Goal: Information Seeking & Learning: Learn about a topic

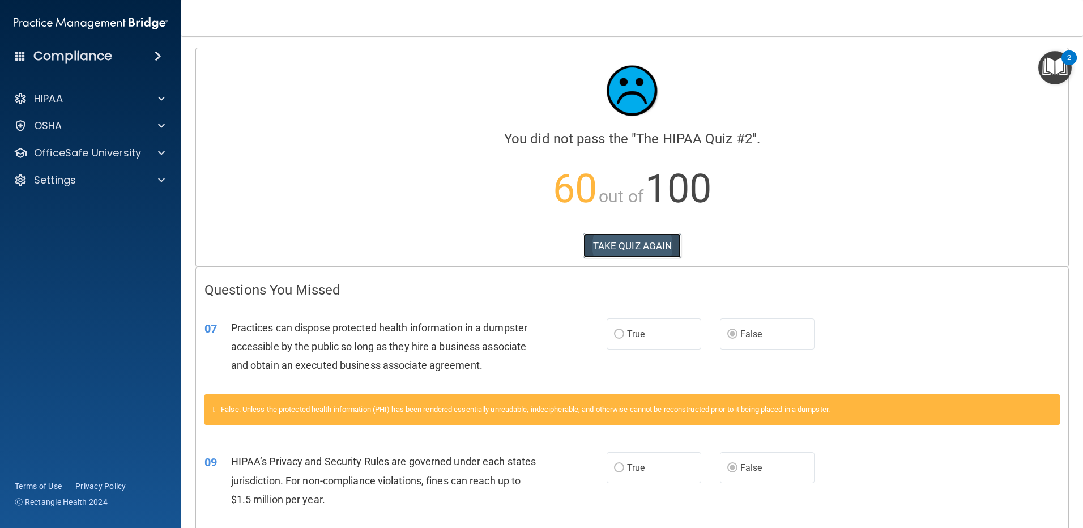
click at [521, 242] on button "TAKE QUIZ AGAIN" at bounding box center [632, 245] width 98 height 25
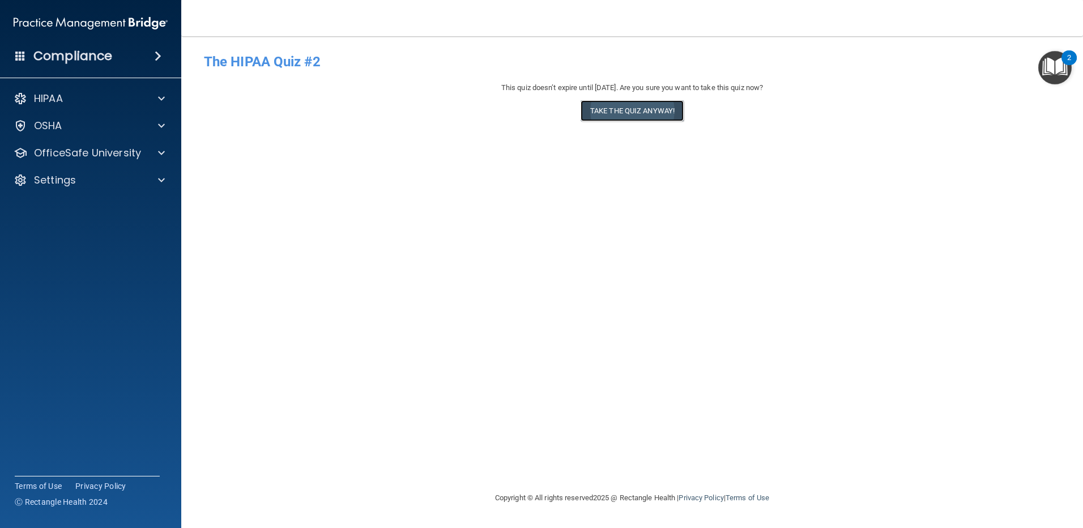
click at [521, 113] on button "Take the quiz anyway!" at bounding box center [631, 110] width 103 height 21
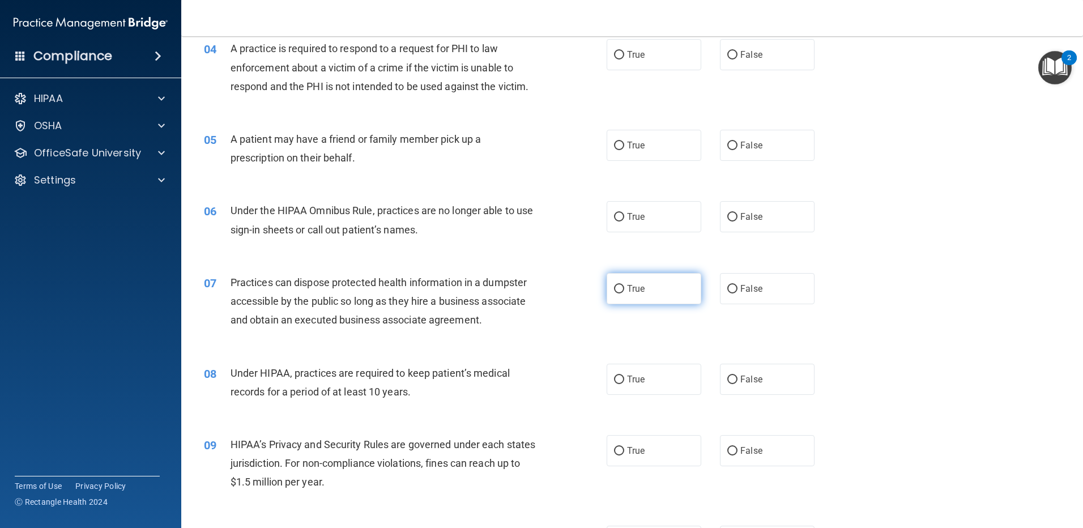
scroll to position [340, 0]
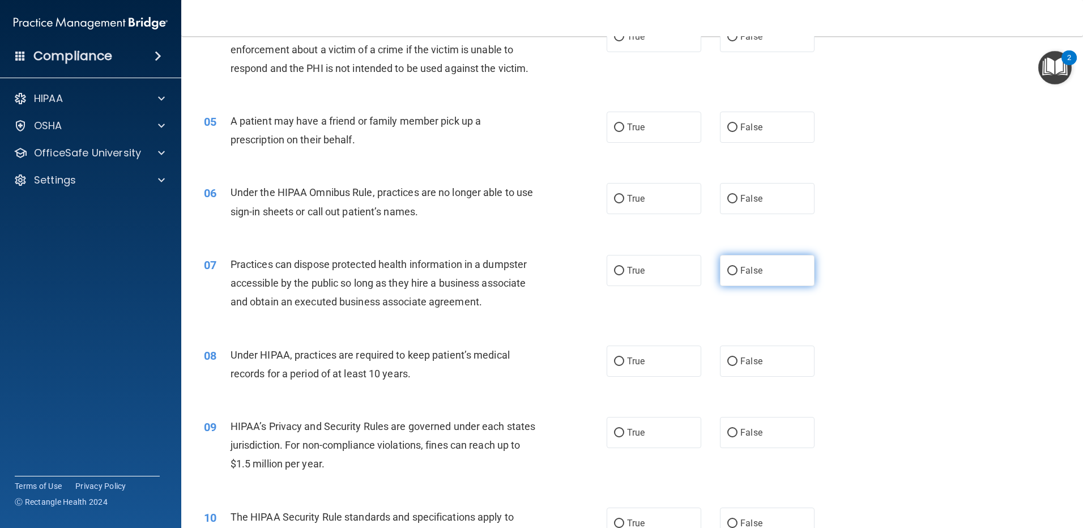
click at [521, 267] on input "False" at bounding box center [732, 271] width 10 height 8
radio input "true"
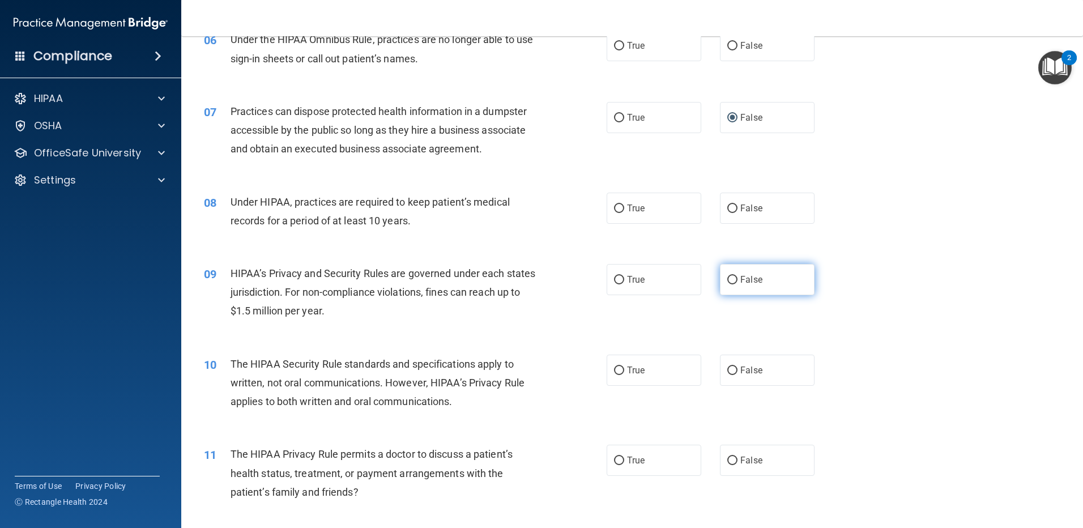
scroll to position [510, 0]
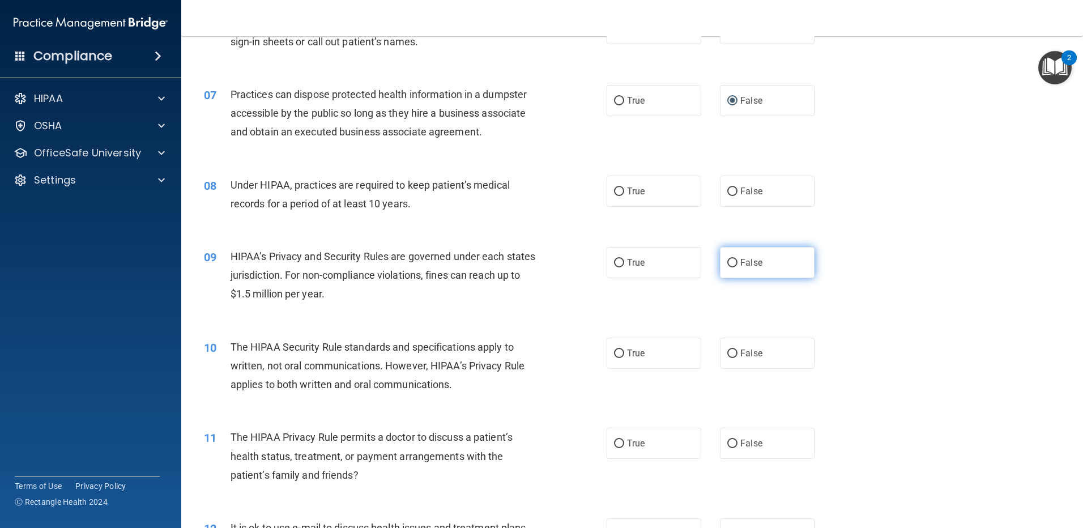
click at [521, 264] on input "False" at bounding box center [732, 263] width 10 height 8
radio input "true"
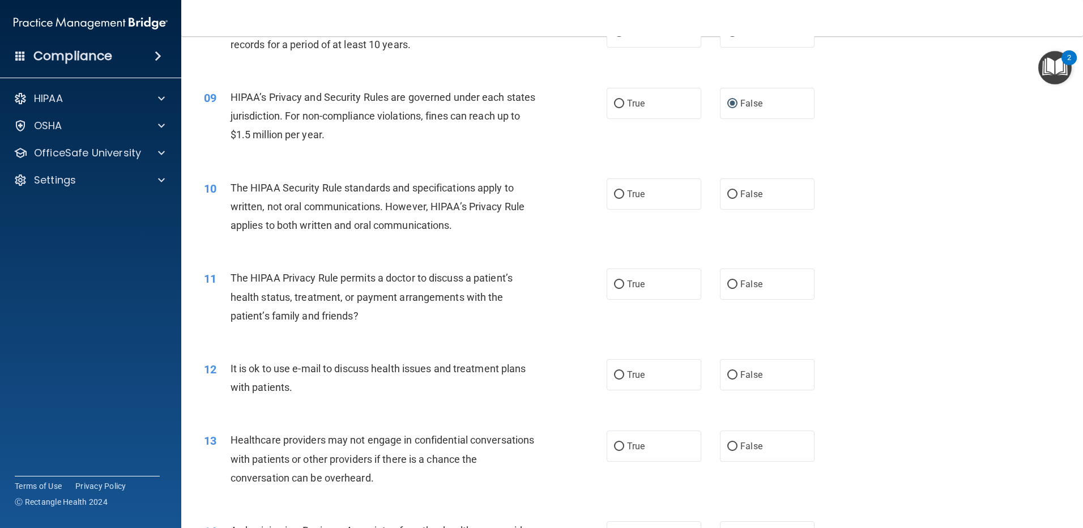
scroll to position [679, 0]
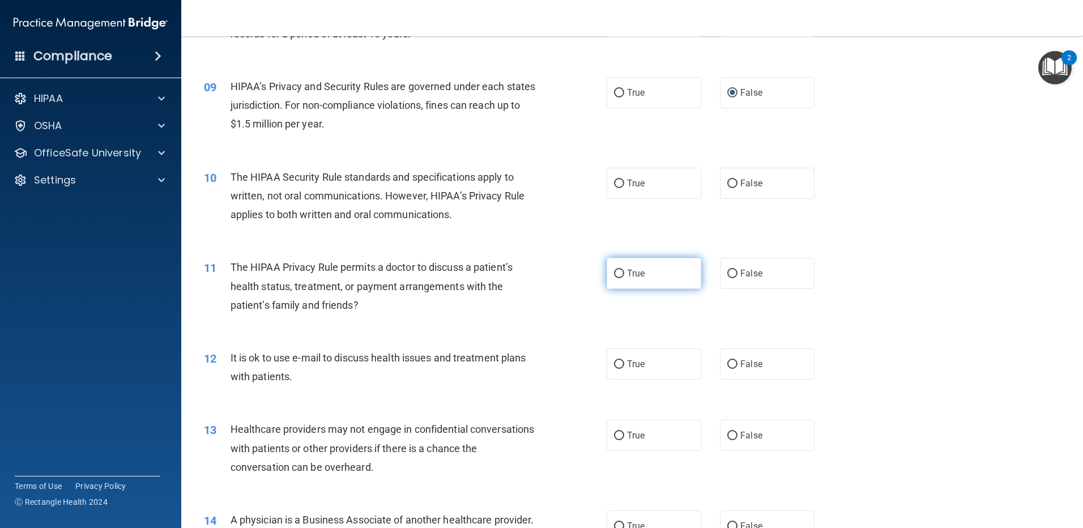
click at [521, 276] on label "True" at bounding box center [653, 273] width 95 height 31
click at [521, 276] on input "True" at bounding box center [619, 274] width 10 height 8
radio input "true"
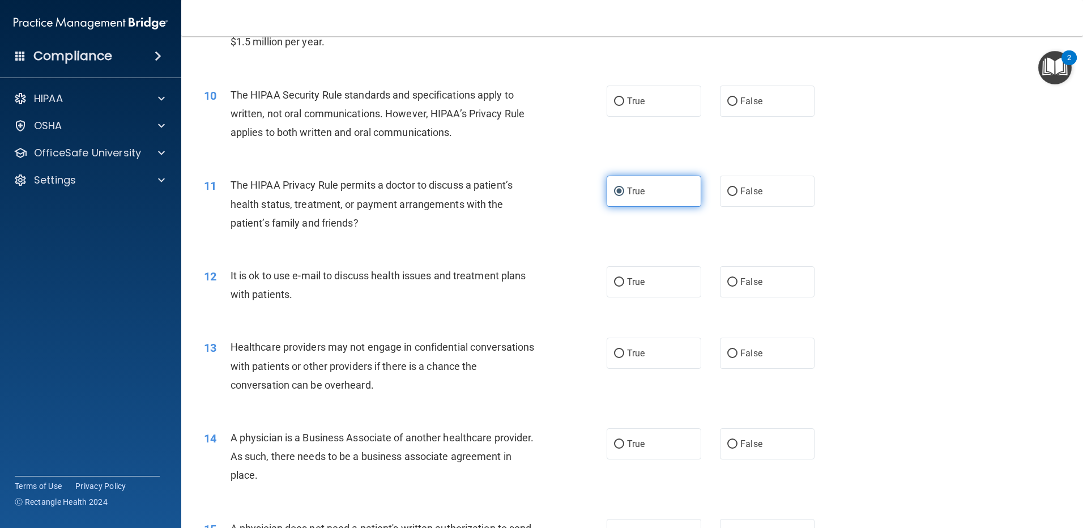
scroll to position [849, 0]
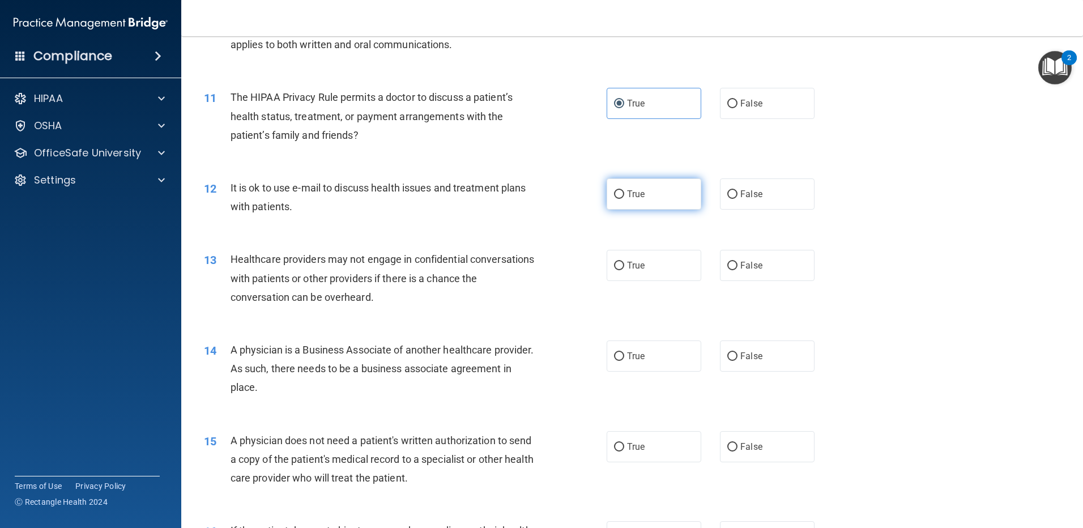
click at [521, 190] on label "True" at bounding box center [653, 193] width 95 height 31
click at [521, 190] on input "True" at bounding box center [619, 194] width 10 height 8
radio input "true"
click at [521, 272] on label "False" at bounding box center [767, 265] width 95 height 31
click at [521, 270] on input "False" at bounding box center [732, 266] width 10 height 8
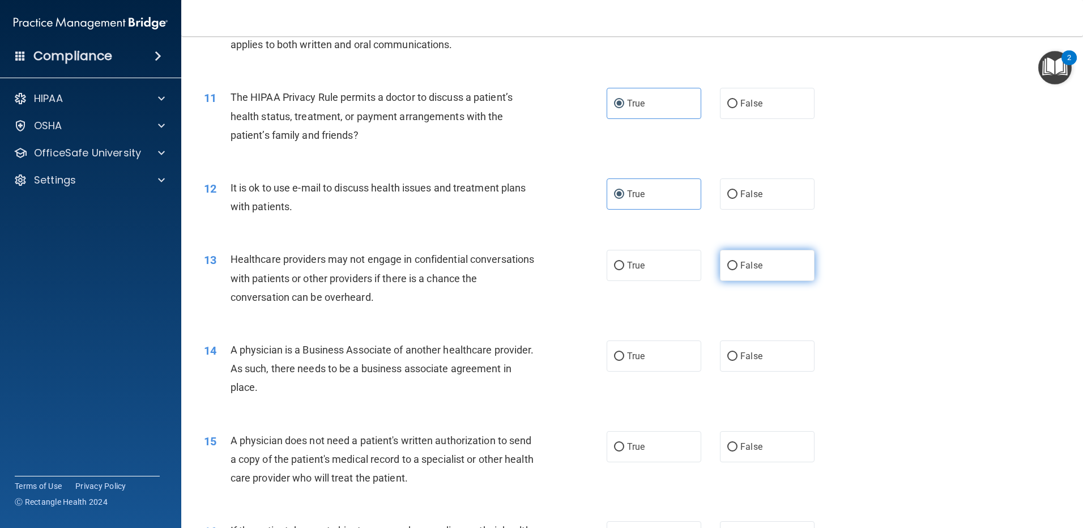
radio input "true"
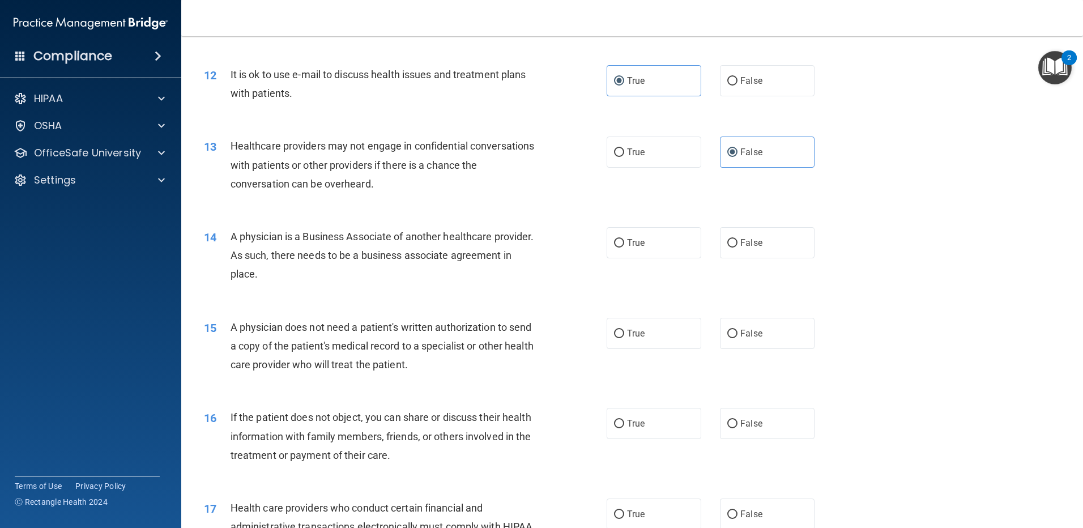
scroll to position [1019, 0]
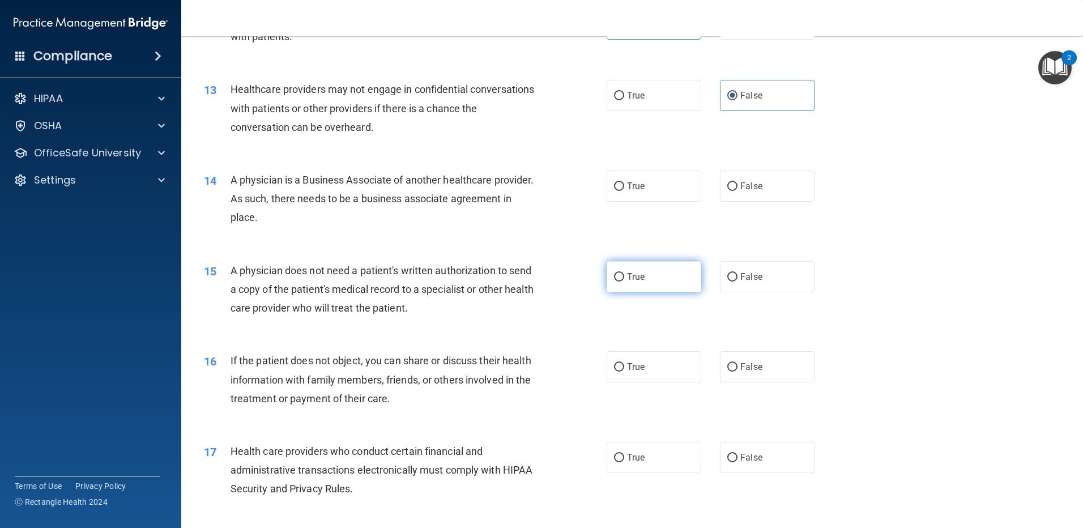
click at [521, 278] on label "True" at bounding box center [653, 276] width 95 height 31
click at [521, 278] on input "True" at bounding box center [619, 277] width 10 height 8
radio input "true"
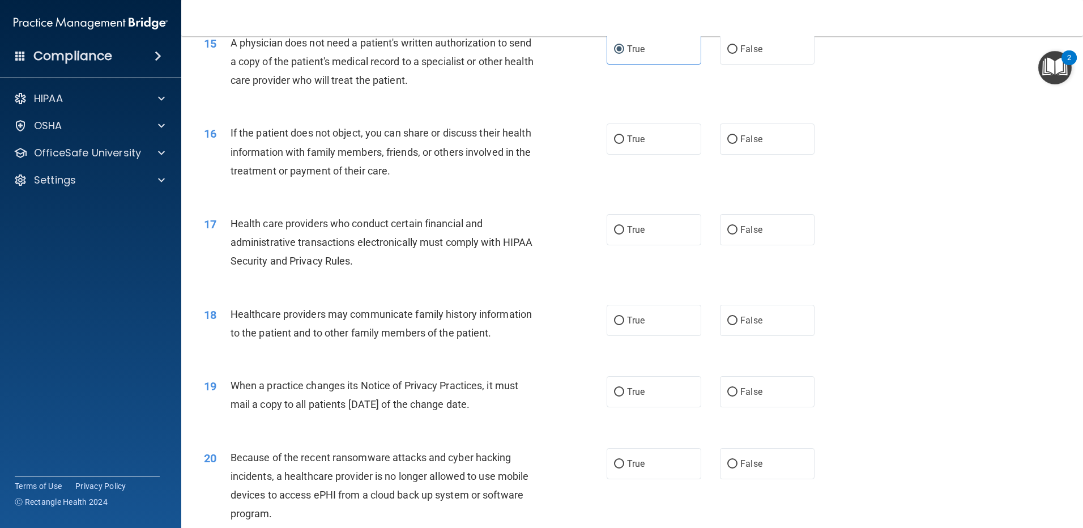
scroll to position [1302, 0]
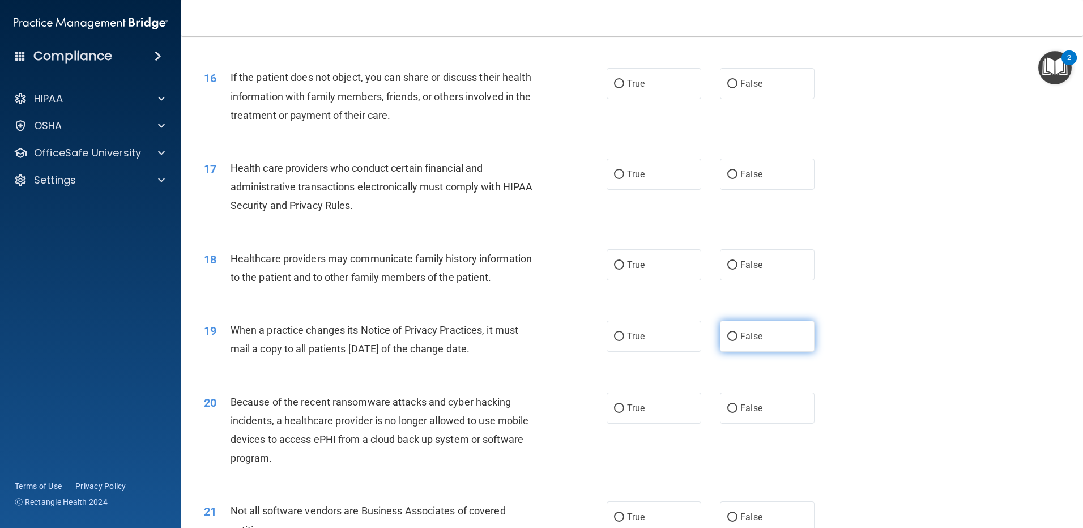
click at [521, 333] on input "False" at bounding box center [732, 336] width 10 height 8
radio input "true"
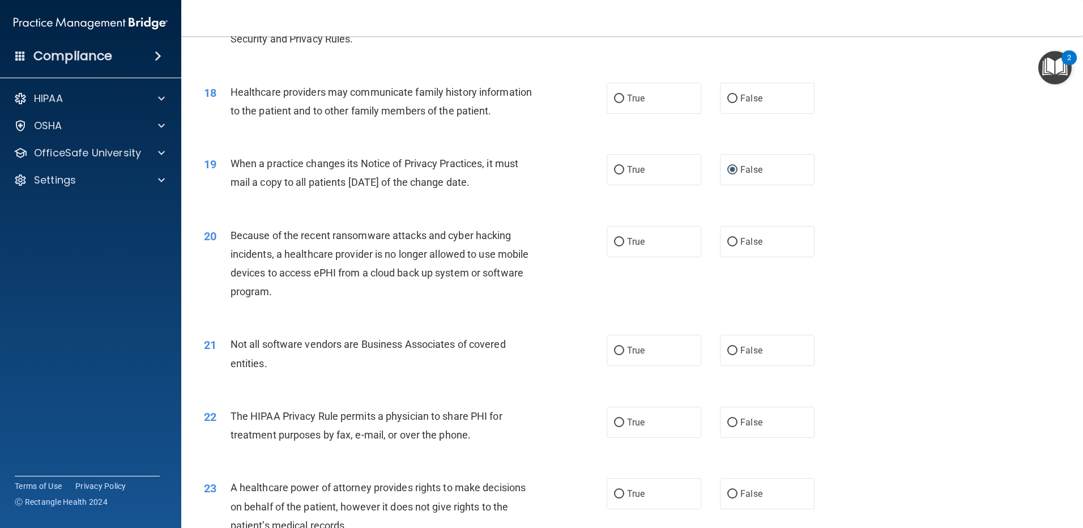
scroll to position [1472, 0]
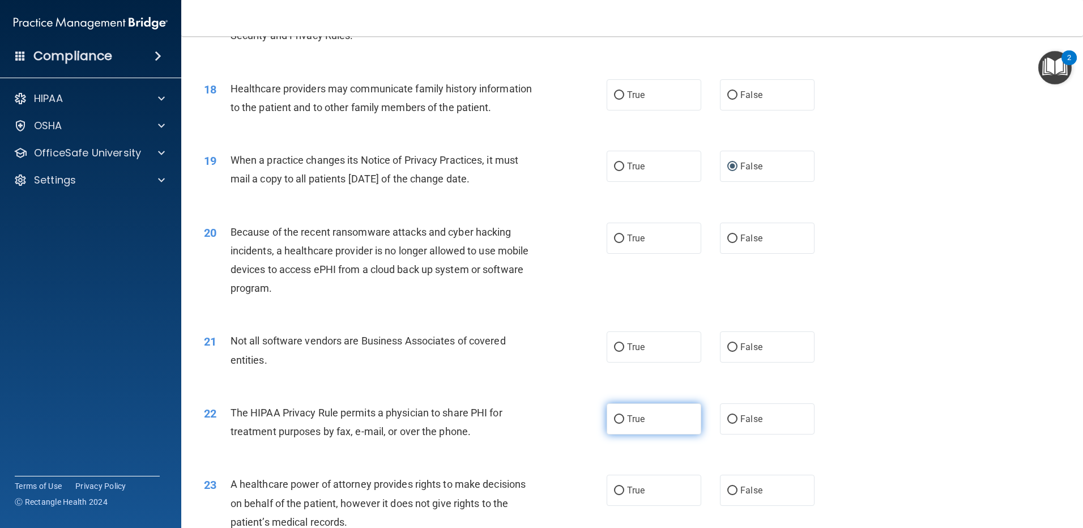
click at [521, 416] on span "True" at bounding box center [636, 418] width 18 height 11
click at [521, 416] on input "True" at bounding box center [619, 419] width 10 height 8
radio input "true"
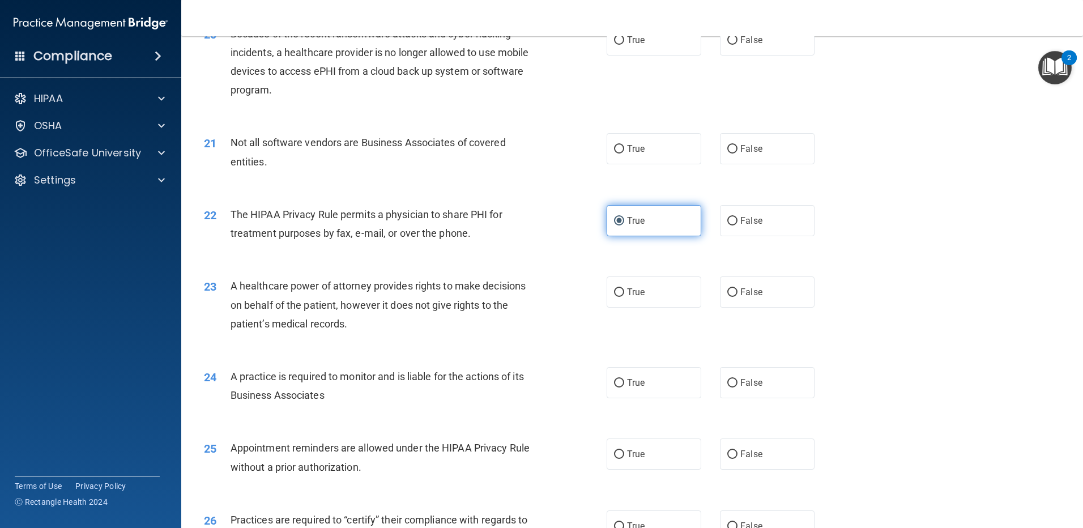
scroll to position [1699, 0]
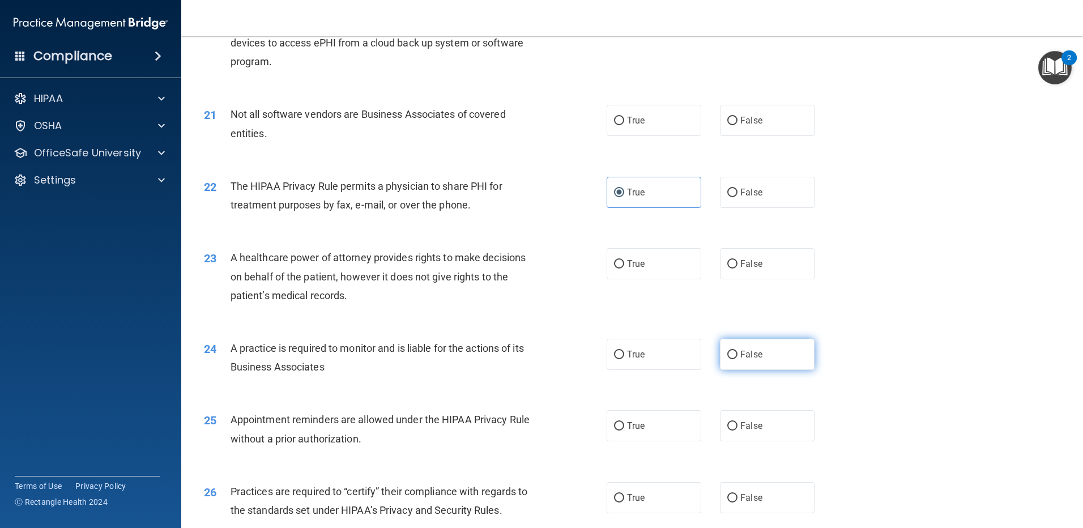
click at [521, 353] on label "False" at bounding box center [767, 354] width 95 height 31
click at [521, 353] on input "False" at bounding box center [732, 354] width 10 height 8
radio input "true"
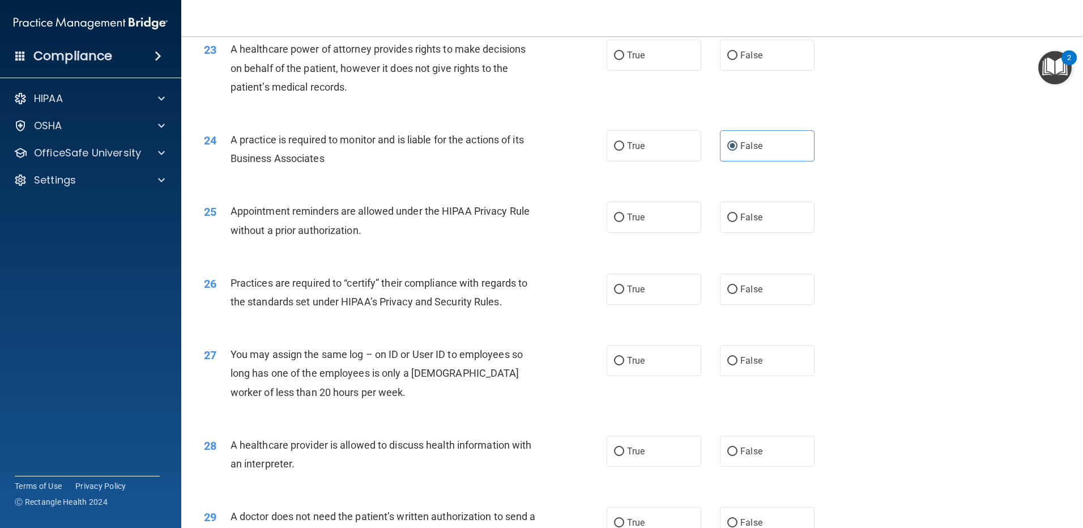
scroll to position [1925, 0]
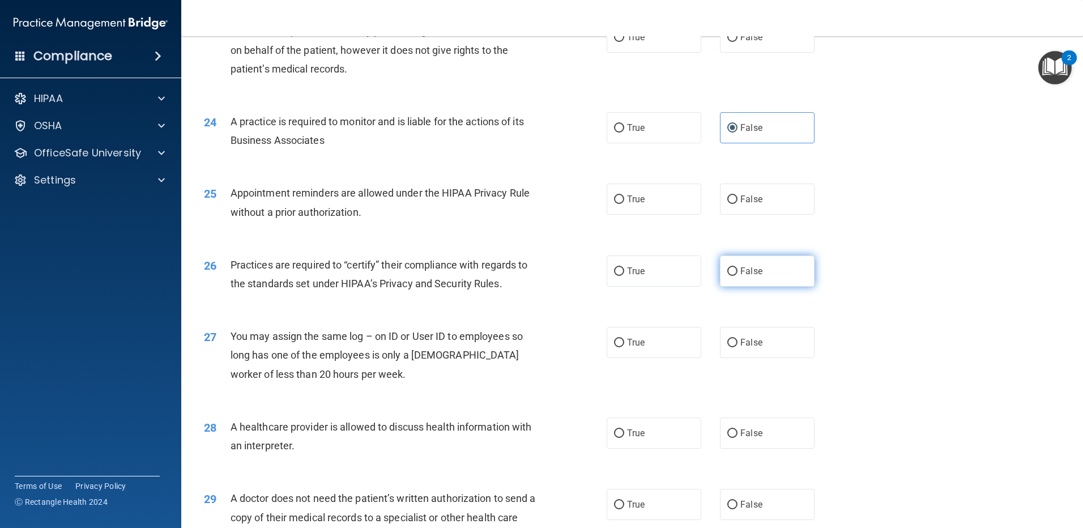
click at [521, 258] on label "False" at bounding box center [767, 270] width 95 height 31
click at [521, 267] on input "False" at bounding box center [732, 271] width 10 height 8
radio input "true"
click at [521, 433] on span "True" at bounding box center [636, 432] width 18 height 11
click at [521, 433] on input "True" at bounding box center [619, 433] width 10 height 8
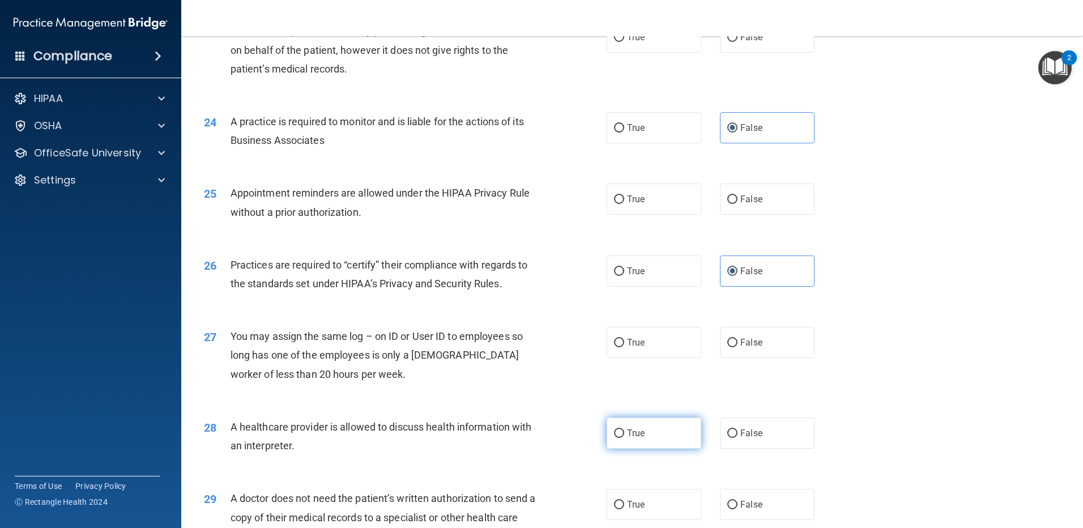
radio input "true"
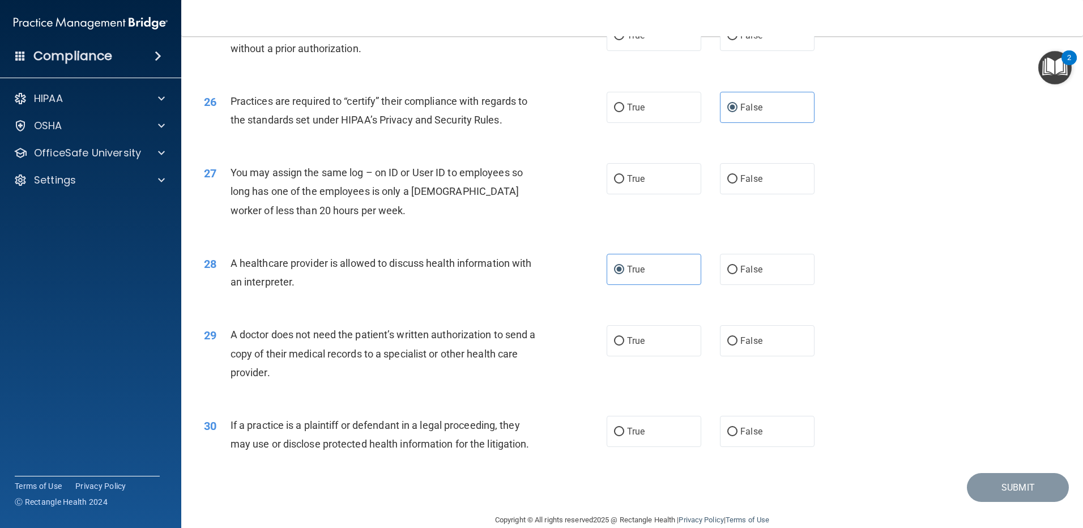
scroll to position [2095, 0]
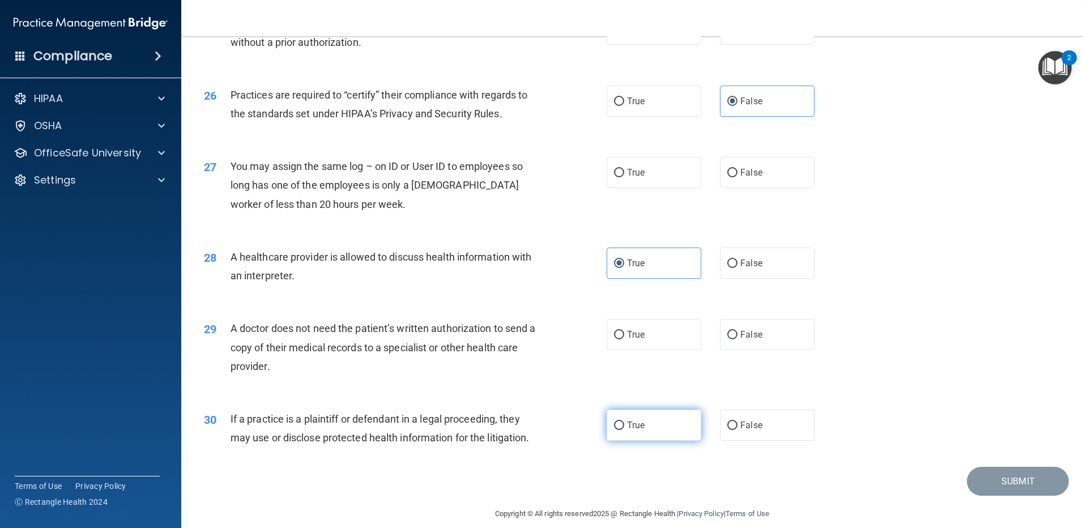
click at [521, 425] on span "True" at bounding box center [636, 425] width 18 height 11
click at [521, 425] on input "True" at bounding box center [619, 425] width 10 height 8
radio input "true"
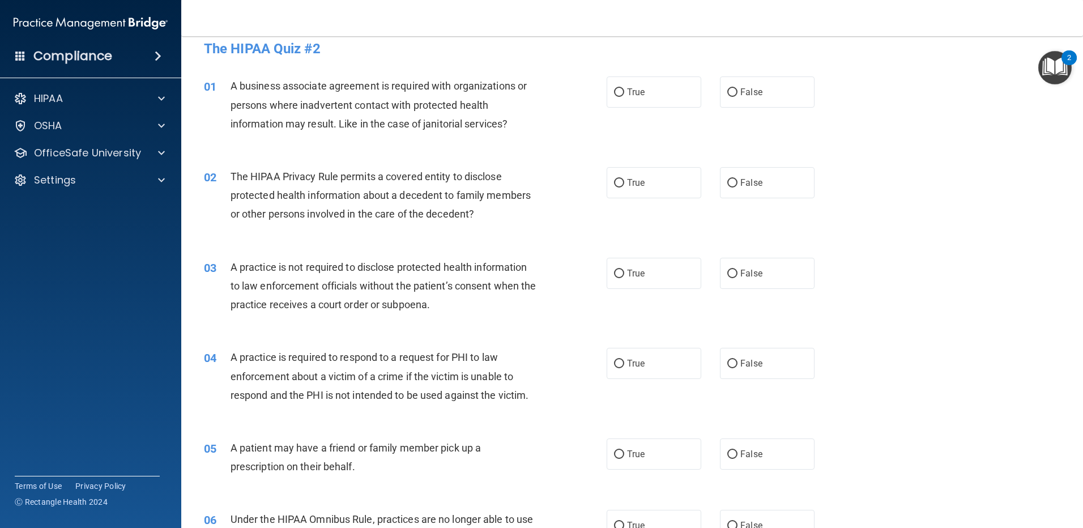
scroll to position [0, 0]
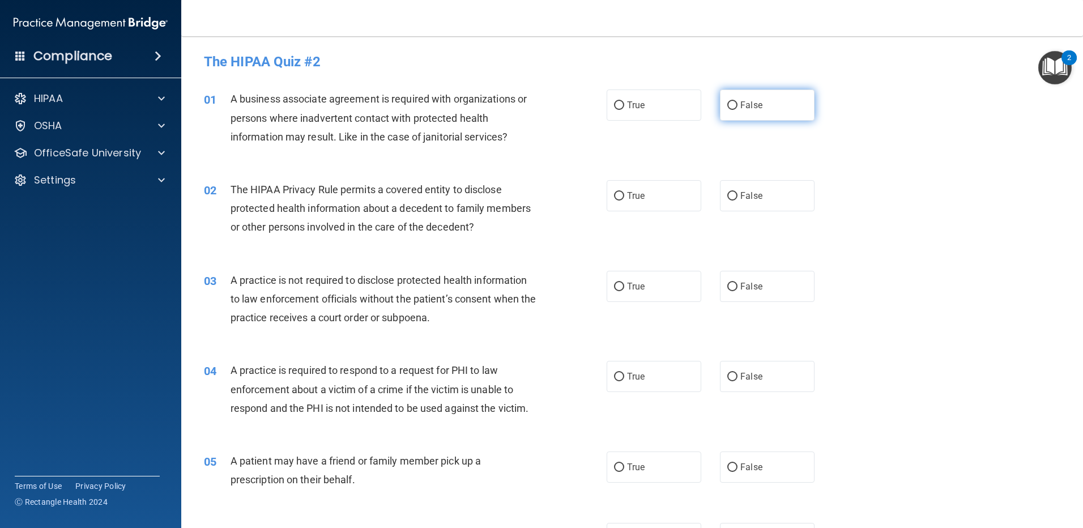
click at [521, 99] on label "False" at bounding box center [767, 104] width 95 height 31
click at [521, 101] on input "False" at bounding box center [732, 105] width 10 height 8
radio input "true"
click at [521, 193] on span "False" at bounding box center [751, 195] width 22 height 11
click at [521, 193] on input "False" at bounding box center [732, 196] width 10 height 8
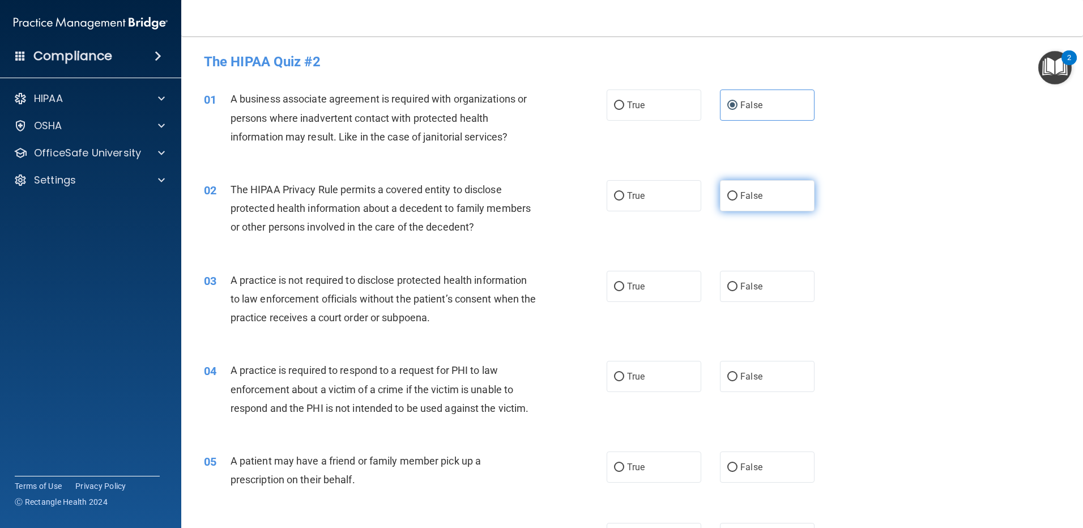
radio input "true"
click at [521, 195] on span "True" at bounding box center [636, 195] width 18 height 11
click at [521, 195] on input "True" at bounding box center [619, 196] width 10 height 8
radio input "true"
radio input "false"
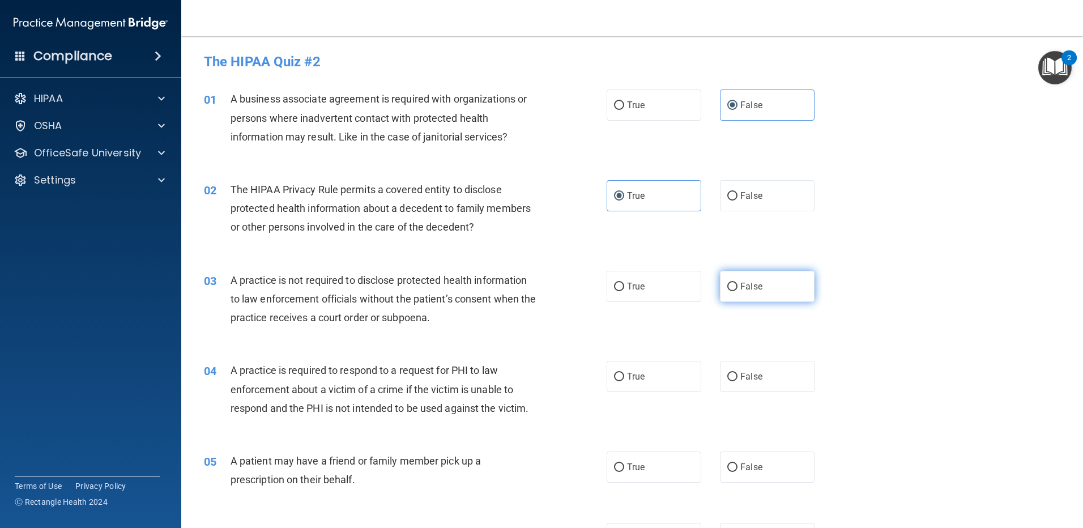
click at [521, 287] on span "False" at bounding box center [751, 286] width 22 height 11
click at [521, 287] on input "False" at bounding box center [732, 287] width 10 height 8
radio input "true"
click at [521, 373] on span "False" at bounding box center [751, 376] width 22 height 11
click at [521, 373] on input "False" at bounding box center [732, 377] width 10 height 8
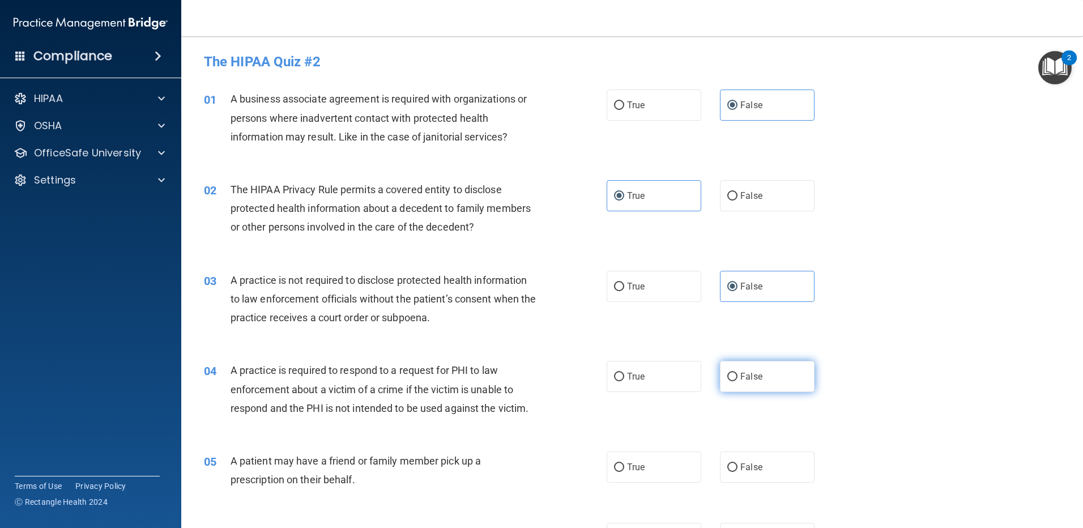
radio input "true"
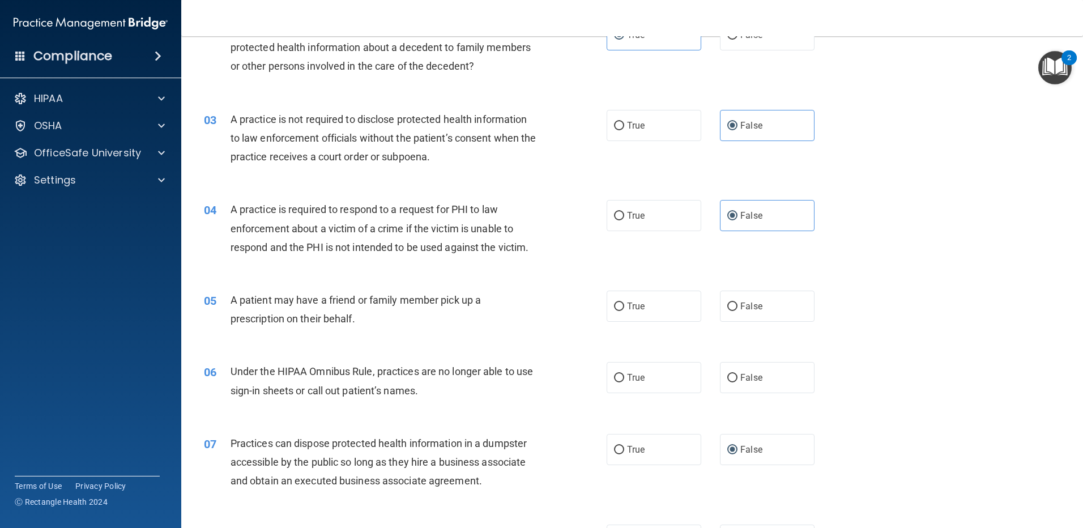
scroll to position [170, 0]
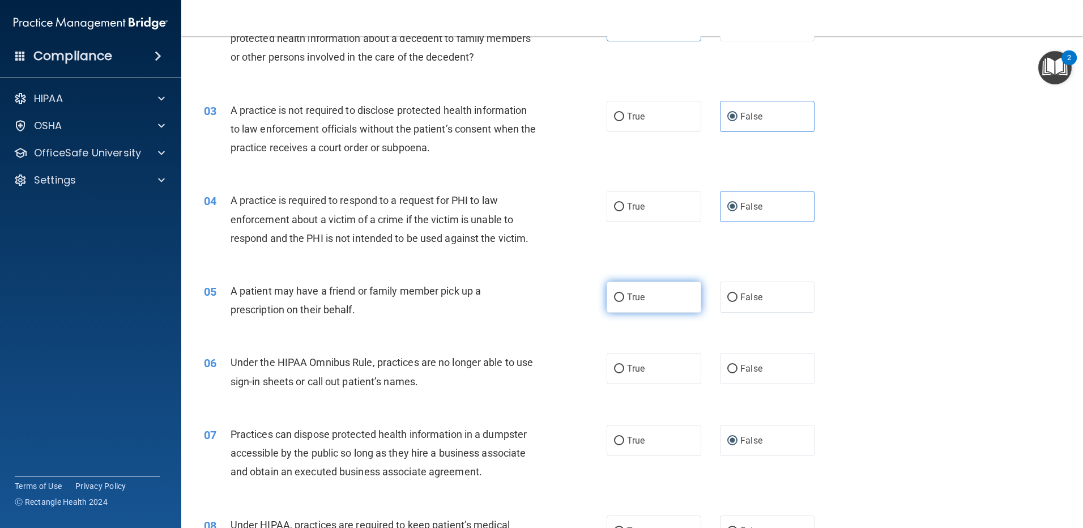
click at [521, 292] on label "True" at bounding box center [653, 296] width 95 height 31
click at [521, 293] on input "True" at bounding box center [619, 297] width 10 height 8
radio input "true"
click at [521, 368] on label "False" at bounding box center [767, 368] width 95 height 31
click at [521, 368] on input "False" at bounding box center [732, 369] width 10 height 8
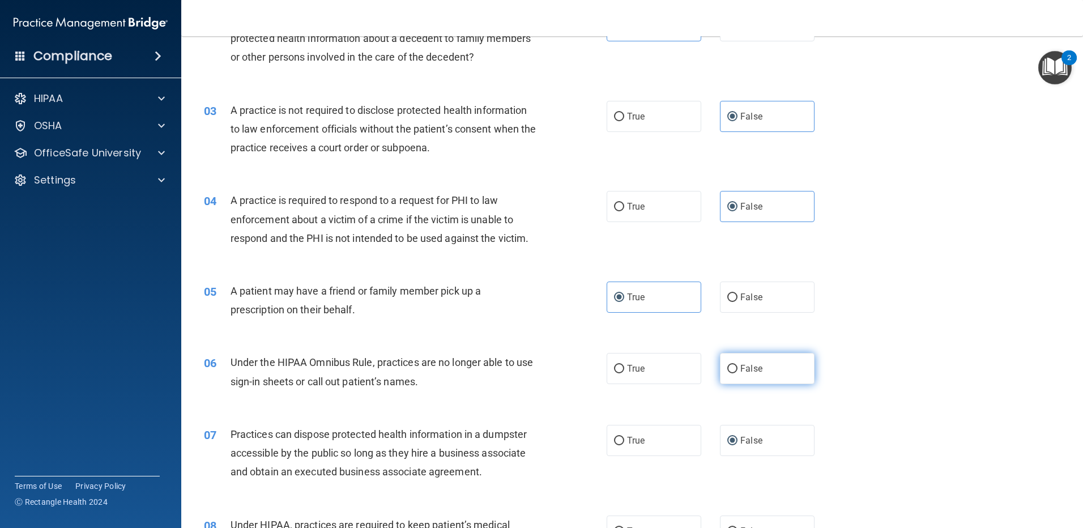
radio input "true"
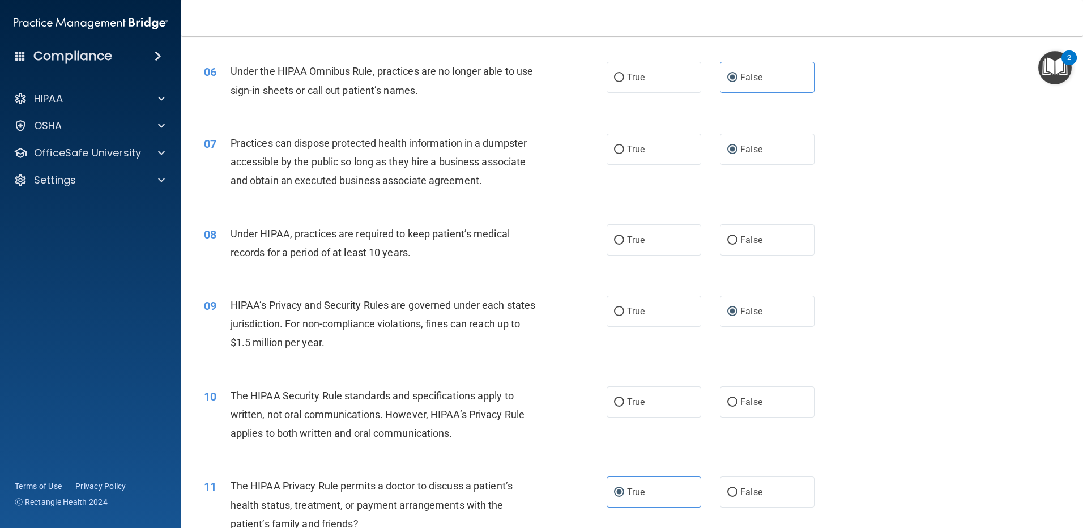
scroll to position [510, 0]
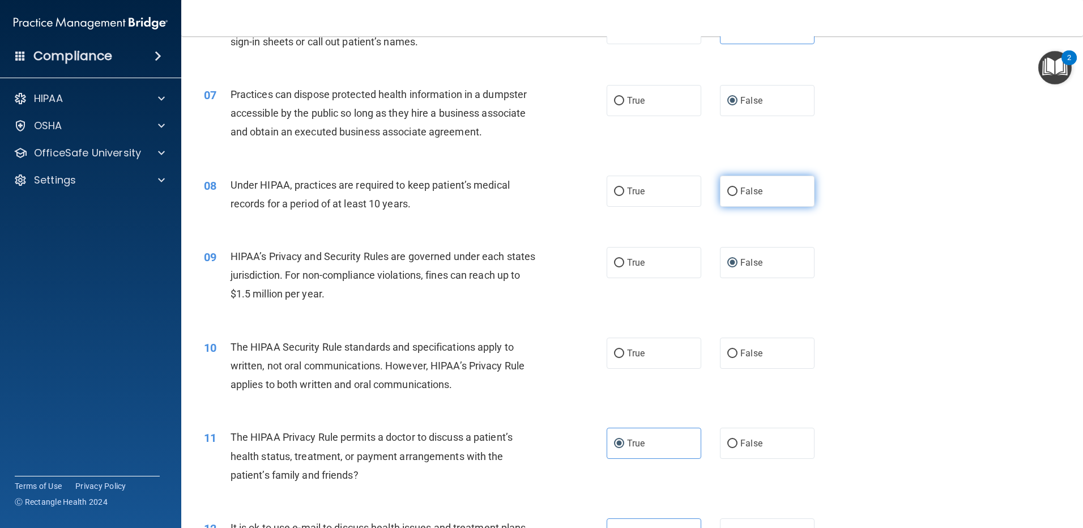
click at [521, 194] on input "False" at bounding box center [732, 191] width 10 height 8
radio input "true"
click at [521, 353] on label "False" at bounding box center [767, 352] width 95 height 31
drag, startPoint x: 722, startPoint y: 353, endPoint x: 733, endPoint y: 353, distance: 10.8
click at [521, 353] on label "False" at bounding box center [767, 352] width 95 height 31
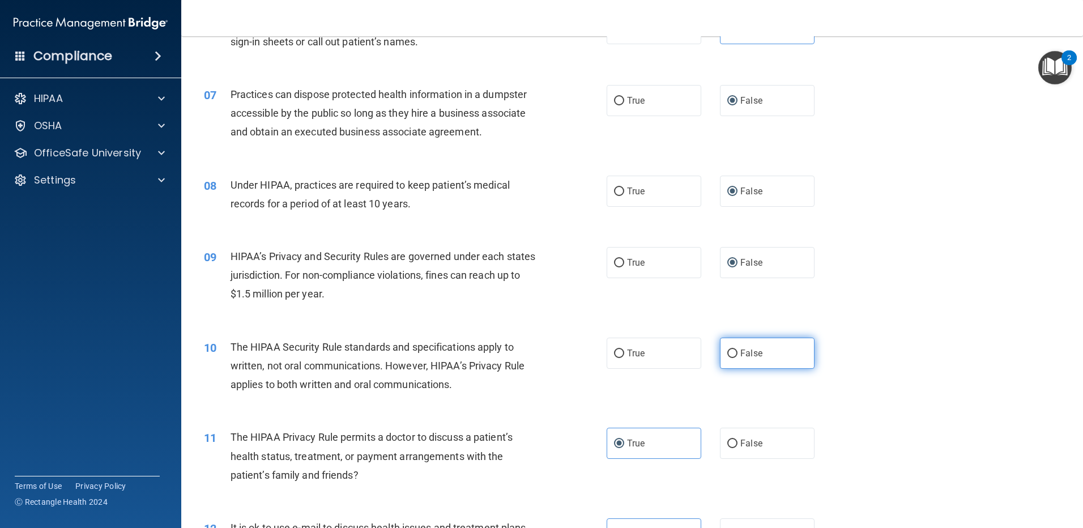
click at [521, 353] on input "False" at bounding box center [732, 353] width 10 height 8
radio input "true"
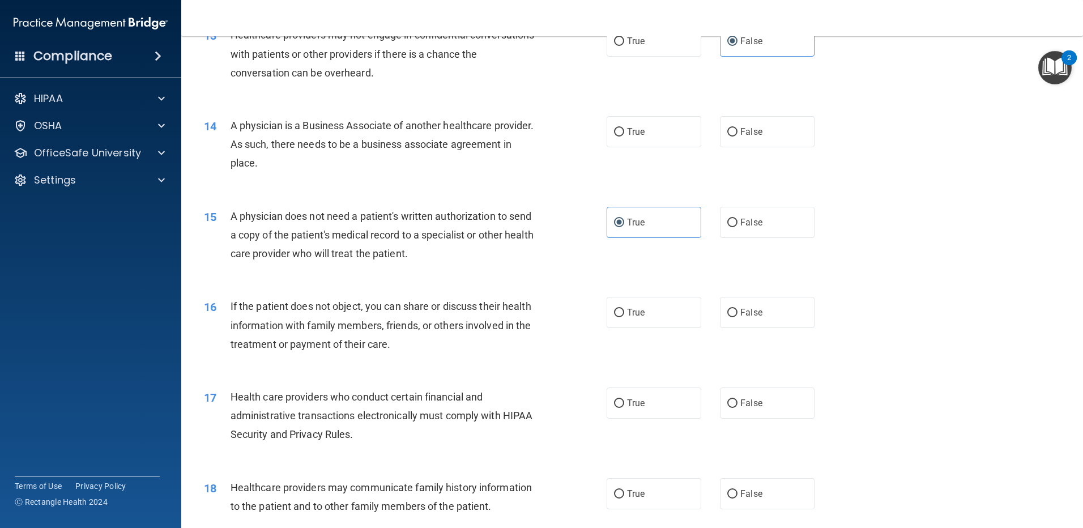
scroll to position [1076, 0]
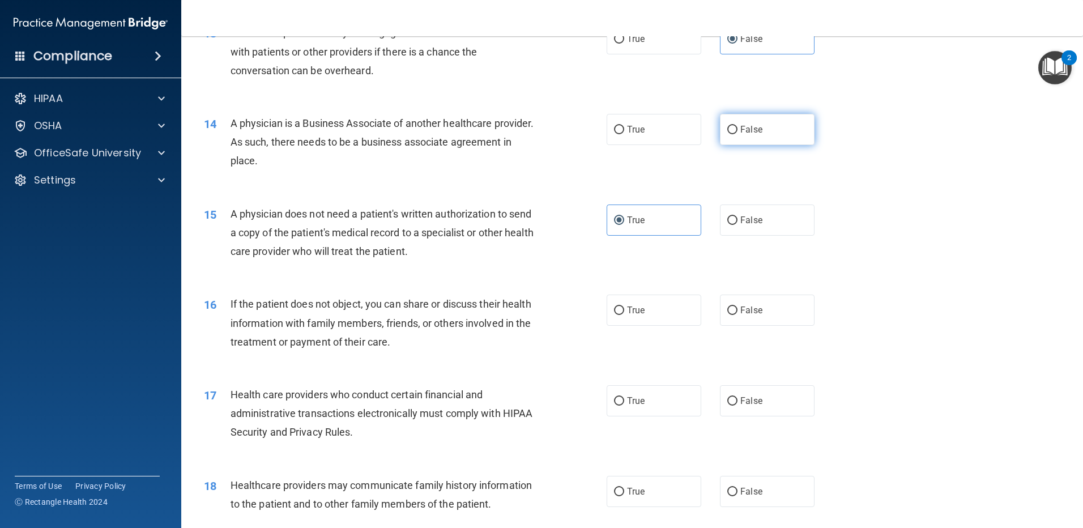
click at [521, 124] on label "False" at bounding box center [767, 129] width 95 height 31
click at [521, 126] on input "False" at bounding box center [732, 130] width 10 height 8
radio input "true"
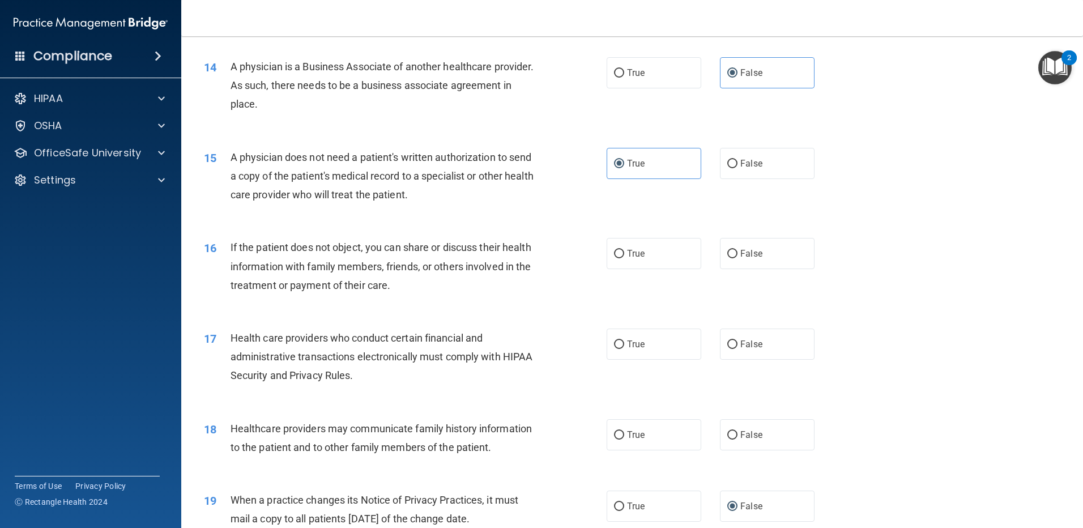
scroll to position [1189, 0]
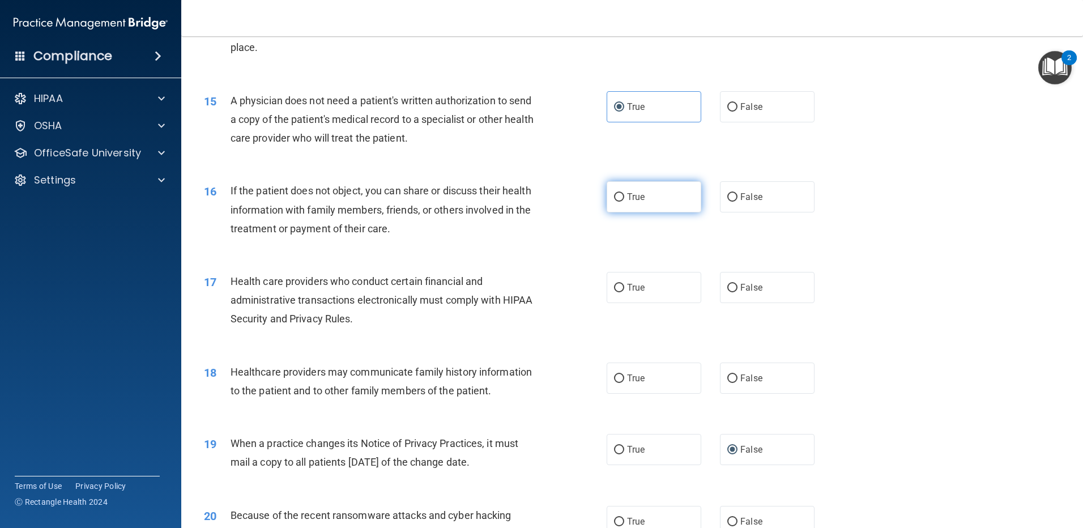
click at [521, 198] on span "True" at bounding box center [636, 196] width 18 height 11
click at [521, 198] on input "True" at bounding box center [619, 197] width 10 height 8
radio input "true"
click at [521, 287] on span "True" at bounding box center [636, 287] width 18 height 11
click at [521, 287] on input "True" at bounding box center [619, 288] width 10 height 8
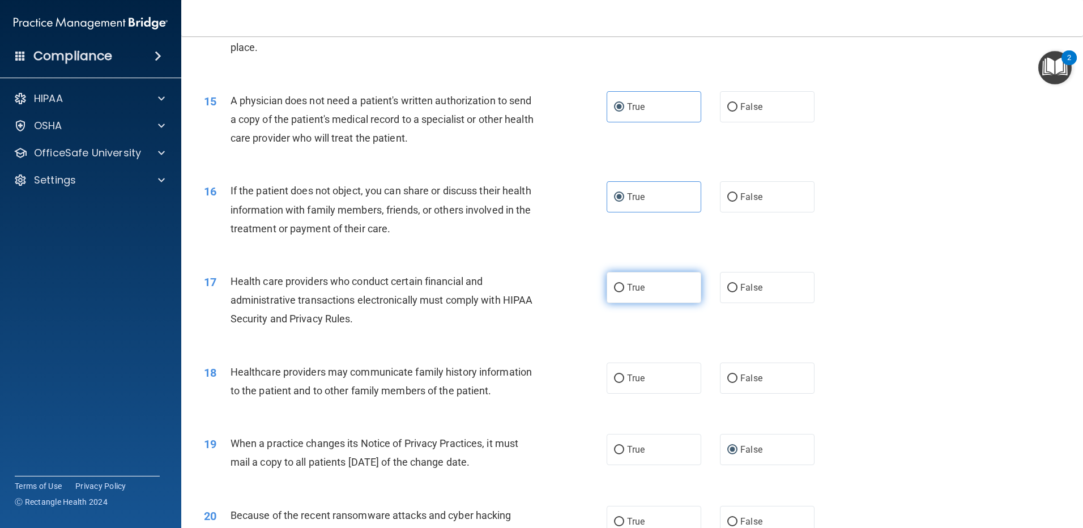
radio input "true"
click at [521, 377] on span "False" at bounding box center [751, 378] width 22 height 11
click at [521, 377] on input "False" at bounding box center [732, 378] width 10 height 8
radio input "true"
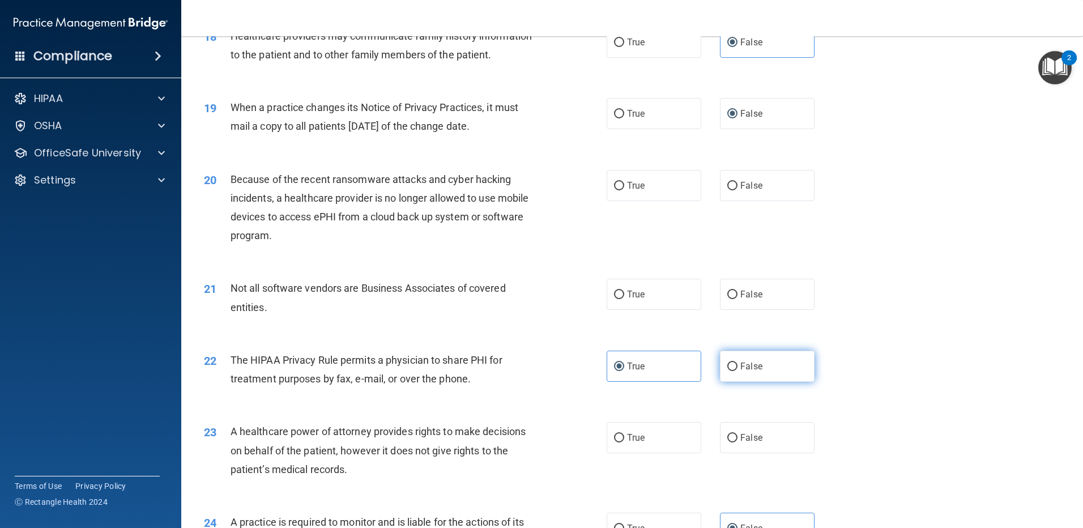
scroll to position [1529, 0]
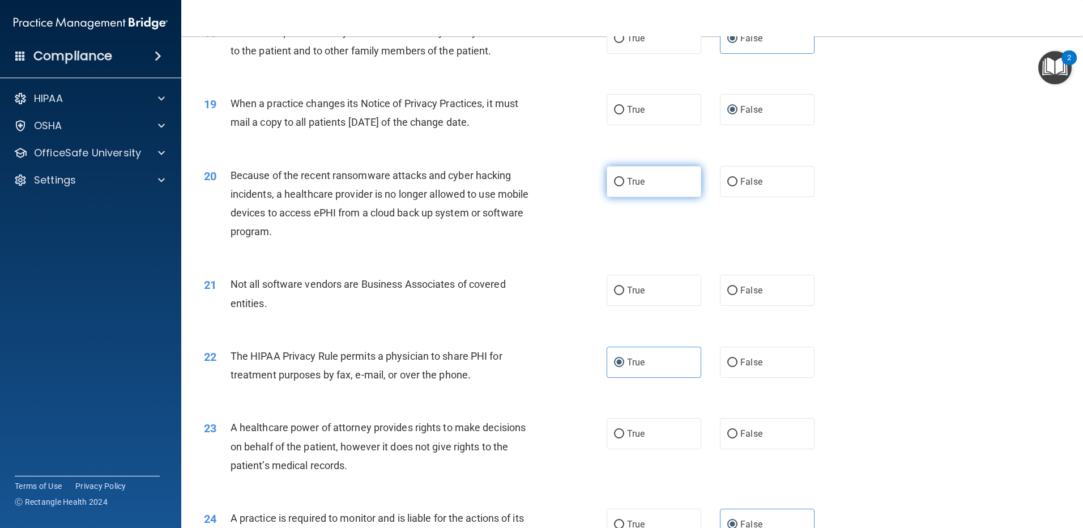
click at [521, 182] on span "True" at bounding box center [636, 181] width 18 height 11
click at [521, 182] on input "True" at bounding box center [619, 182] width 10 height 8
radio input "true"
click at [521, 298] on label "False" at bounding box center [767, 290] width 95 height 31
click at [521, 295] on input "False" at bounding box center [732, 291] width 10 height 8
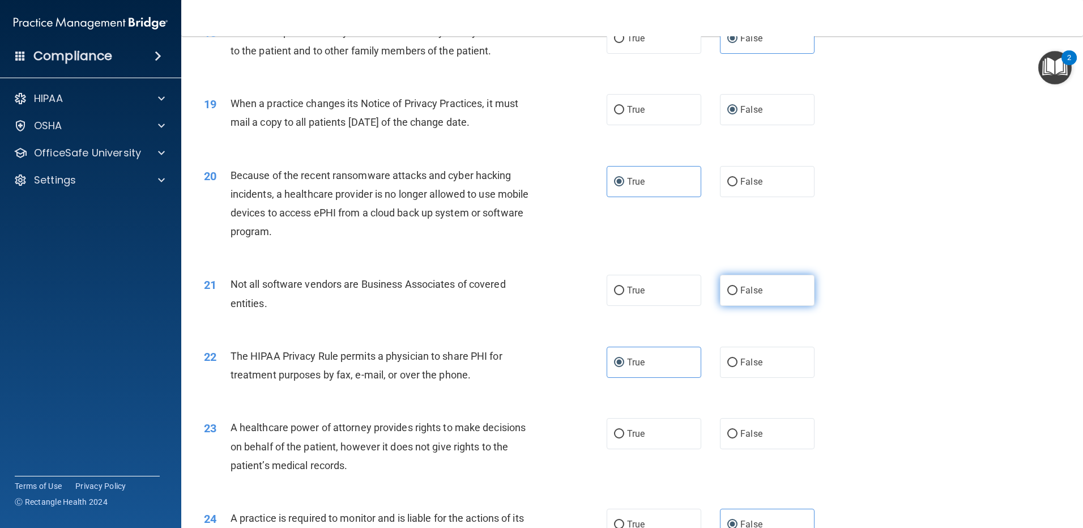
radio input "true"
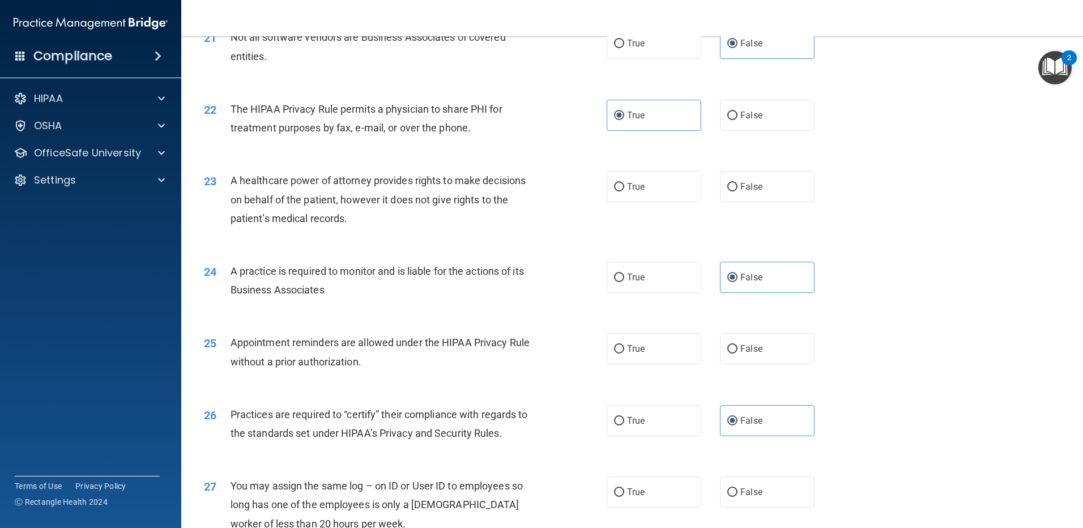
scroll to position [1812, 0]
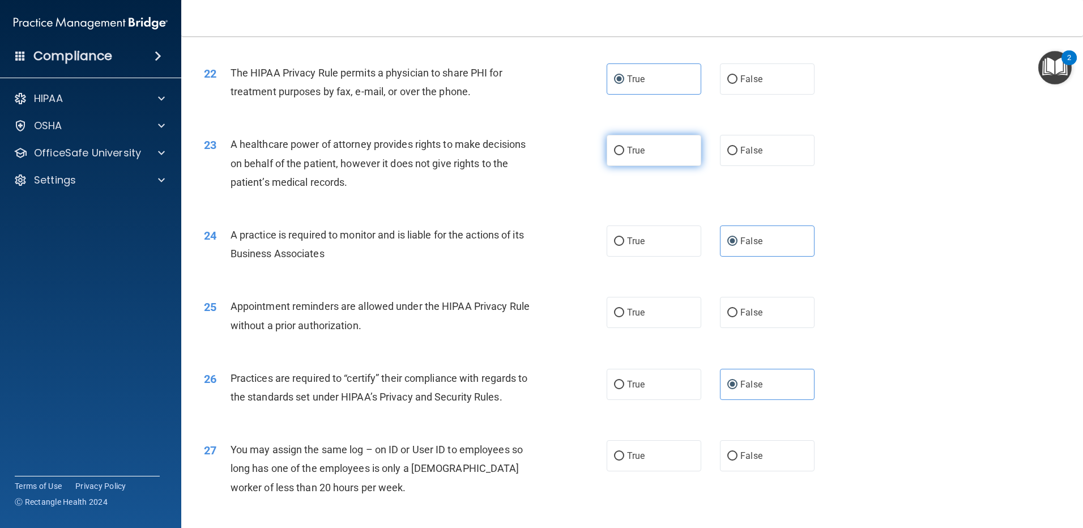
click at [521, 152] on span "True" at bounding box center [636, 150] width 18 height 11
click at [521, 152] on input "True" at bounding box center [619, 151] width 10 height 8
radio input "true"
click at [521, 312] on span "True" at bounding box center [636, 312] width 18 height 11
click at [521, 312] on input "True" at bounding box center [619, 313] width 10 height 8
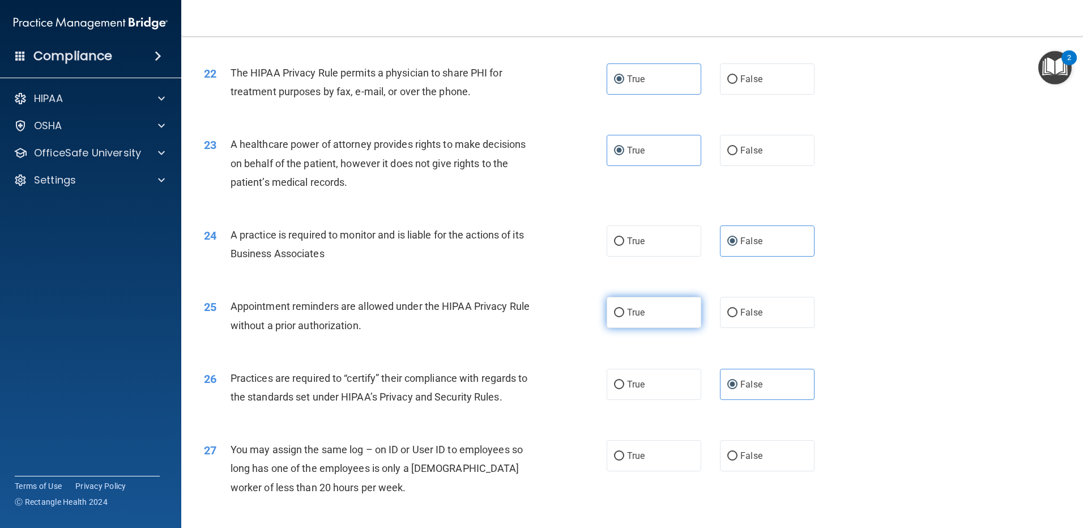
radio input "true"
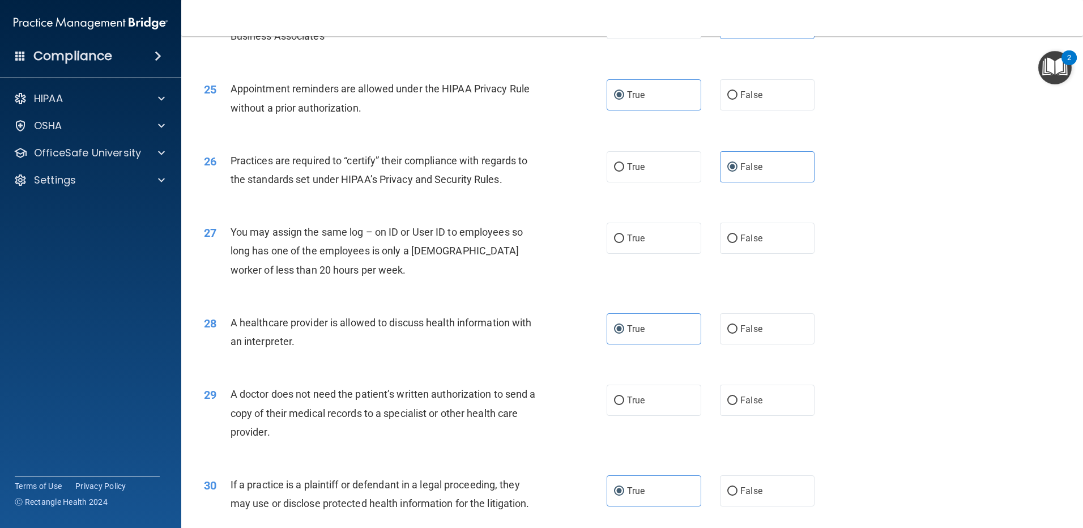
scroll to position [2038, 0]
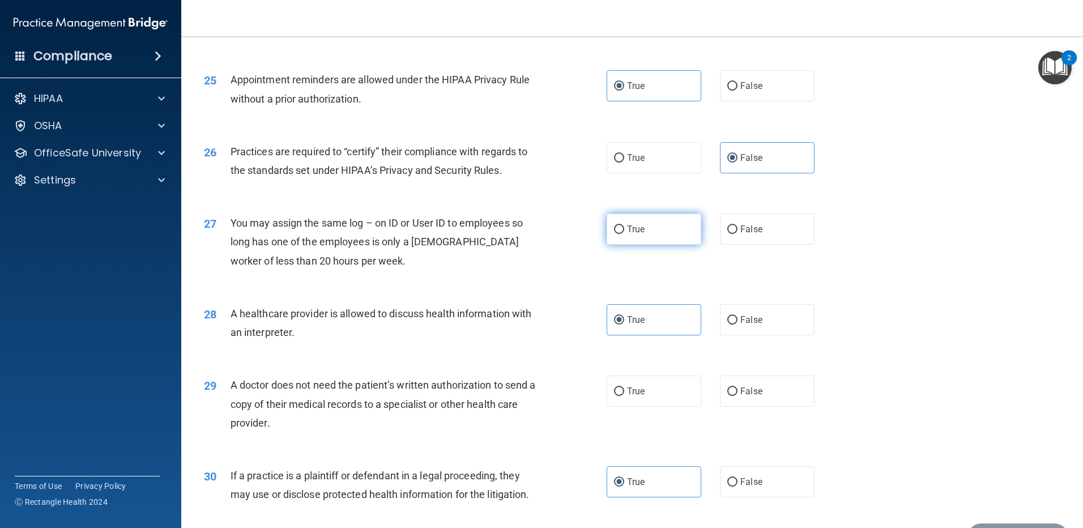
click at [521, 230] on label "True" at bounding box center [653, 228] width 95 height 31
click at [521, 230] on input "True" at bounding box center [619, 229] width 10 height 8
radio input "true"
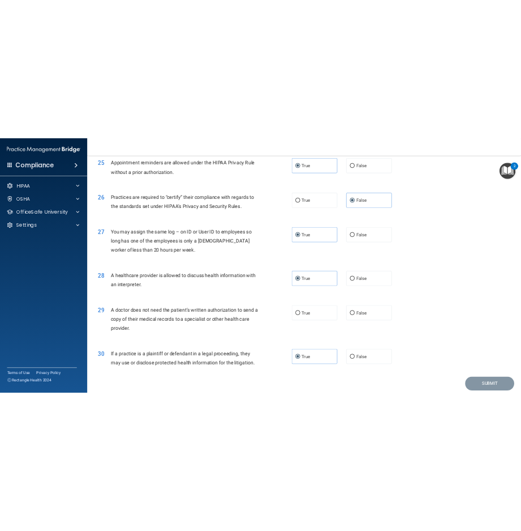
scroll to position [2108, 0]
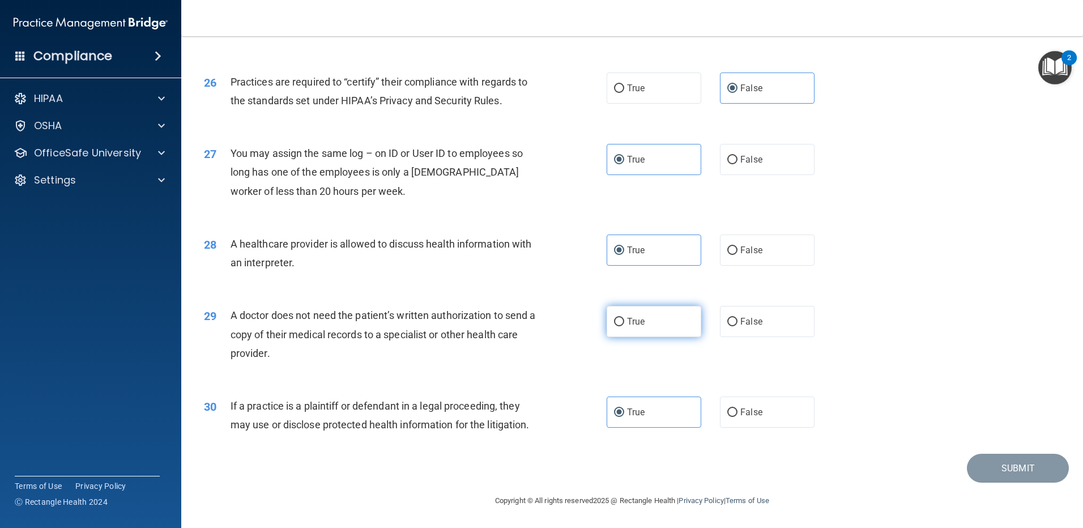
click at [521, 314] on label "True" at bounding box center [653, 321] width 95 height 31
click at [521, 318] on input "True" at bounding box center [619, 322] width 10 height 8
radio input "true"
click at [521, 469] on button "Submit" at bounding box center [1018, 468] width 102 height 29
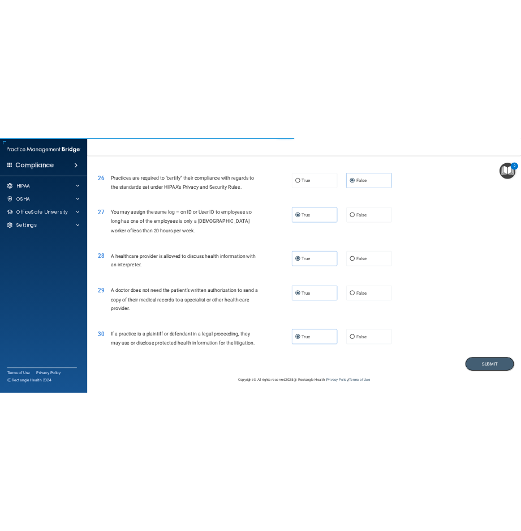
scroll to position [3387, 0]
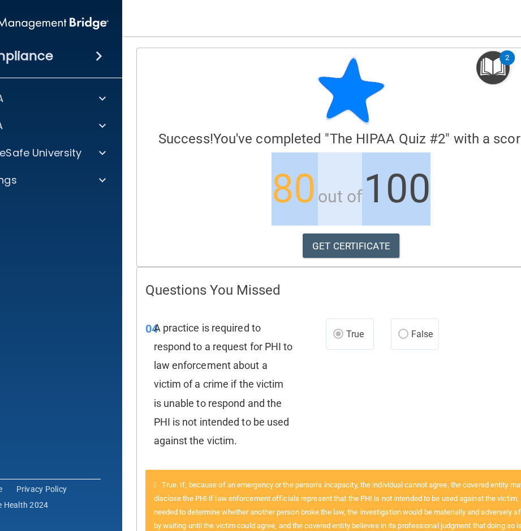
drag, startPoint x: 471, startPoint y: 151, endPoint x: 258, endPoint y: 153, distance: 212.3
click at [258, 153] on div "Success! You've completed " The HIPAA Quiz #2 " with a score of 80 out of 100 G…" at bounding box center [352, 141] width 412 height 169
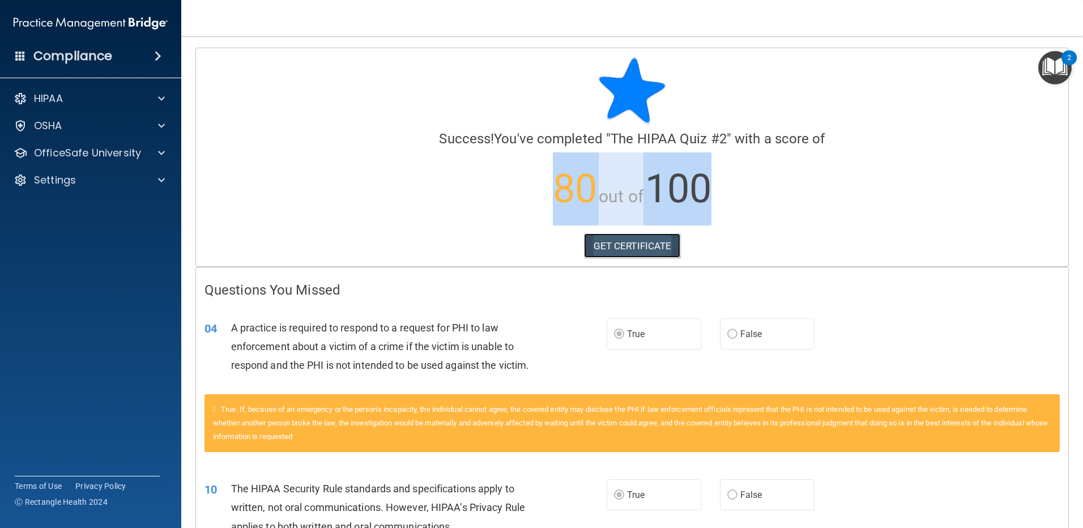
click at [521, 244] on link "GET CERTIFICATE" at bounding box center [632, 245] width 97 height 25
click at [168, 153] on div at bounding box center [160, 153] width 28 height 14
click at [83, 178] on p "HIPAA Training" at bounding box center [53, 179] width 93 height 11
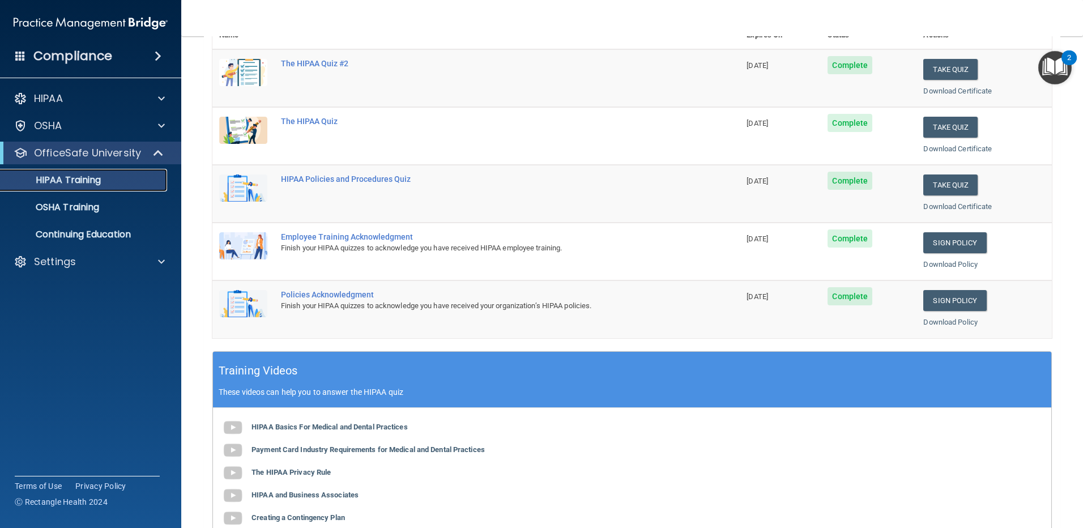
scroll to position [170, 0]
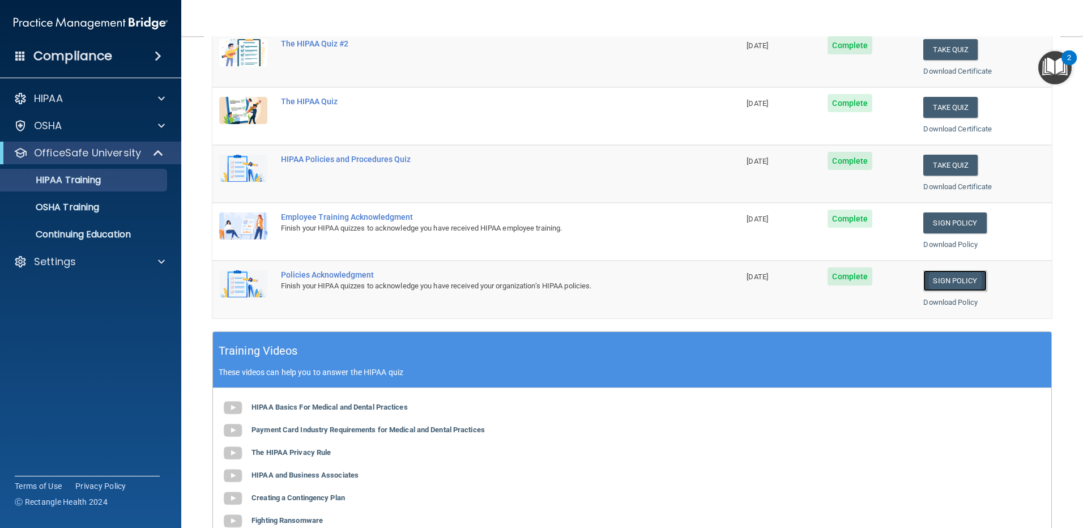
click at [521, 281] on link "Sign Policy" at bounding box center [954, 280] width 63 height 21
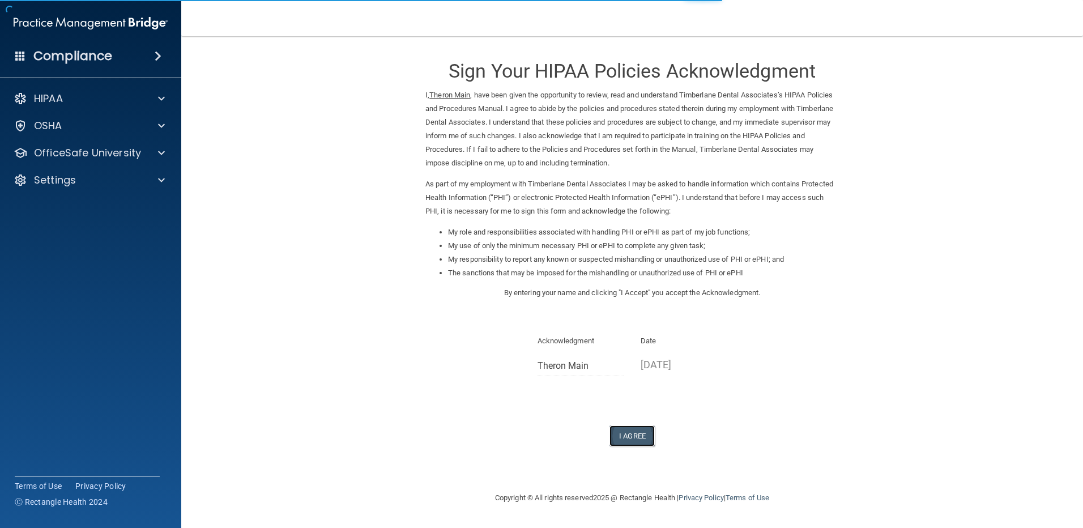
click at [638, 434] on button "I Agree" at bounding box center [631, 435] width 45 height 21
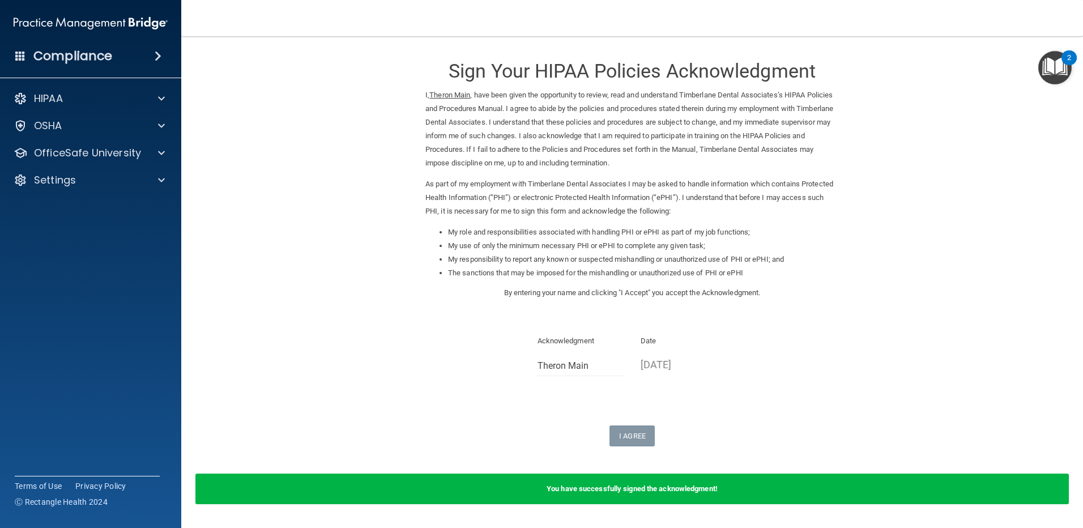
click at [565, 444] on div "I Agree" at bounding box center [631, 435] width 413 height 21
click at [161, 151] on span at bounding box center [161, 153] width 7 height 14
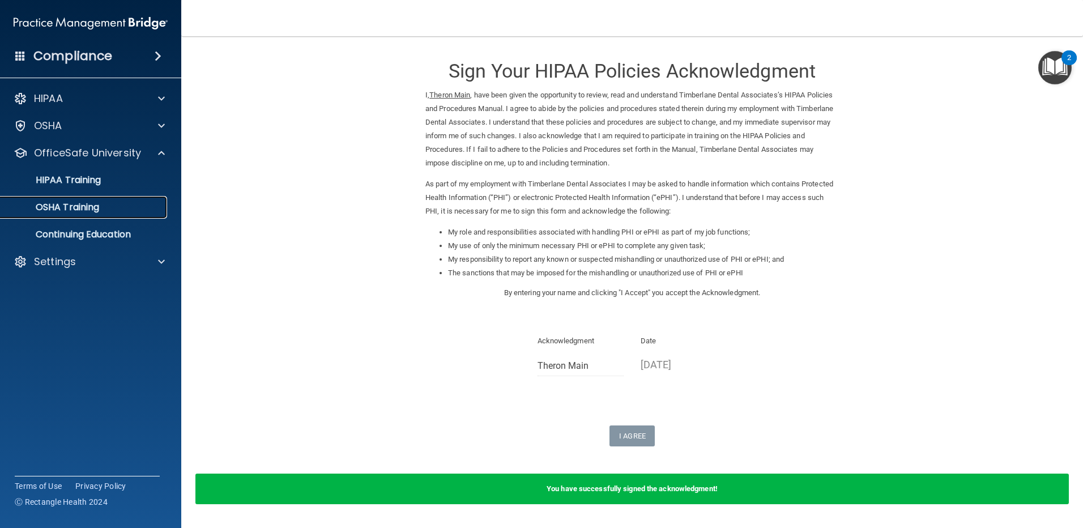
click at [149, 209] on div "OSHA Training" at bounding box center [84, 207] width 155 height 11
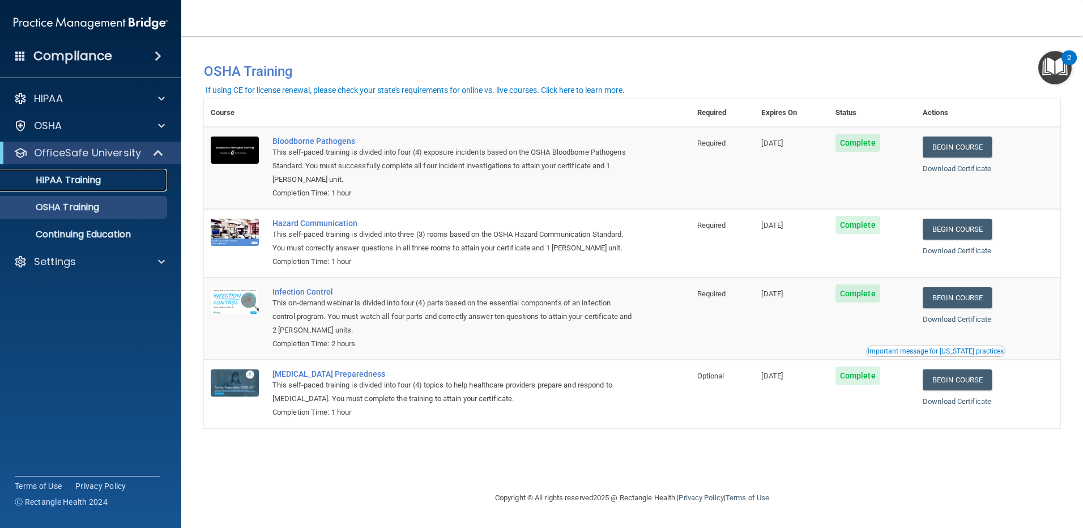
click at [81, 183] on p "HIPAA Training" at bounding box center [53, 179] width 93 height 11
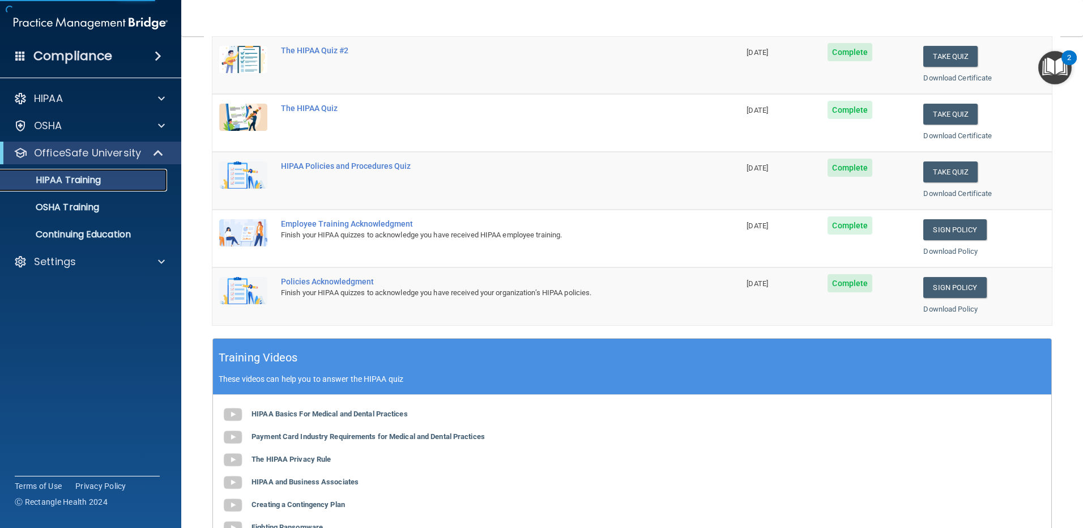
scroll to position [226, 0]
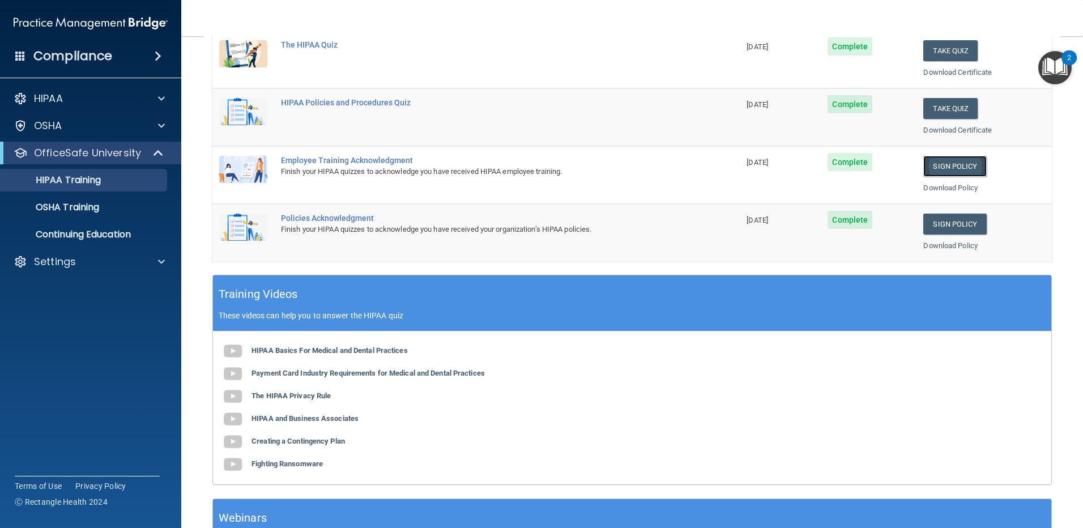
click at [950, 165] on link "Sign Policy" at bounding box center [954, 166] width 63 height 21
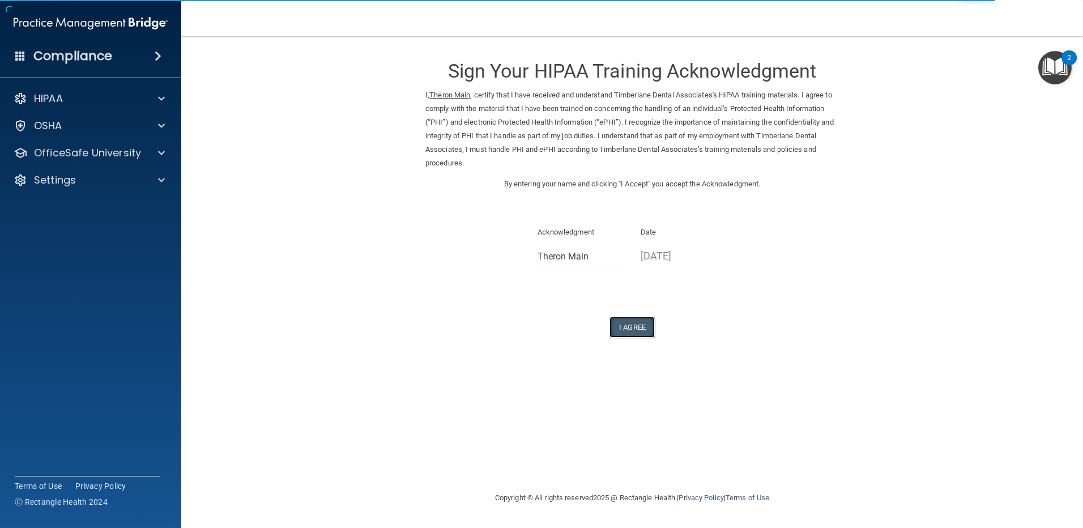
click at [631, 326] on button "I Agree" at bounding box center [631, 327] width 45 height 21
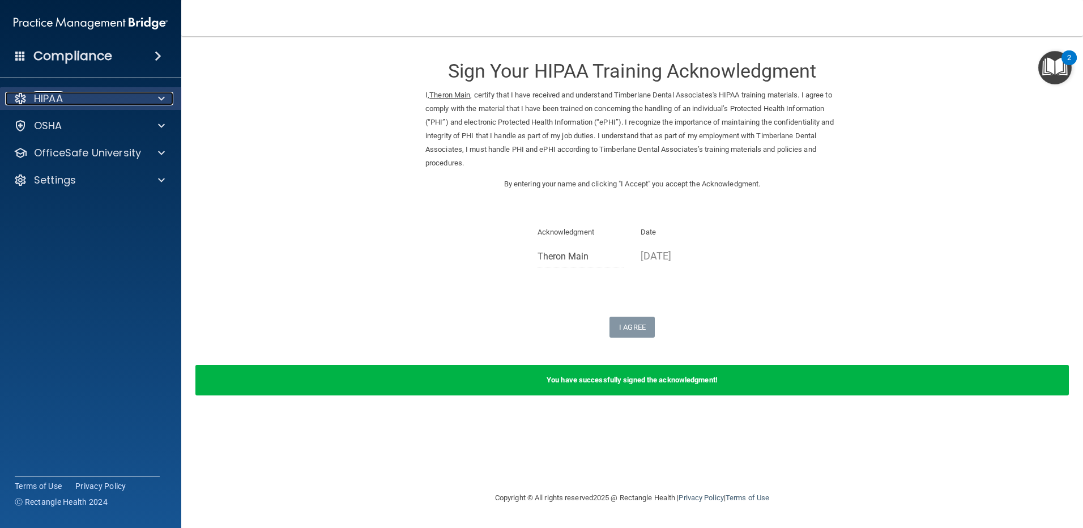
click at [163, 98] on span at bounding box center [161, 99] width 7 height 14
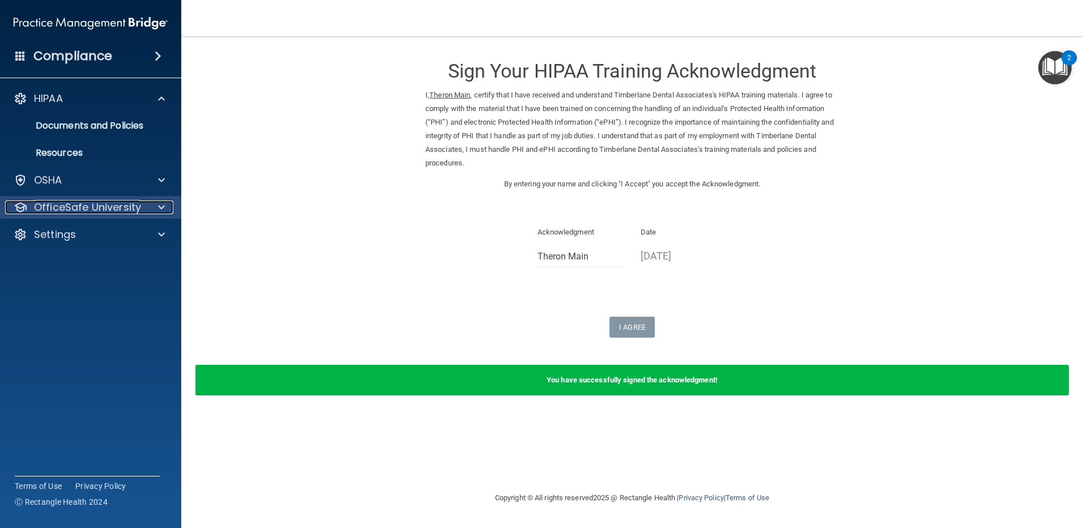
click at [160, 208] on span at bounding box center [161, 207] width 7 height 14
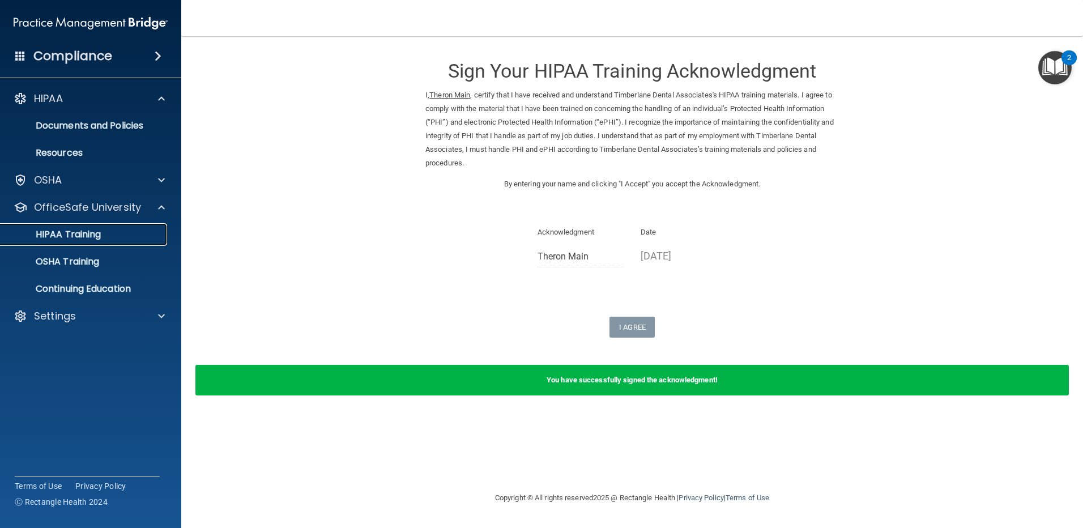
click at [106, 239] on div "HIPAA Training" at bounding box center [84, 234] width 155 height 11
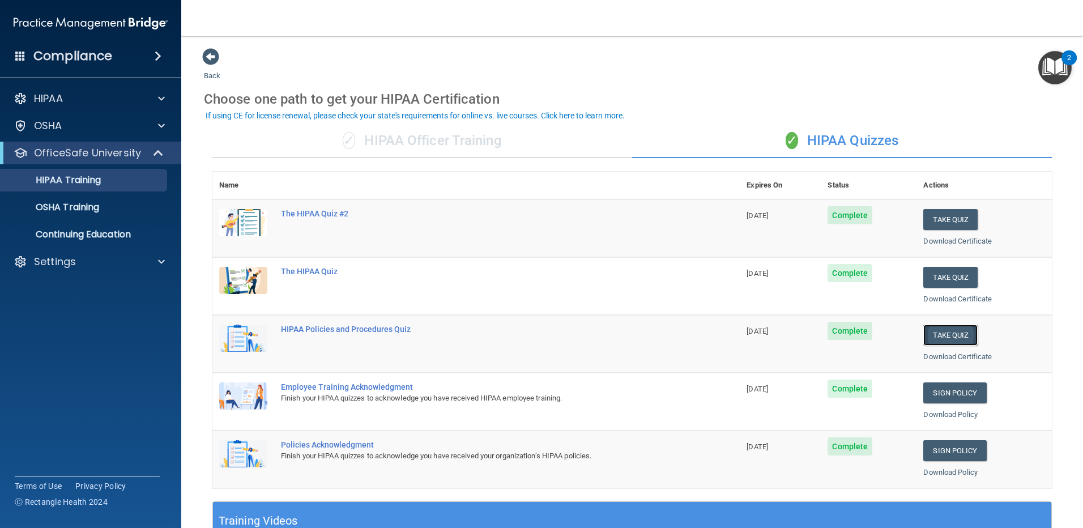
click at [955, 334] on button "Take Quiz" at bounding box center [950, 334] width 54 height 21
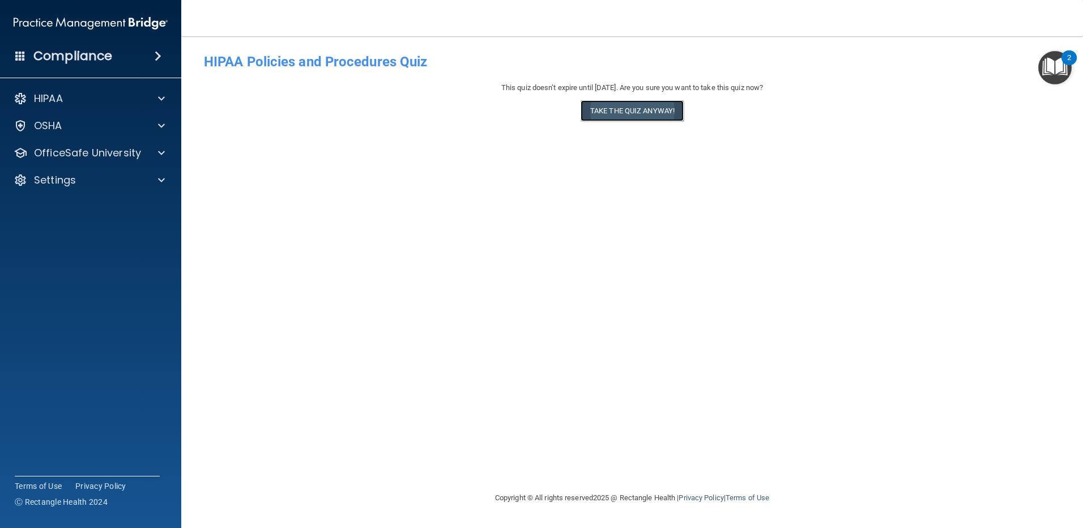
click at [609, 114] on button "Take the quiz anyway!" at bounding box center [631, 110] width 103 height 21
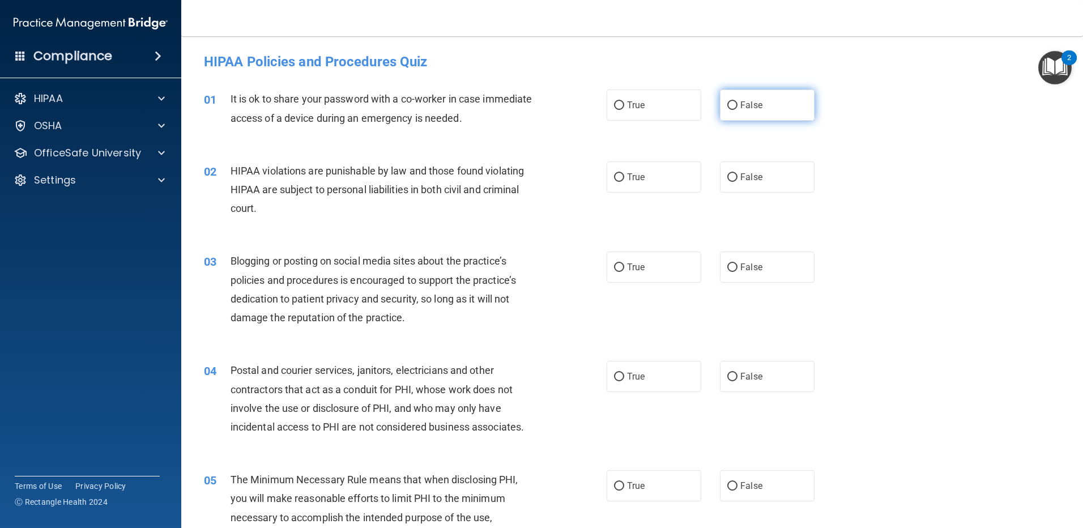
click at [743, 104] on span "False" at bounding box center [751, 105] width 22 height 11
click at [737, 104] on input "False" at bounding box center [732, 105] width 10 height 8
radio input "true"
click at [641, 177] on label "True" at bounding box center [653, 176] width 95 height 31
click at [624, 177] on input "True" at bounding box center [619, 177] width 10 height 8
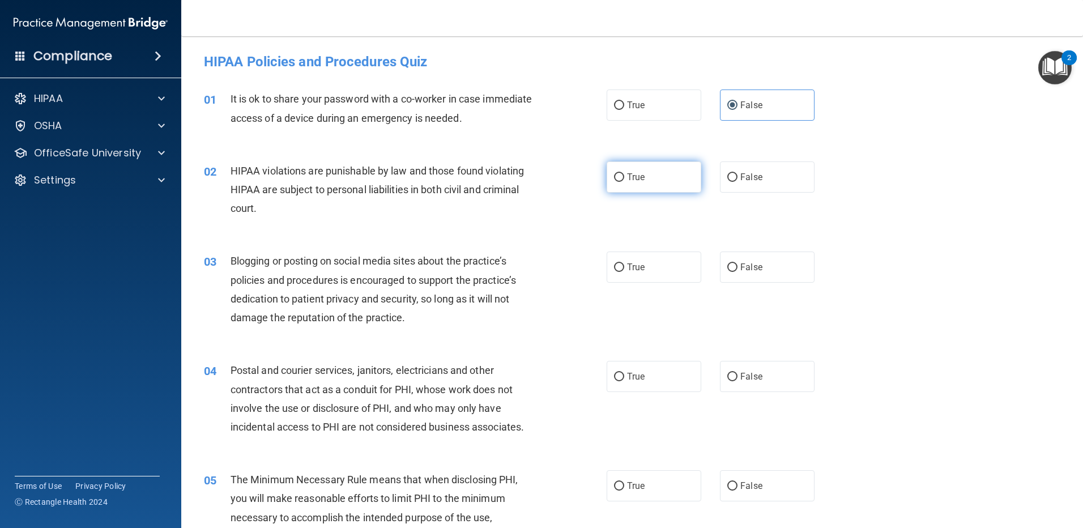
radio input "true"
click at [750, 267] on span "False" at bounding box center [751, 267] width 22 height 11
click at [737, 267] on input "False" at bounding box center [732, 267] width 10 height 8
radio input "true"
click at [636, 381] on span "True" at bounding box center [636, 376] width 18 height 11
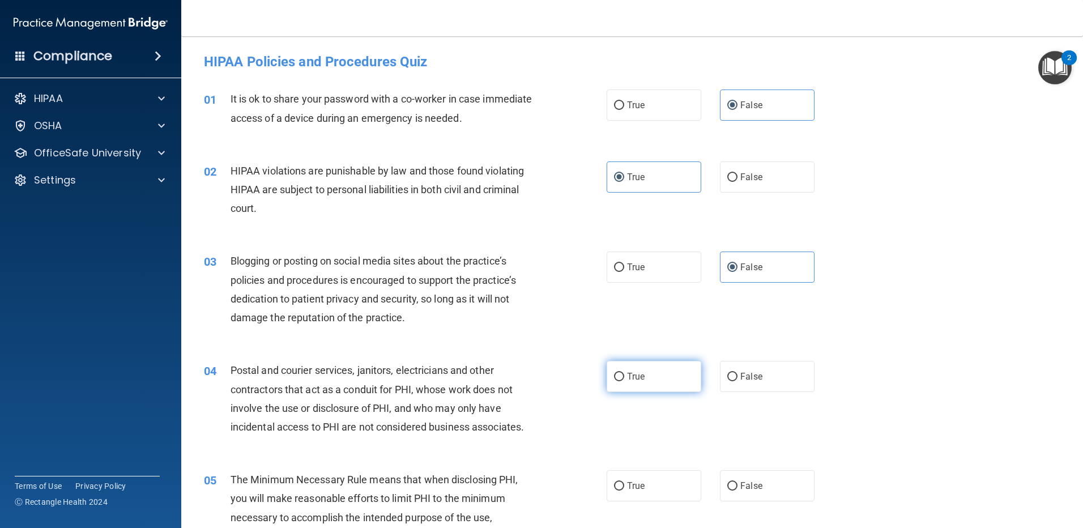
click at [624, 381] on input "True" at bounding box center [619, 377] width 10 height 8
radio input "true"
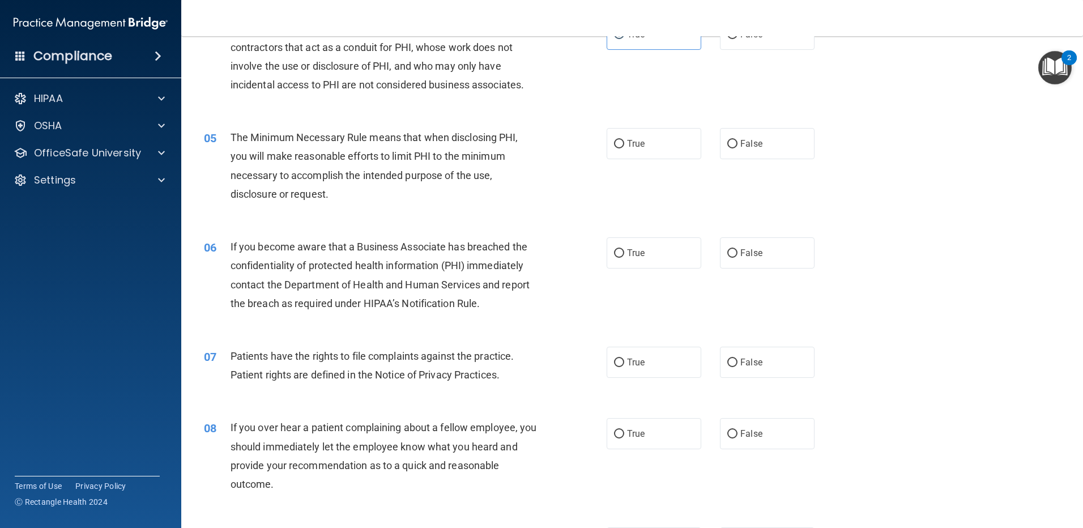
scroll to position [396, 0]
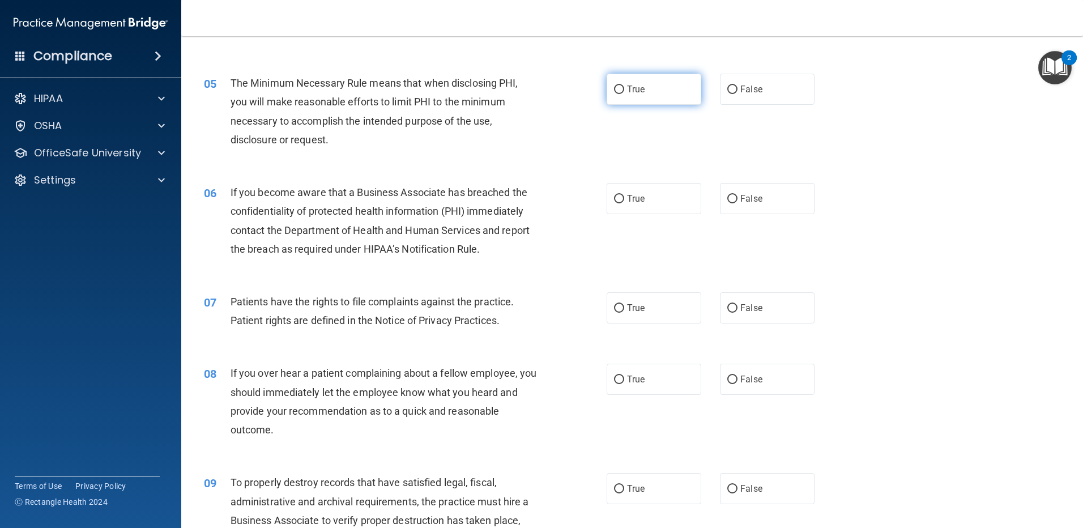
click at [627, 91] on span "True" at bounding box center [636, 89] width 18 height 11
click at [624, 91] on input "True" at bounding box center [619, 89] width 10 height 8
radio input "true"
click at [740, 199] on span "False" at bounding box center [751, 198] width 22 height 11
click at [735, 199] on input "False" at bounding box center [732, 199] width 10 height 8
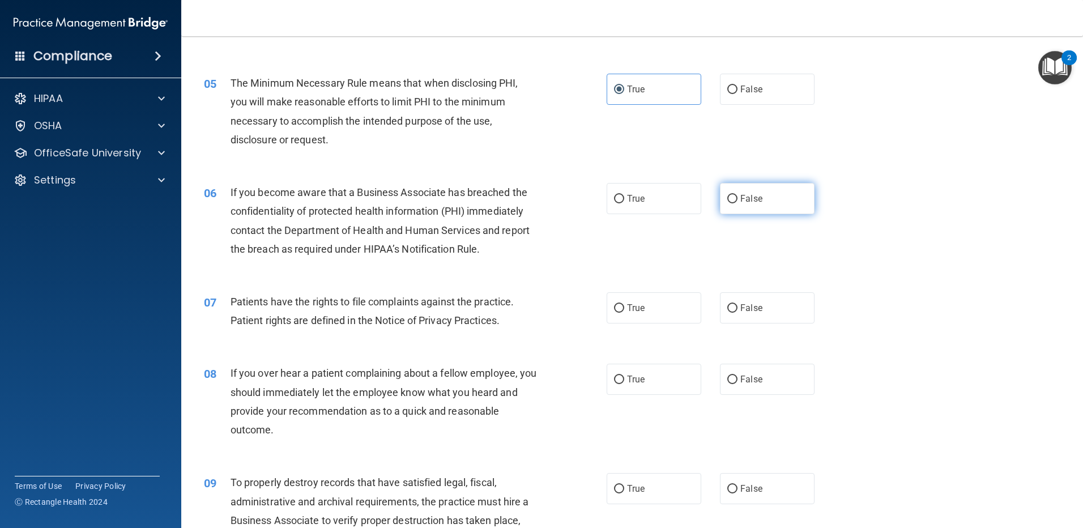
radio input "true"
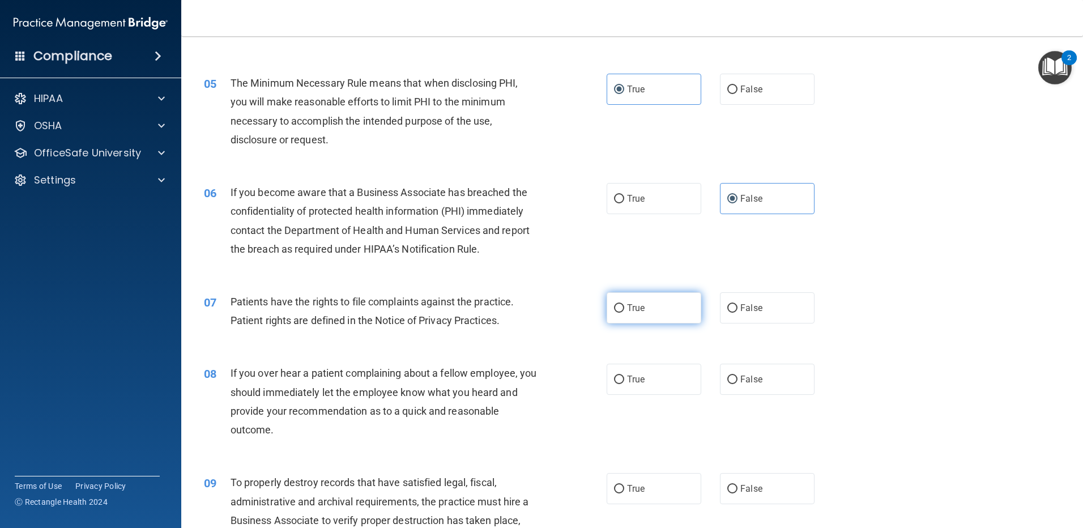
drag, startPoint x: 615, startPoint y: 319, endPoint x: 626, endPoint y: 320, distance: 11.4
click at [617, 319] on label "True" at bounding box center [653, 307] width 95 height 31
click at [617, 313] on input "True" at bounding box center [619, 308] width 10 height 8
radio input "true"
click at [742, 382] on span "False" at bounding box center [751, 379] width 22 height 11
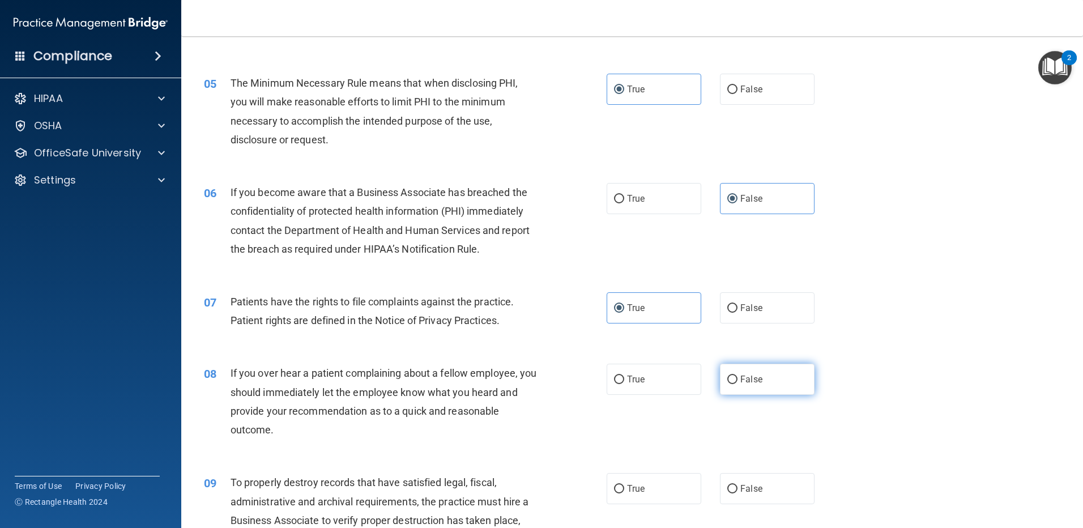
click at [737, 382] on input "False" at bounding box center [732, 379] width 10 height 8
radio input "true"
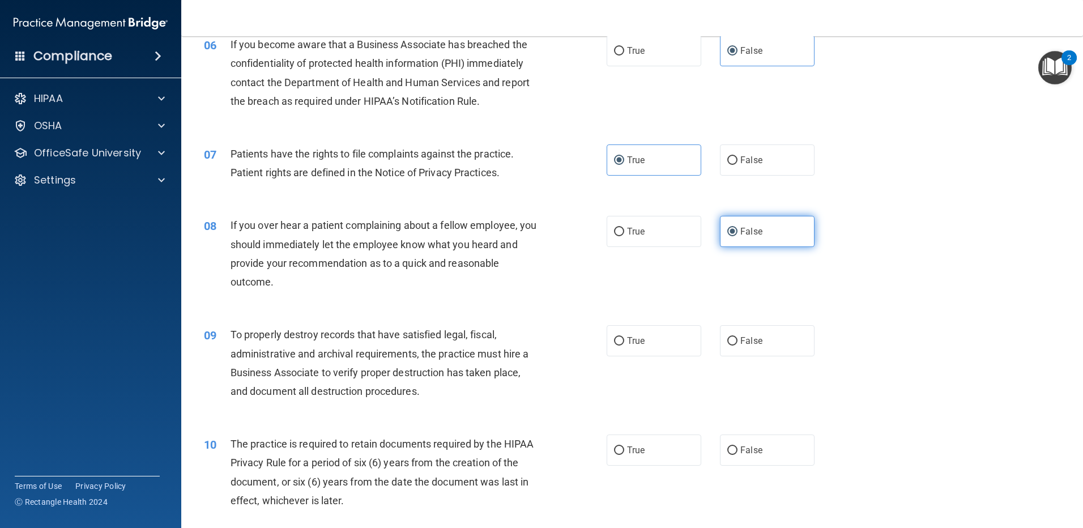
scroll to position [566, 0]
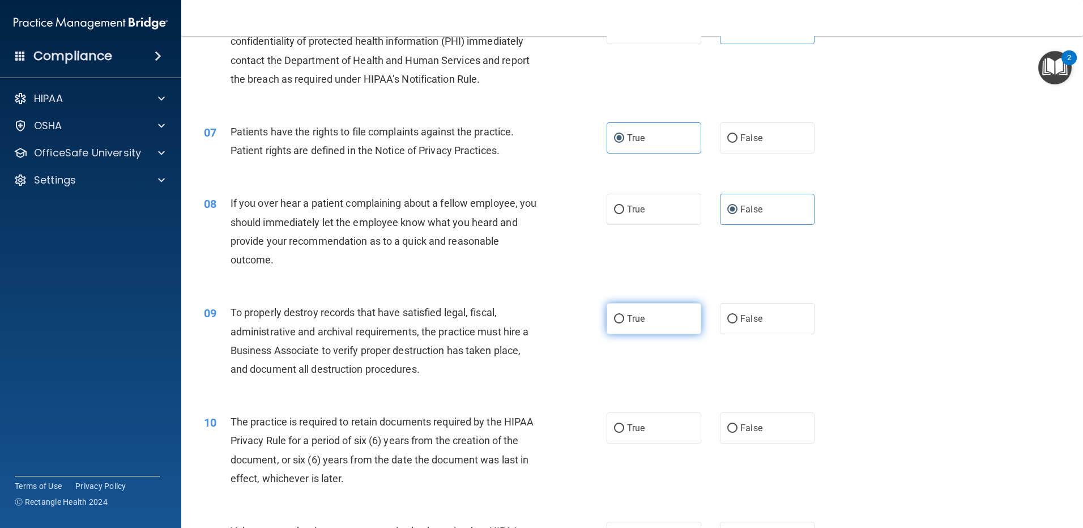
drag, startPoint x: 655, startPoint y: 318, endPoint x: 705, endPoint y: 347, distance: 57.6
click at [655, 319] on label "True" at bounding box center [653, 318] width 95 height 31
click at [624, 319] on input "True" at bounding box center [619, 319] width 10 height 8
radio input "true"
click at [758, 431] on label "False" at bounding box center [767, 427] width 95 height 31
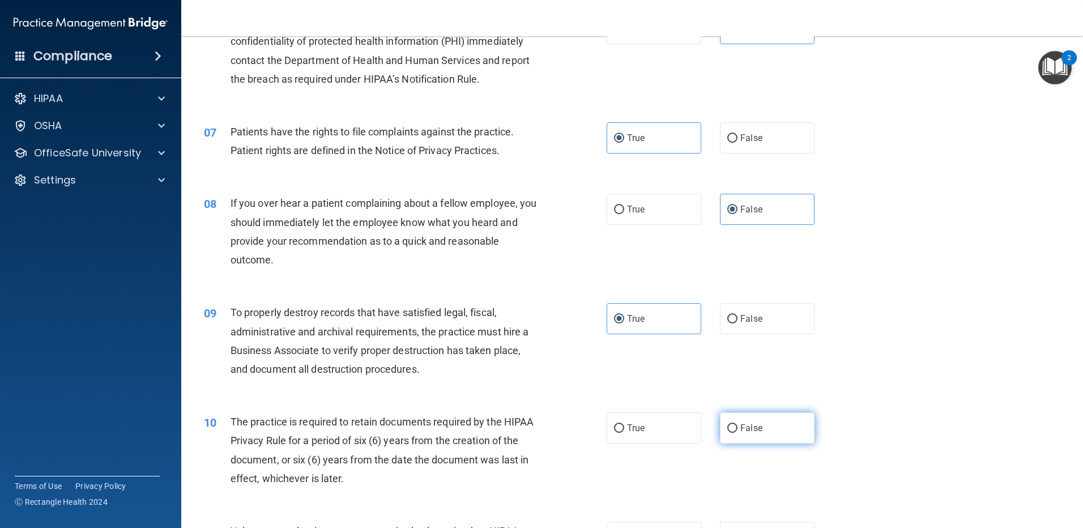
click at [737, 431] on input "False" at bounding box center [732, 428] width 10 height 8
radio input "true"
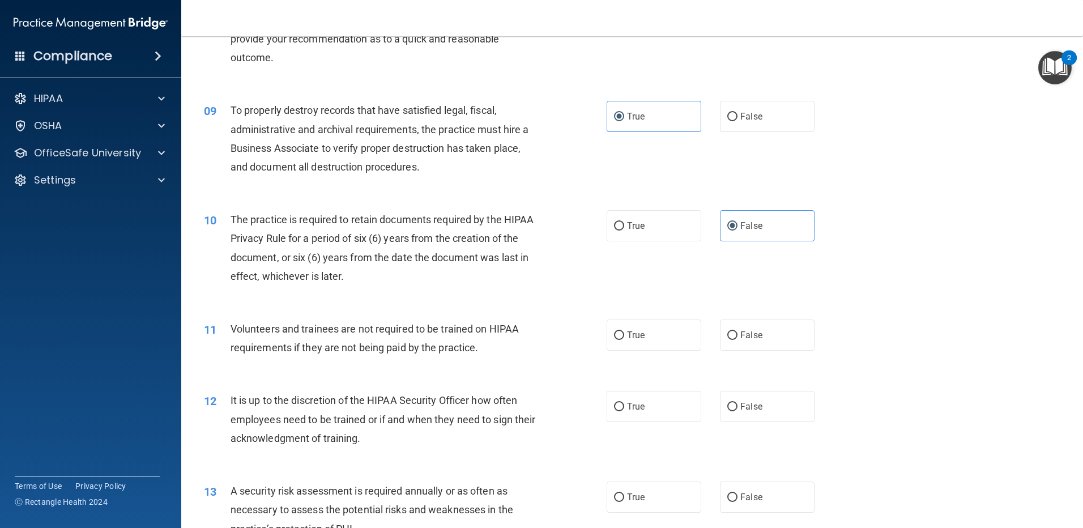
scroll to position [793, 0]
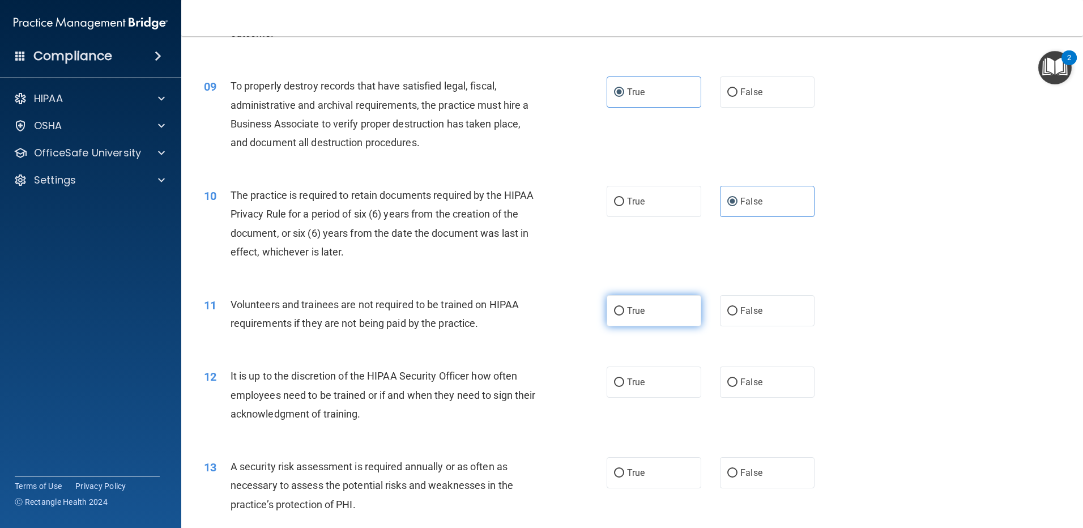
click at [639, 311] on span "True" at bounding box center [636, 310] width 18 height 11
click at [624, 311] on input "True" at bounding box center [619, 311] width 10 height 8
radio input "true"
click at [746, 386] on span "False" at bounding box center [751, 382] width 22 height 11
click at [737, 386] on input "False" at bounding box center [732, 382] width 10 height 8
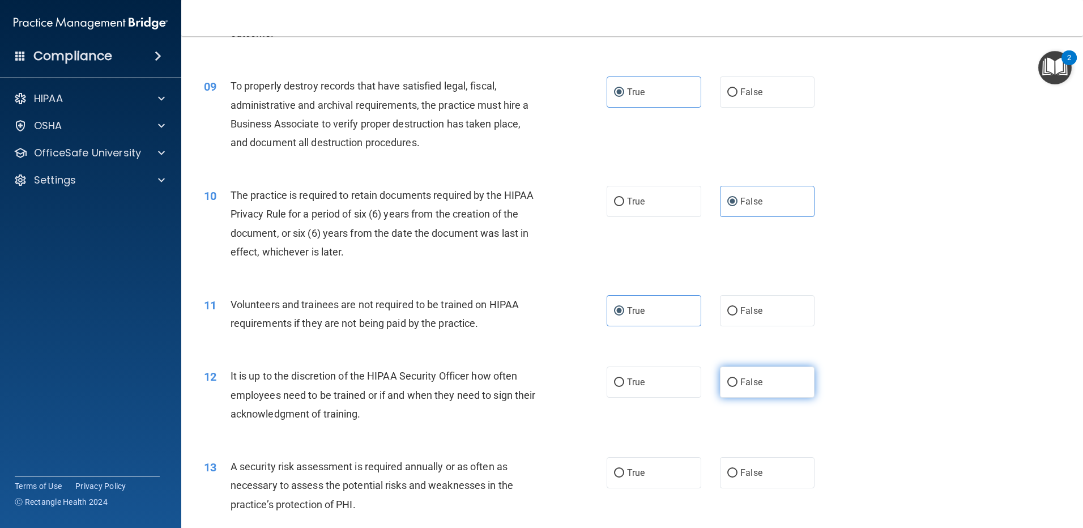
radio input "true"
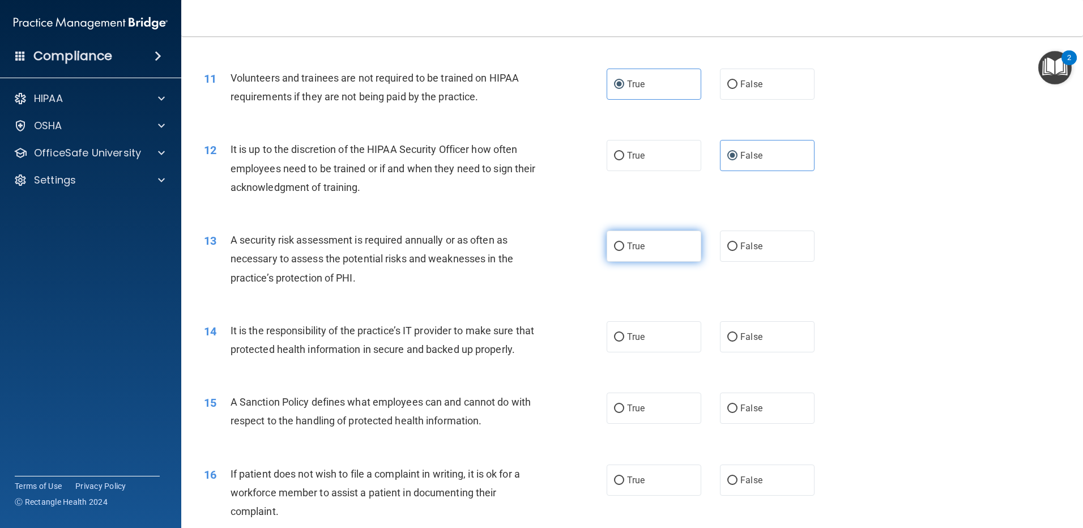
scroll to position [1076, 0]
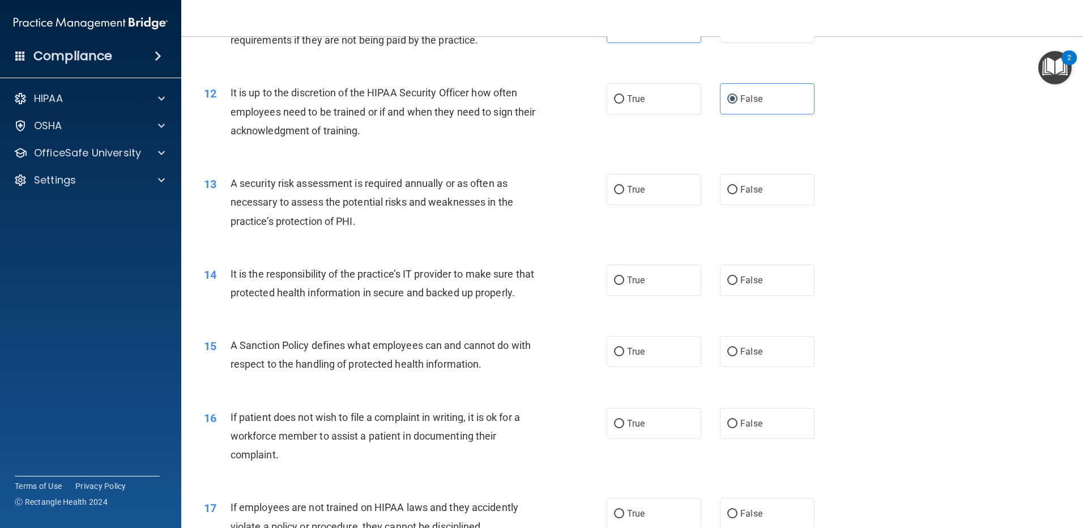
click at [634, 253] on div "01 It is ok to share your password with a co-worker in case immediate access of…" at bounding box center [631, 336] width 873 height 2674
drag, startPoint x: 608, startPoint y: 186, endPoint x: 648, endPoint y: 202, distance: 42.7
click at [609, 185] on label "True" at bounding box center [653, 189] width 95 height 31
click at [614, 186] on input "True" at bounding box center [619, 190] width 10 height 8
radio input "true"
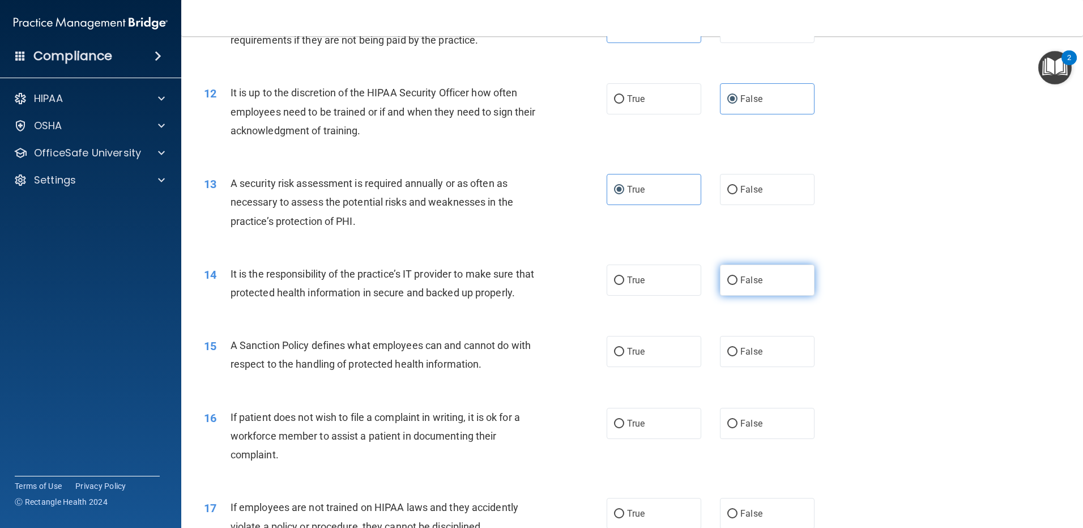
click at [758, 279] on label "False" at bounding box center [767, 279] width 95 height 31
click at [737, 279] on input "False" at bounding box center [732, 280] width 10 height 8
radio input "true"
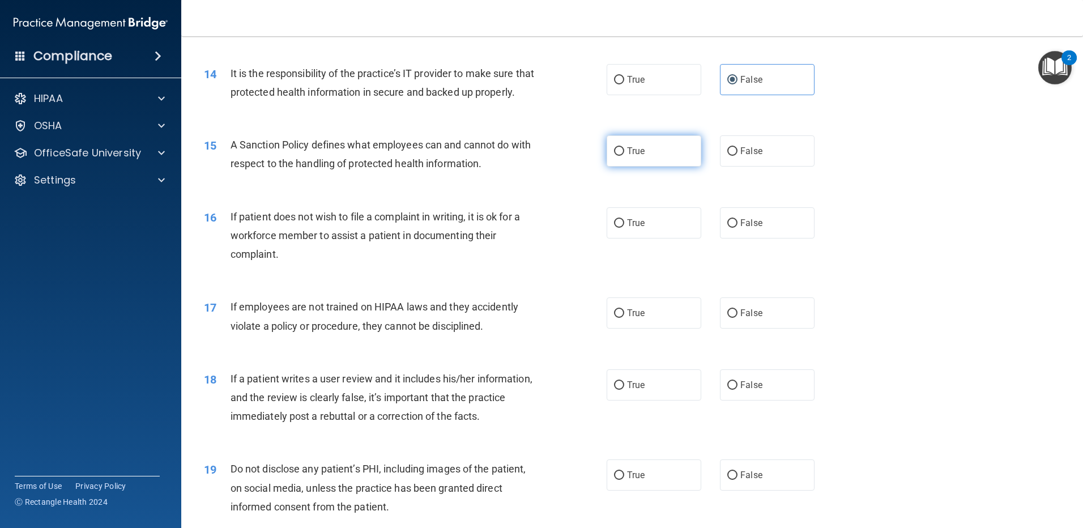
scroll to position [1302, 0]
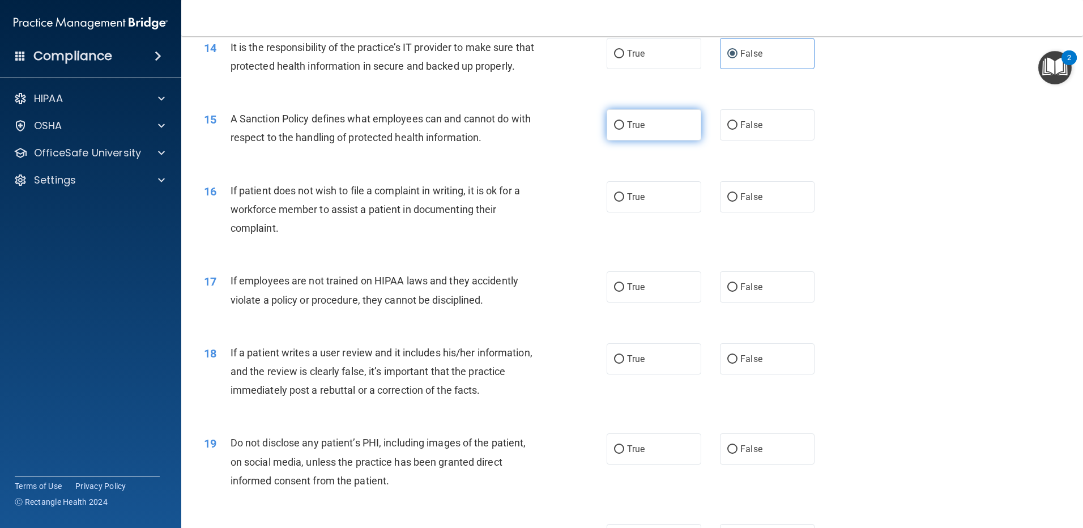
click at [638, 130] on span "True" at bounding box center [636, 124] width 18 height 11
click at [624, 130] on input "True" at bounding box center [619, 125] width 10 height 8
radio input "true"
drag, startPoint x: 732, startPoint y: 216, endPoint x: 721, endPoint y: 221, distance: 12.4
click at [732, 212] on label "False" at bounding box center [767, 196] width 95 height 31
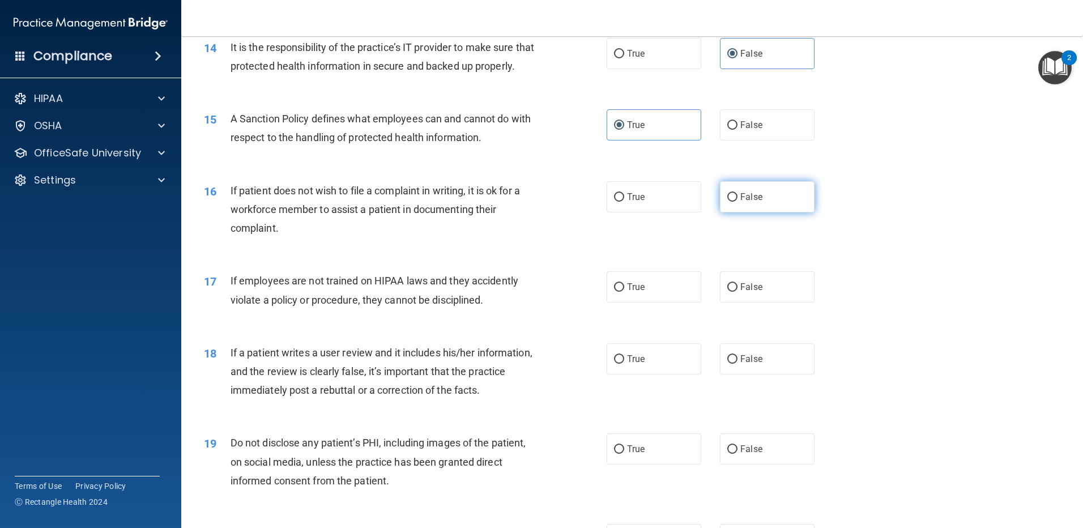
click at [732, 202] on input "False" at bounding box center [732, 197] width 10 height 8
radio input "true"
drag, startPoint x: 669, startPoint y: 303, endPoint x: 720, endPoint y: 322, distance: 54.5
click at [669, 302] on label "True" at bounding box center [653, 286] width 95 height 31
click at [624, 292] on input "True" at bounding box center [619, 287] width 10 height 8
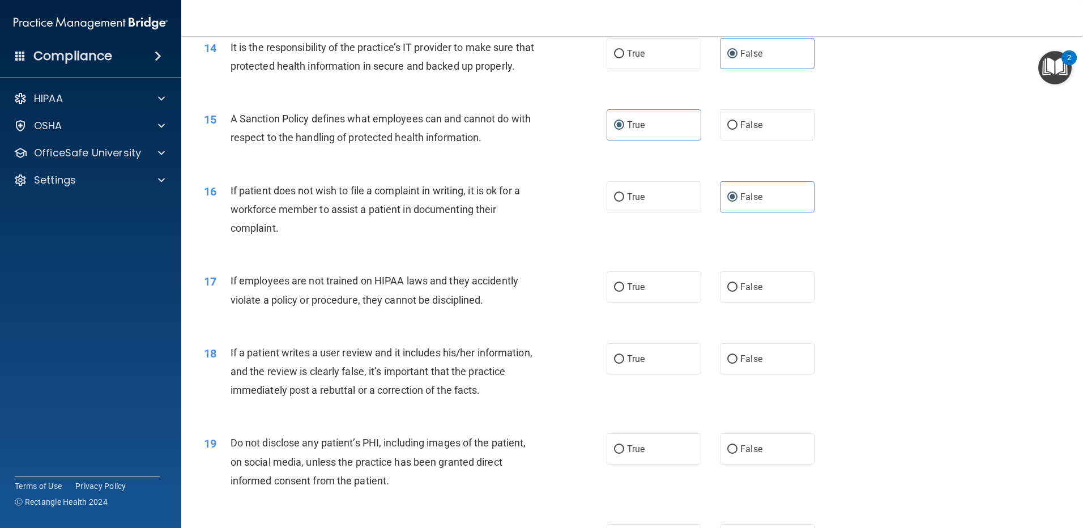
radio input "true"
click at [746, 364] on span "False" at bounding box center [751, 358] width 22 height 11
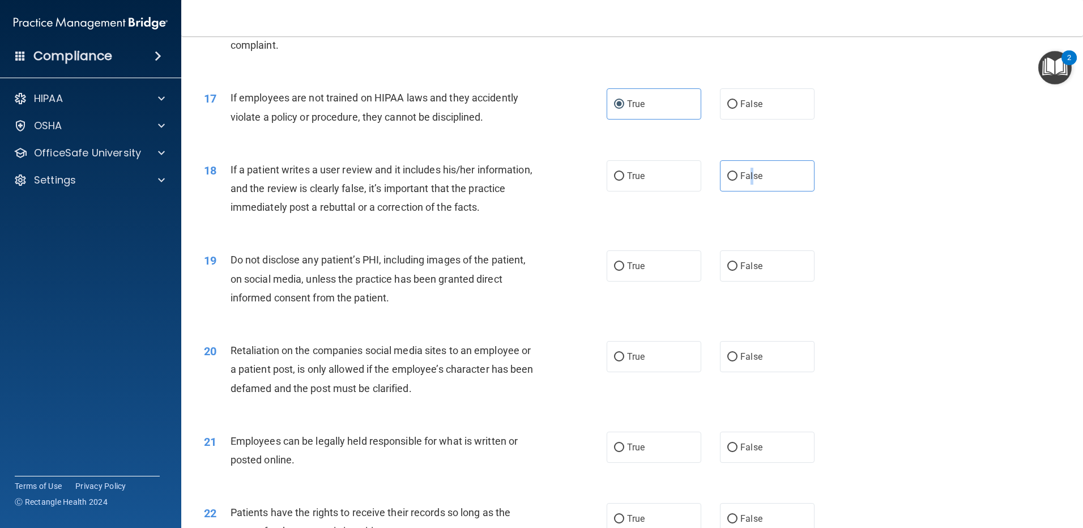
scroll to position [1529, 0]
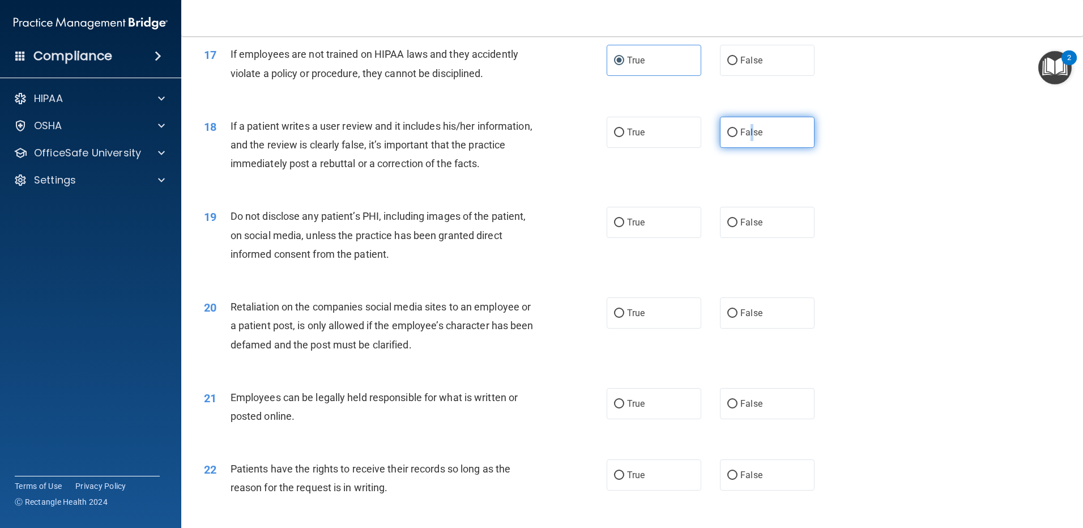
click at [728, 137] on input "False" at bounding box center [732, 133] width 10 height 8
radio input "true"
click at [664, 238] on label "True" at bounding box center [653, 222] width 95 height 31
click at [624, 227] on input "True" at bounding box center [619, 223] width 10 height 8
radio input "true"
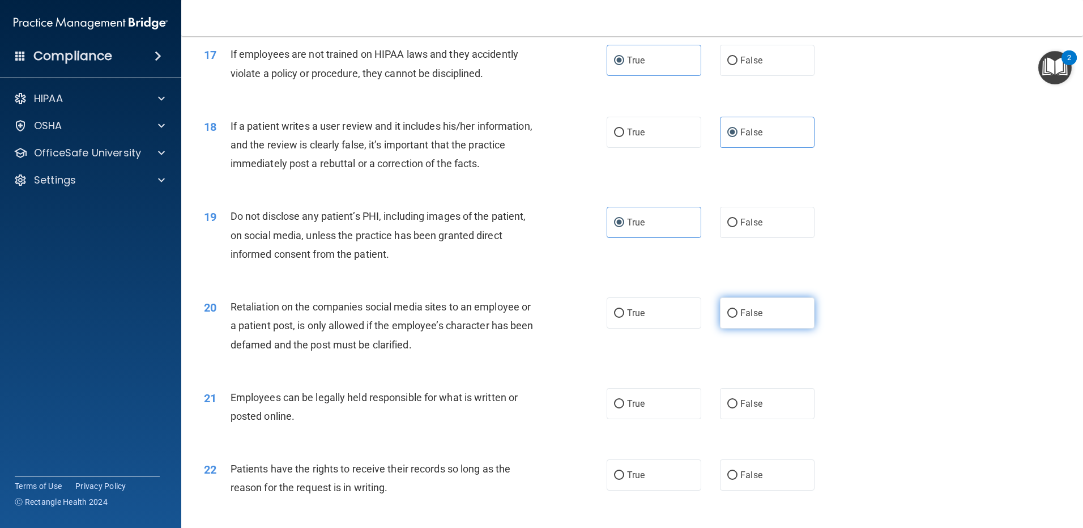
click at [753, 318] on span "False" at bounding box center [751, 312] width 22 height 11
click at [737, 318] on input "False" at bounding box center [732, 313] width 10 height 8
radio input "true"
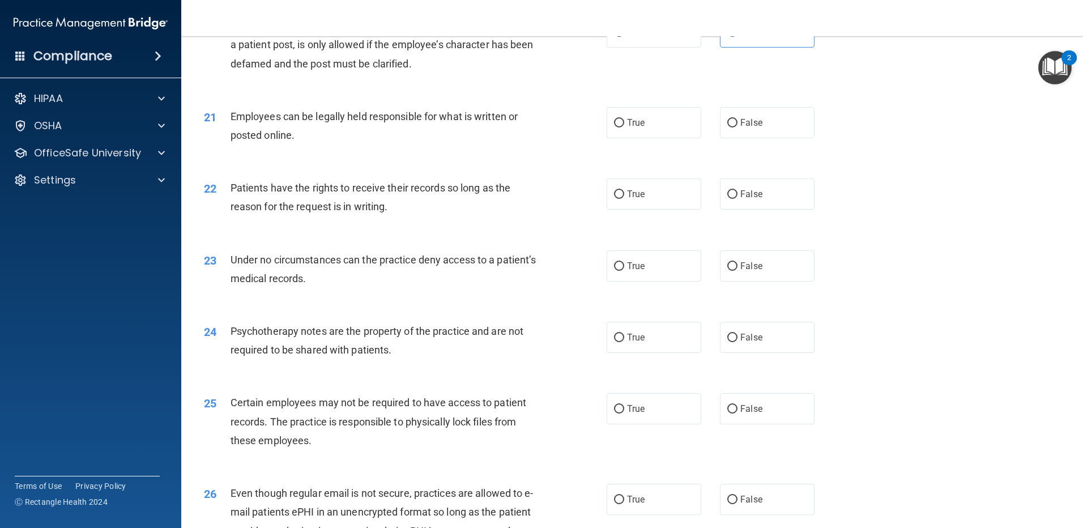
scroll to position [1812, 0]
click at [646, 134] on label "True" at bounding box center [653, 120] width 95 height 31
click at [624, 125] on input "True" at bounding box center [619, 121] width 10 height 8
radio input "true"
click at [783, 207] on label "False" at bounding box center [767, 191] width 95 height 31
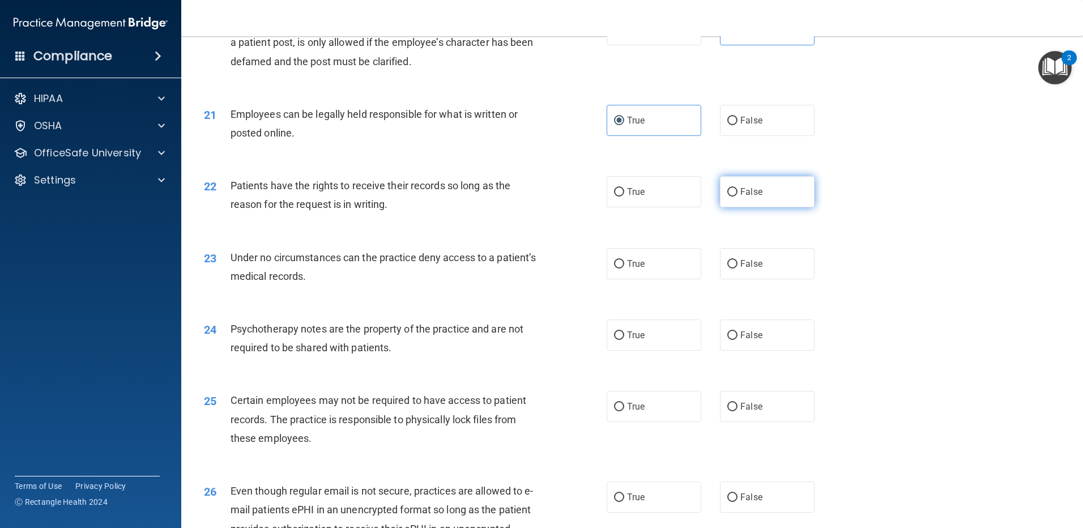
click at [737, 196] on input "False" at bounding box center [732, 192] width 10 height 8
radio input "true"
drag, startPoint x: 672, startPoint y: 276, endPoint x: 746, endPoint y: 322, distance: 87.7
click at [674, 279] on label "True" at bounding box center [653, 263] width 95 height 31
click at [624, 268] on input "True" at bounding box center [619, 264] width 10 height 8
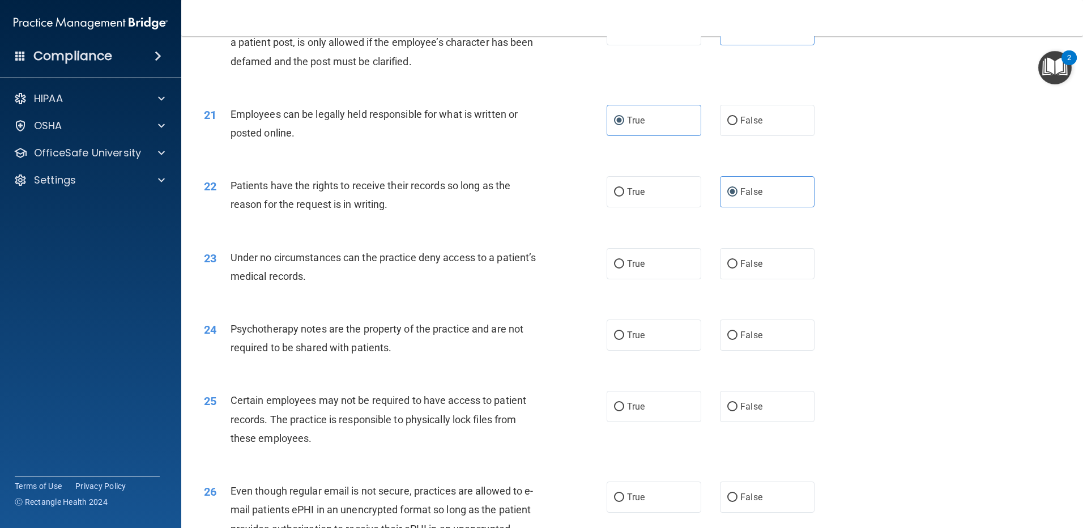
radio input "true"
click at [775, 350] on label "False" at bounding box center [767, 334] width 95 height 31
click at [737, 340] on input "False" at bounding box center [732, 335] width 10 height 8
radio input "true"
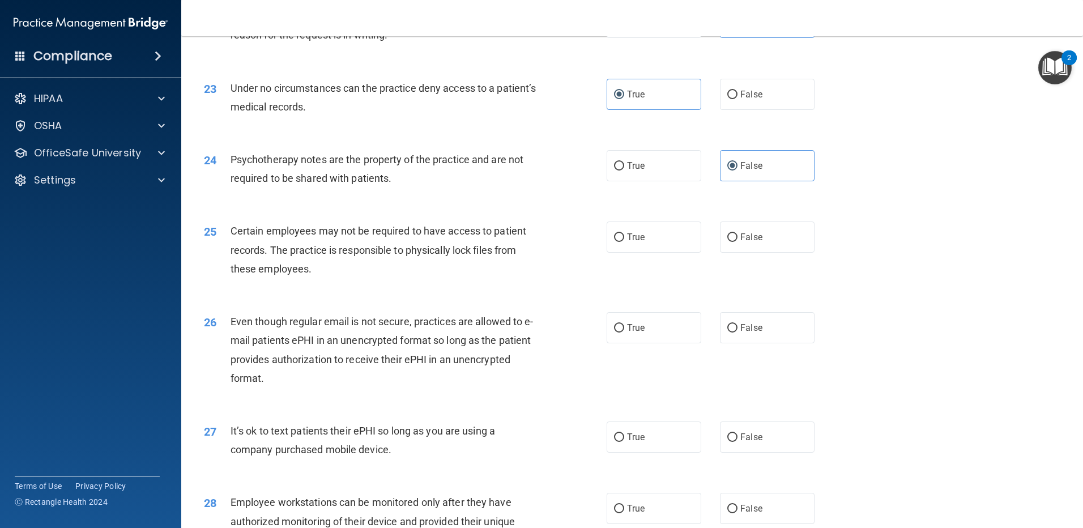
scroll to position [1982, 0]
click at [660, 252] on label "True" at bounding box center [653, 236] width 95 height 31
click at [624, 241] on input "True" at bounding box center [619, 237] width 10 height 8
radio input "true"
drag, startPoint x: 766, startPoint y: 348, endPoint x: 773, endPoint y: 344, distance: 7.9
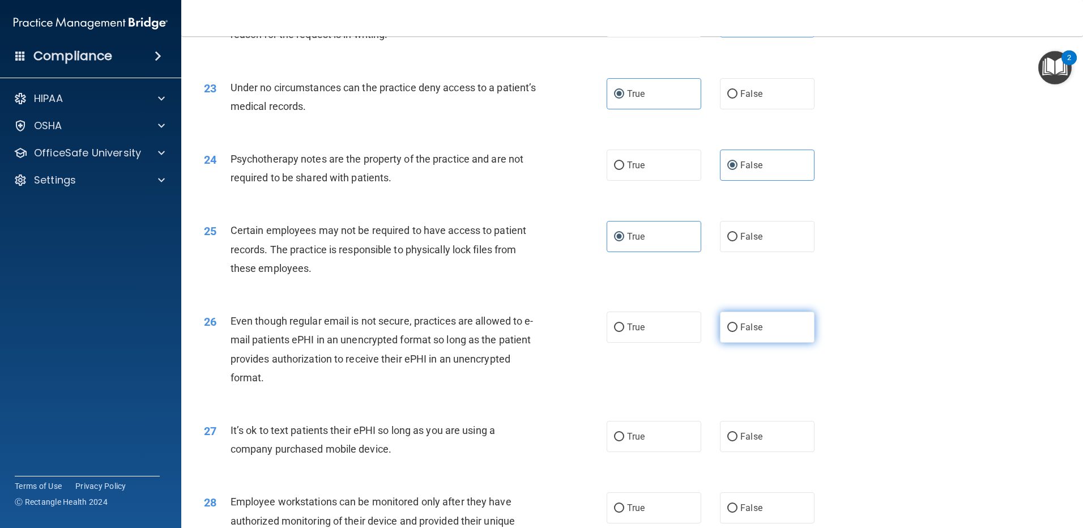
click at [767, 343] on label "False" at bounding box center [767, 326] width 95 height 31
click at [737, 332] on input "False" at bounding box center [732, 327] width 10 height 8
radio input "true"
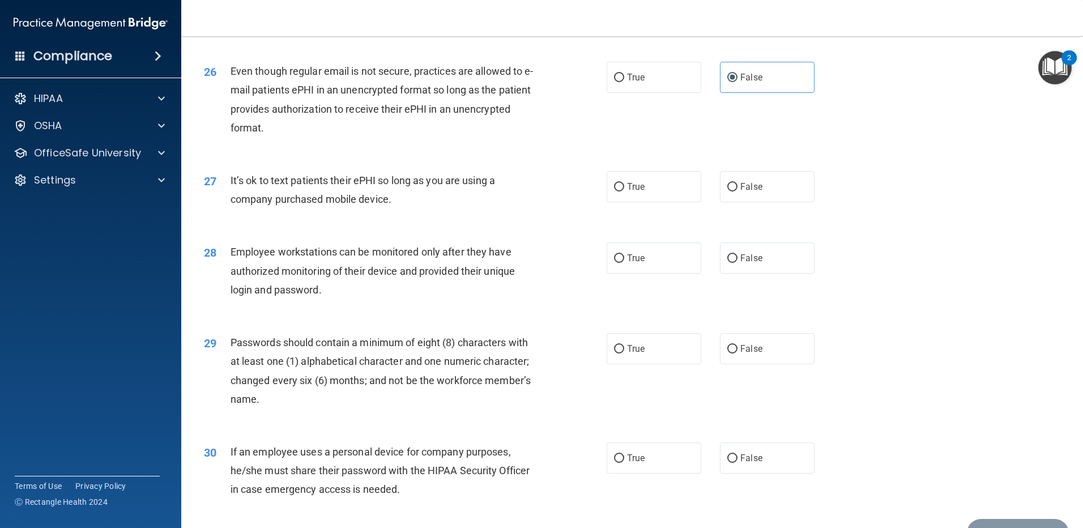
scroll to position [2265, 0]
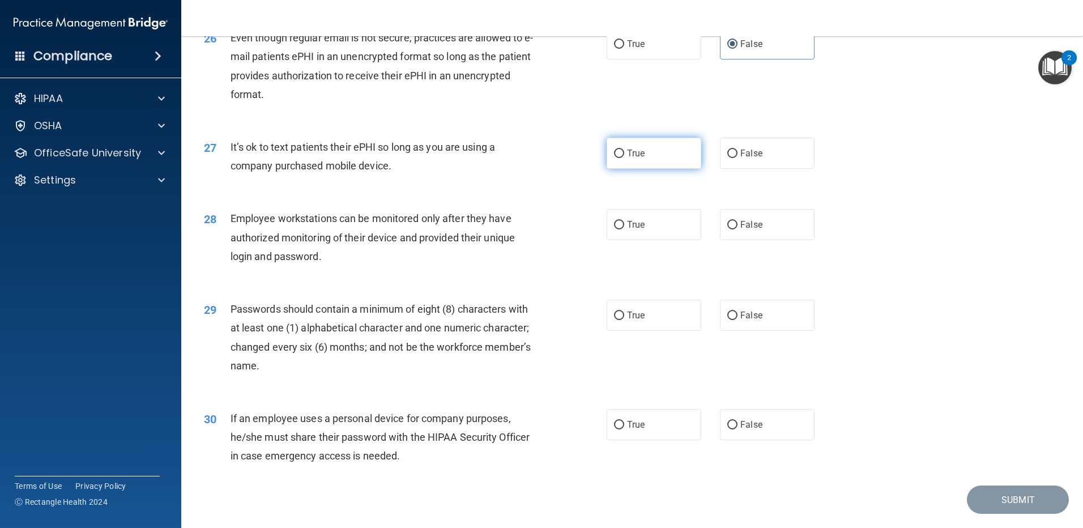
click at [653, 164] on label "True" at bounding box center [653, 153] width 95 height 31
click at [624, 158] on input "True" at bounding box center [619, 153] width 10 height 8
radio input "true"
click at [779, 240] on label "False" at bounding box center [767, 224] width 95 height 31
click at [737, 229] on input "False" at bounding box center [732, 225] width 10 height 8
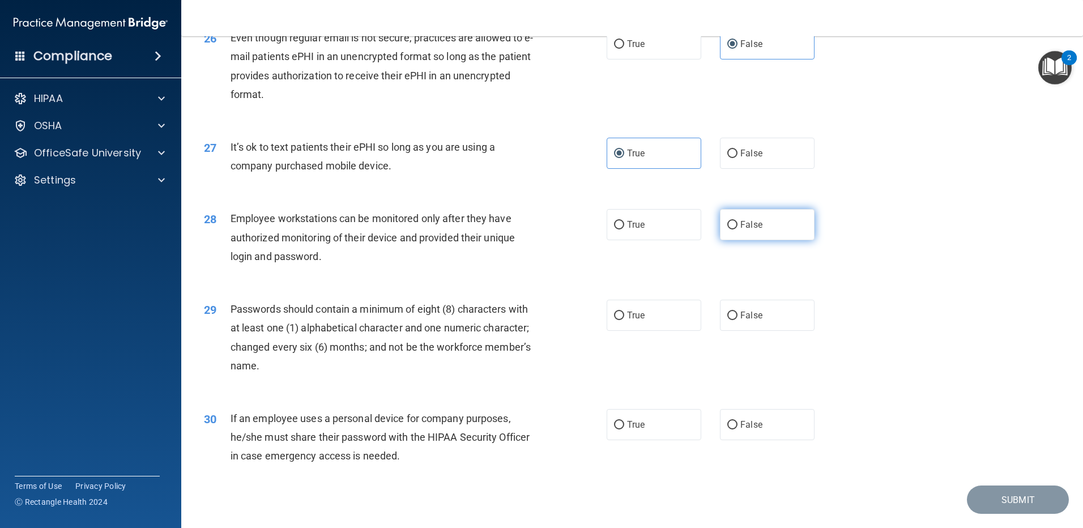
radio input "true"
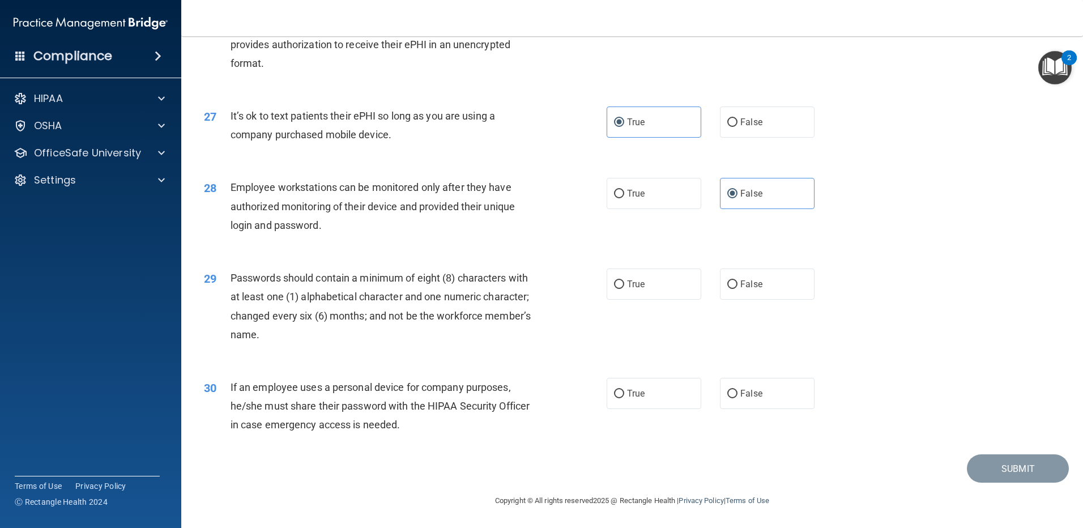
scroll to position [2315, 0]
click at [670, 276] on label "True" at bounding box center [653, 283] width 95 height 31
click at [624, 280] on input "True" at bounding box center [619, 284] width 10 height 8
radio input "true"
click at [778, 390] on label "False" at bounding box center [767, 393] width 95 height 31
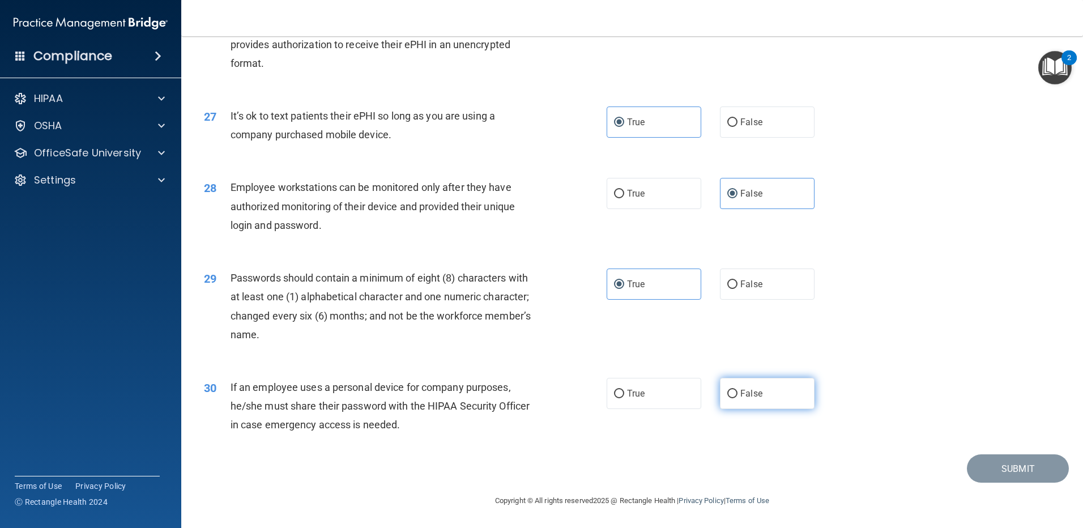
click at [737, 390] on input "False" at bounding box center [732, 394] width 10 height 8
radio input "true"
click at [1015, 468] on button "Submit" at bounding box center [1018, 468] width 102 height 29
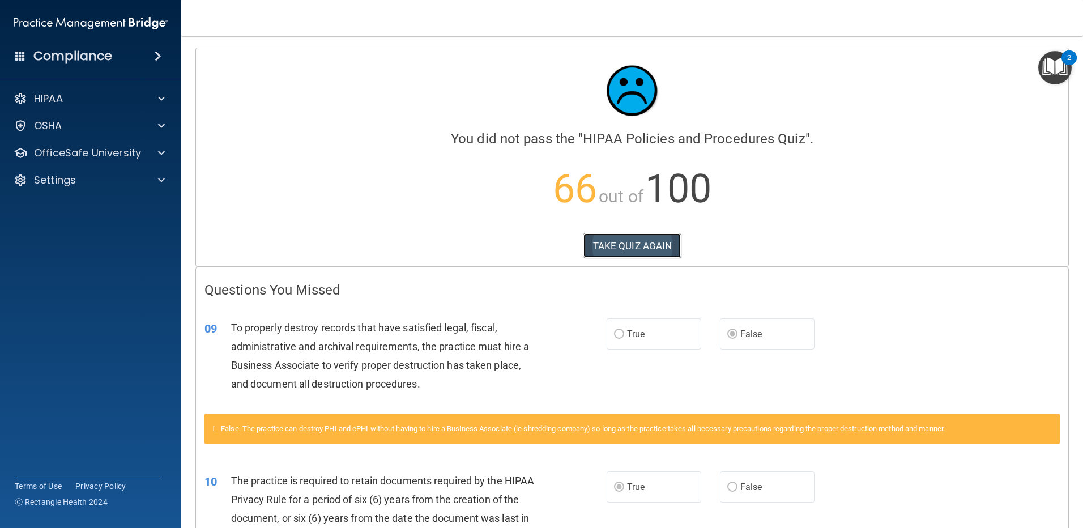
click at [657, 243] on button "TAKE QUIZ AGAIN" at bounding box center [632, 245] width 98 height 25
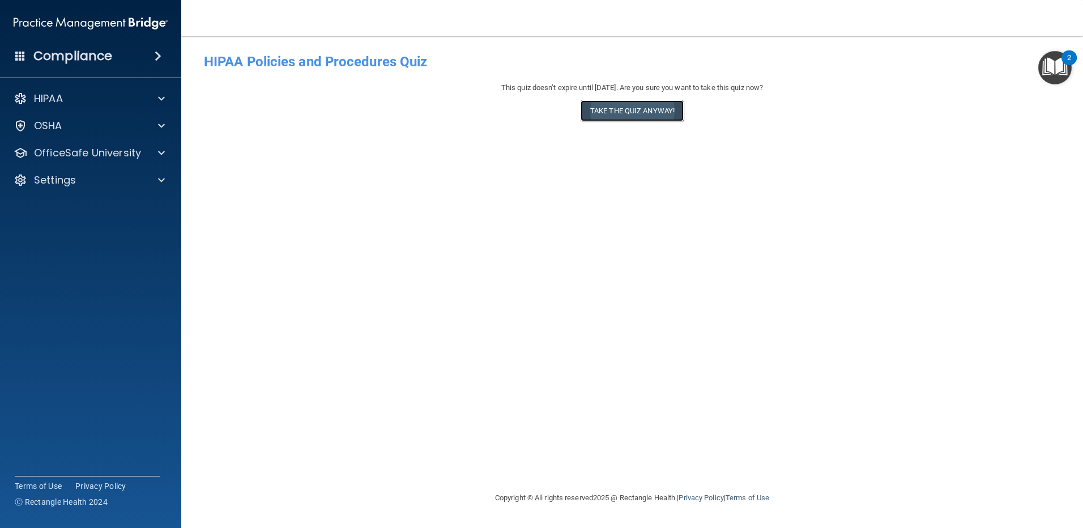
click at [653, 110] on button "Take the quiz anyway!" at bounding box center [631, 110] width 103 height 21
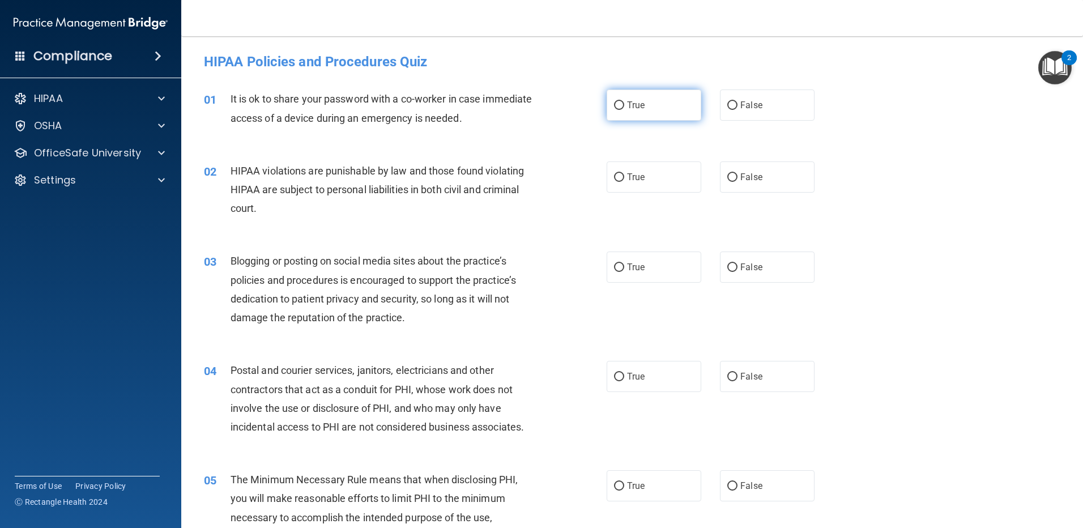
click at [622, 102] on label "True" at bounding box center [653, 104] width 95 height 31
click at [622, 102] on input "True" at bounding box center [619, 105] width 10 height 8
radio input "true"
drag, startPoint x: 733, startPoint y: 177, endPoint x: 718, endPoint y: 189, distance: 19.4
click at [733, 179] on label "False" at bounding box center [767, 176] width 95 height 31
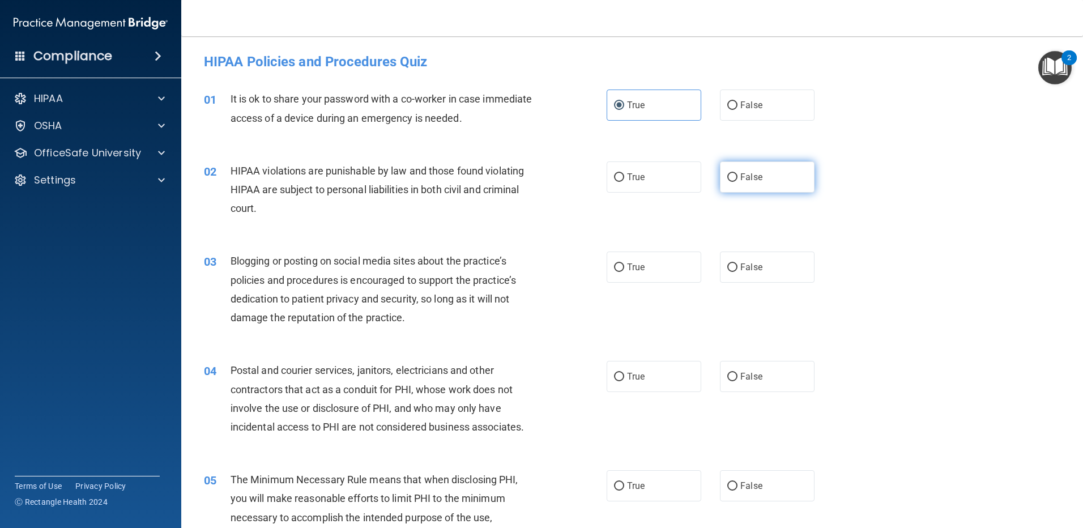
click at [733, 179] on input "False" at bounding box center [732, 177] width 10 height 8
radio input "true"
click at [657, 266] on label "True" at bounding box center [653, 266] width 95 height 31
click at [624, 266] on input "True" at bounding box center [619, 267] width 10 height 8
radio input "true"
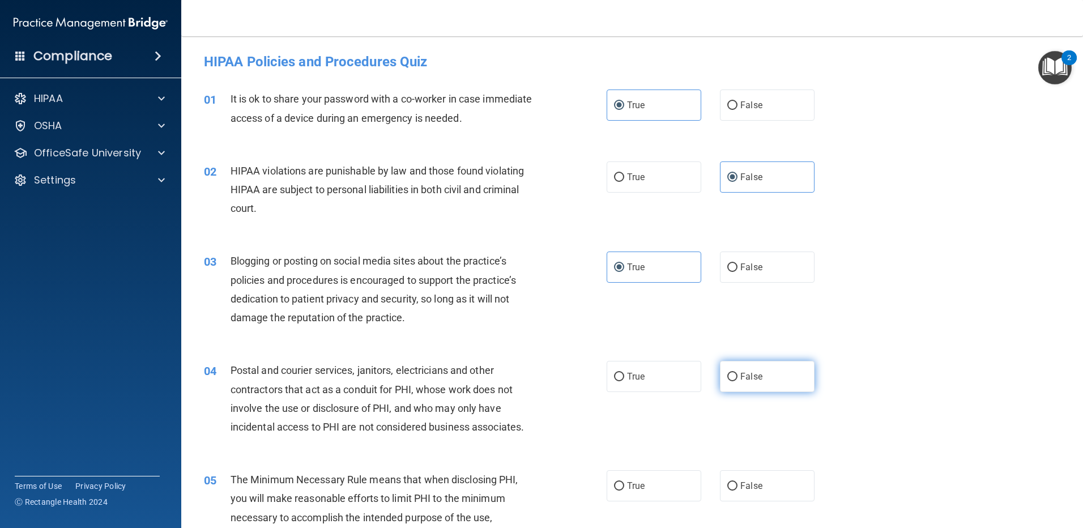
click at [756, 378] on span "False" at bounding box center [751, 376] width 22 height 11
click at [737, 378] on input "False" at bounding box center [732, 377] width 10 height 8
radio input "true"
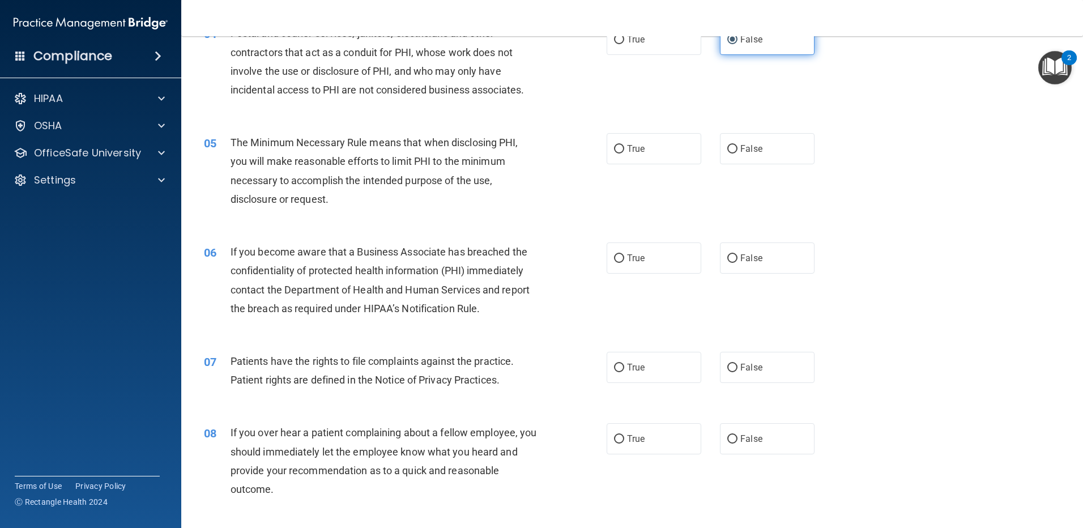
scroll to position [340, 0]
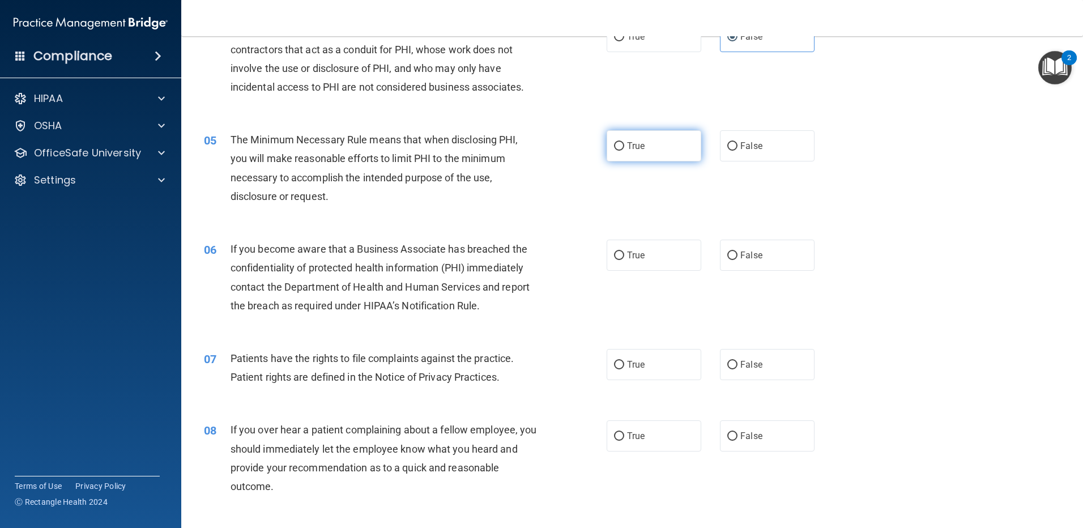
click at [661, 149] on label "True" at bounding box center [653, 145] width 95 height 31
click at [624, 149] on input "True" at bounding box center [619, 146] width 10 height 8
radio input "true"
click at [760, 256] on label "False" at bounding box center [767, 255] width 95 height 31
click at [737, 256] on input "False" at bounding box center [732, 255] width 10 height 8
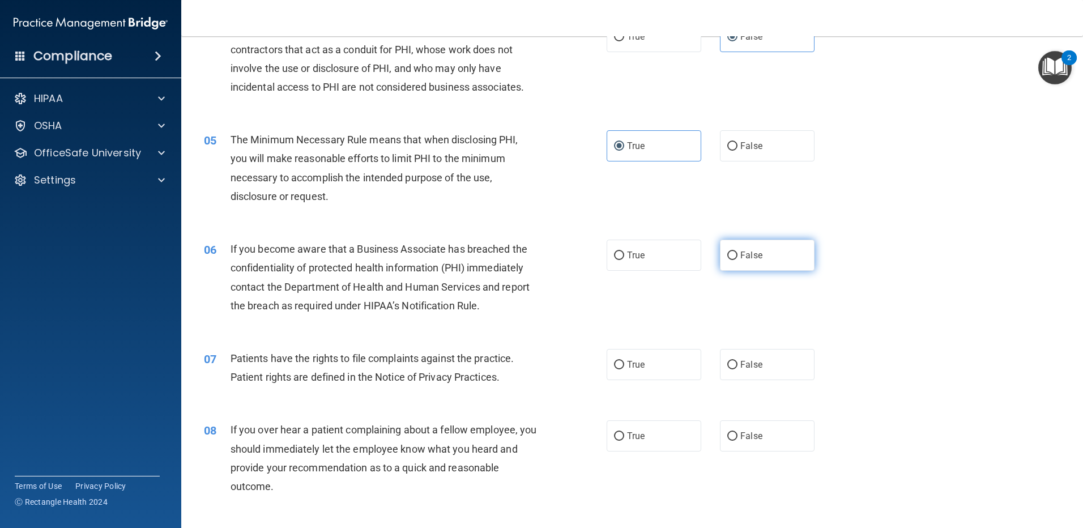
radio input "true"
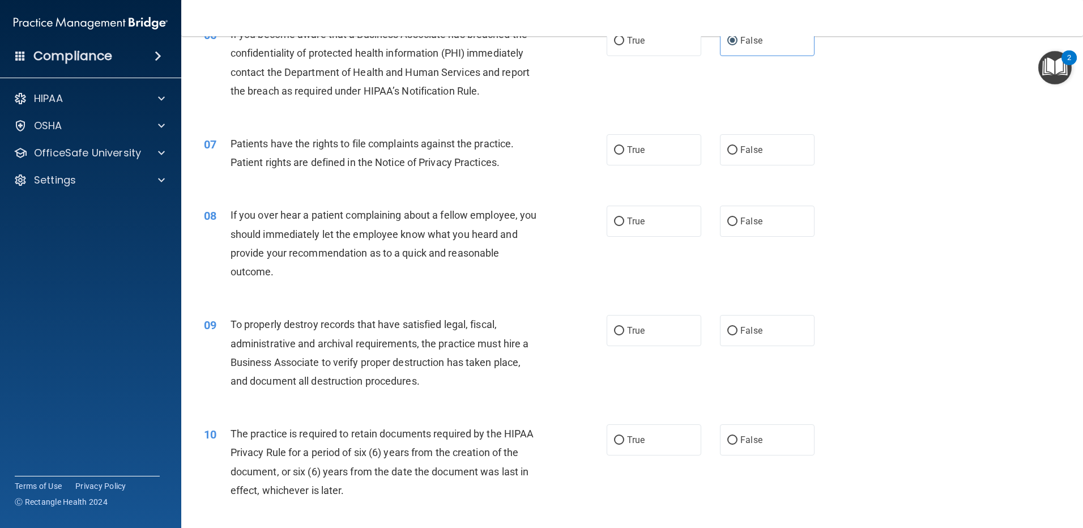
scroll to position [566, 0]
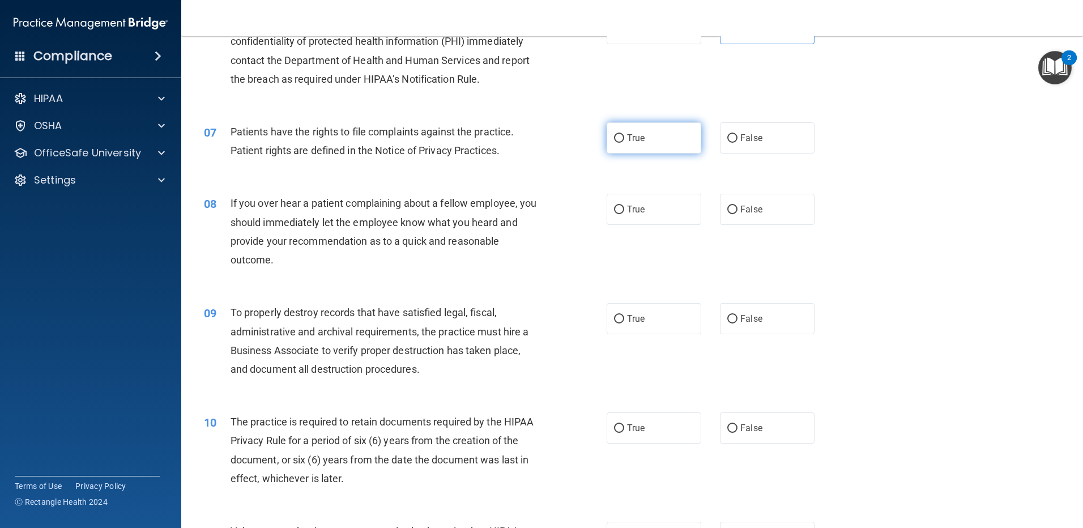
click at [666, 143] on label "True" at bounding box center [653, 137] width 95 height 31
click at [624, 143] on input "True" at bounding box center [619, 138] width 10 height 8
radio input "true"
click at [754, 208] on span "False" at bounding box center [751, 209] width 22 height 11
click at [737, 208] on input "False" at bounding box center [732, 210] width 10 height 8
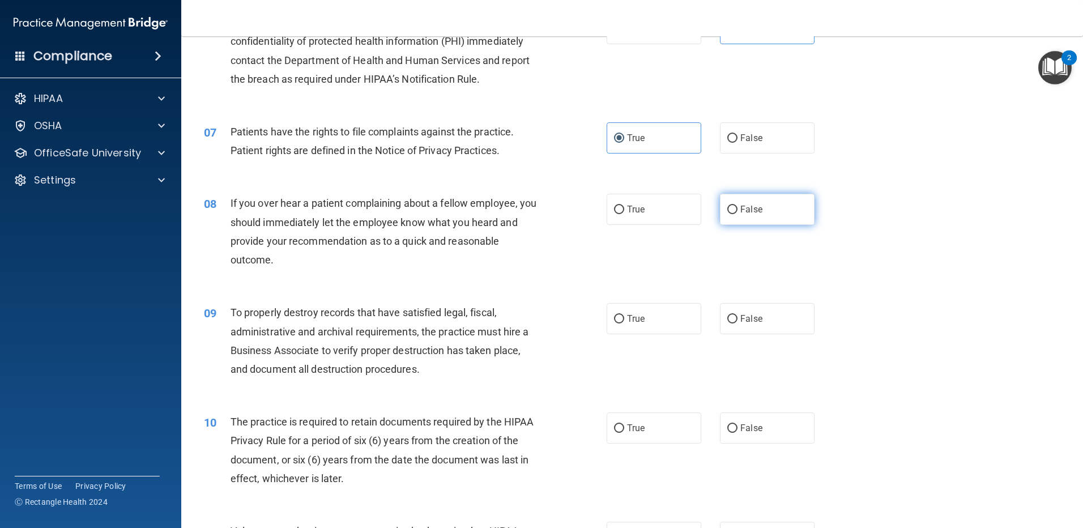
radio input "true"
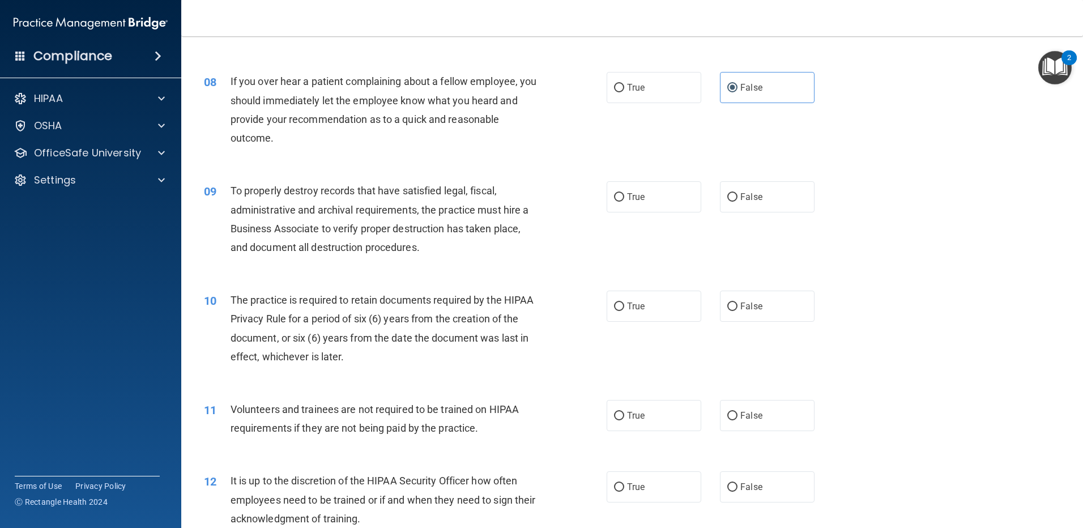
scroll to position [736, 0]
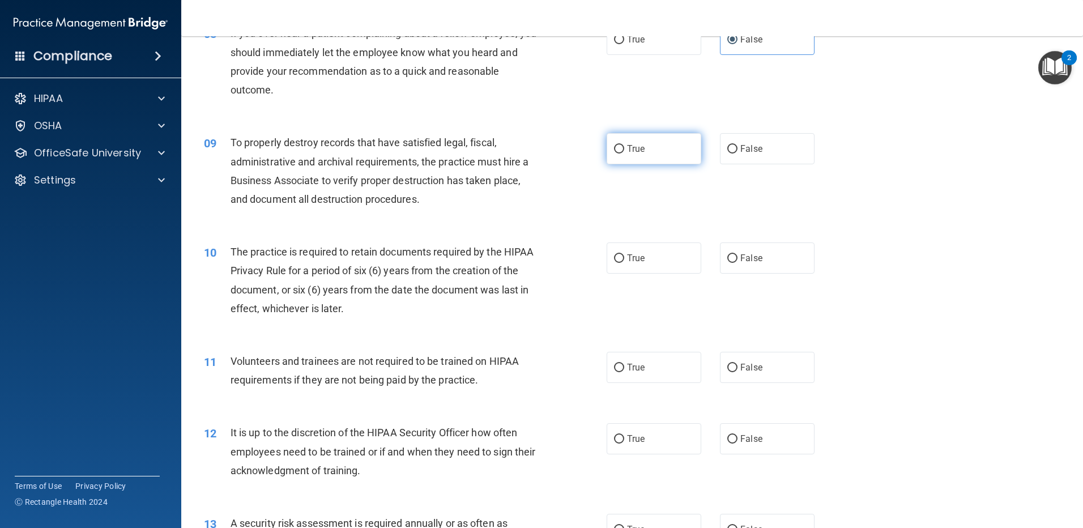
click at [682, 151] on label "True" at bounding box center [653, 148] width 95 height 31
click at [624, 151] on input "True" at bounding box center [619, 149] width 10 height 8
radio input "true"
click at [776, 270] on label "False" at bounding box center [767, 257] width 95 height 31
click at [737, 263] on input "False" at bounding box center [732, 258] width 10 height 8
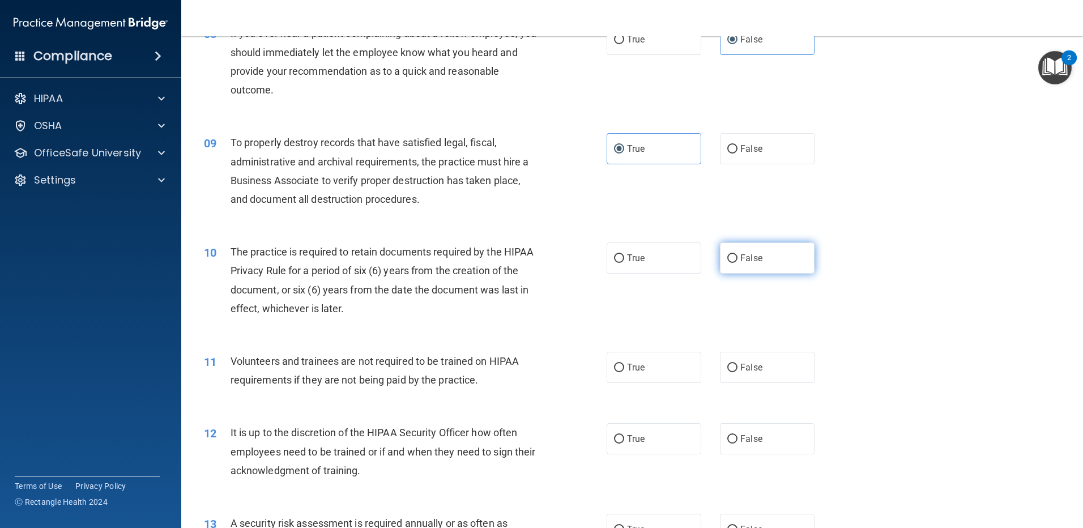
radio input "true"
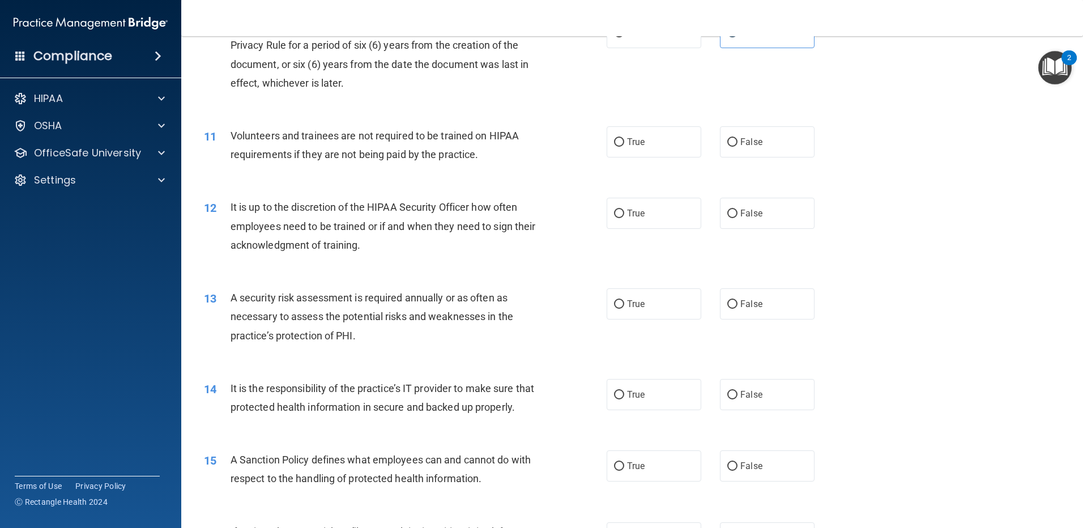
scroll to position [963, 0]
click at [673, 144] on label "True" at bounding box center [653, 140] width 95 height 31
click at [624, 144] on input "True" at bounding box center [619, 141] width 10 height 8
radio input "true"
drag, startPoint x: 773, startPoint y: 216, endPoint x: 739, endPoint y: 236, distance: 39.0
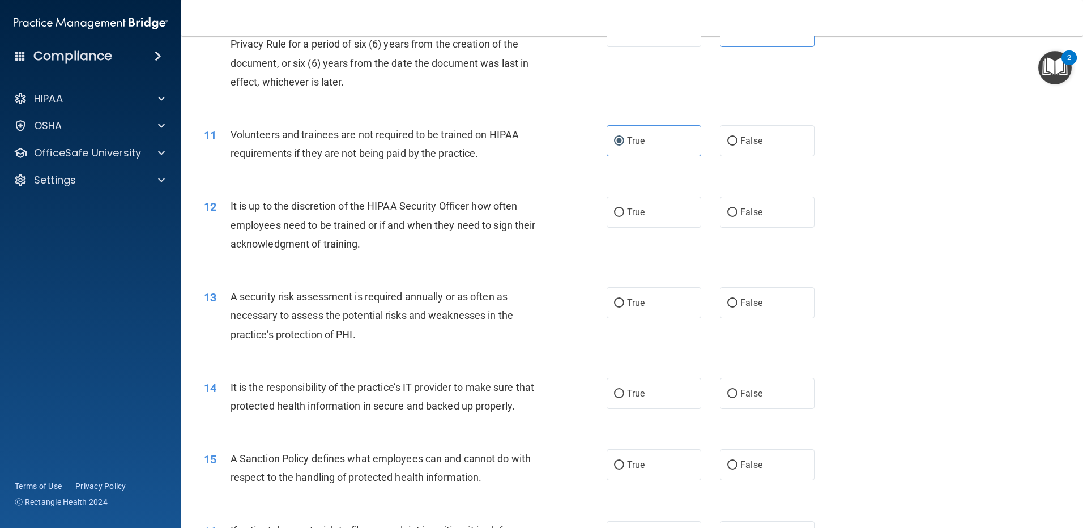
click at [771, 217] on label "False" at bounding box center [767, 211] width 95 height 31
click at [737, 217] on input "False" at bounding box center [732, 212] width 10 height 8
radio input "true"
click at [678, 310] on label "True" at bounding box center [653, 302] width 95 height 31
click at [624, 307] on input "True" at bounding box center [619, 303] width 10 height 8
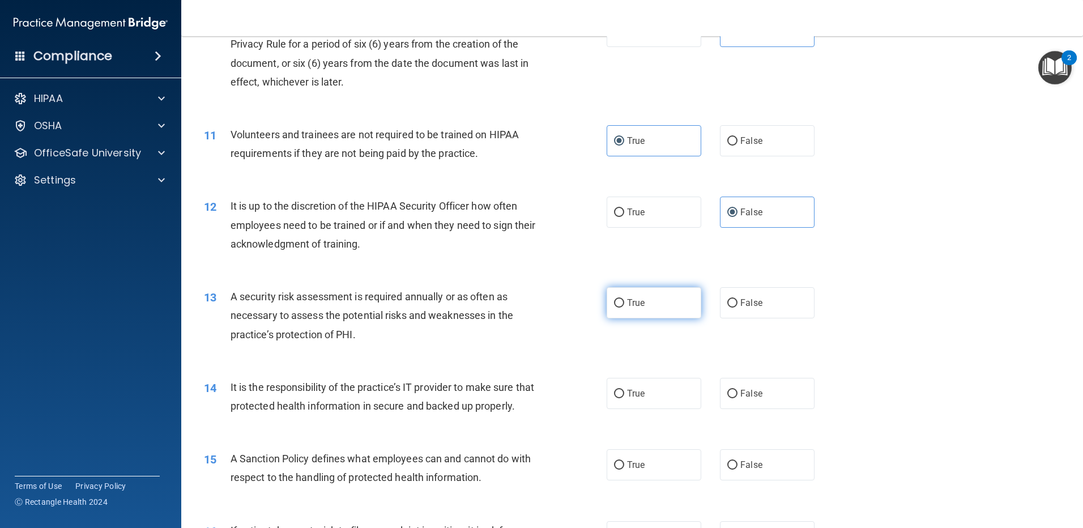
radio input "true"
click at [778, 401] on label "False" at bounding box center [767, 393] width 95 height 31
click at [737, 398] on input "False" at bounding box center [732, 394] width 10 height 8
radio input "true"
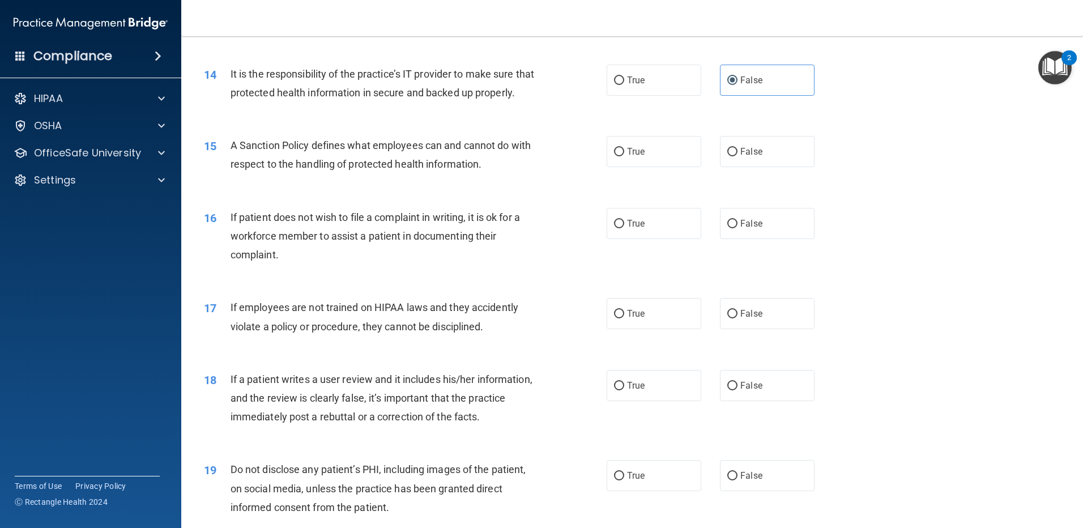
scroll to position [1302, 0]
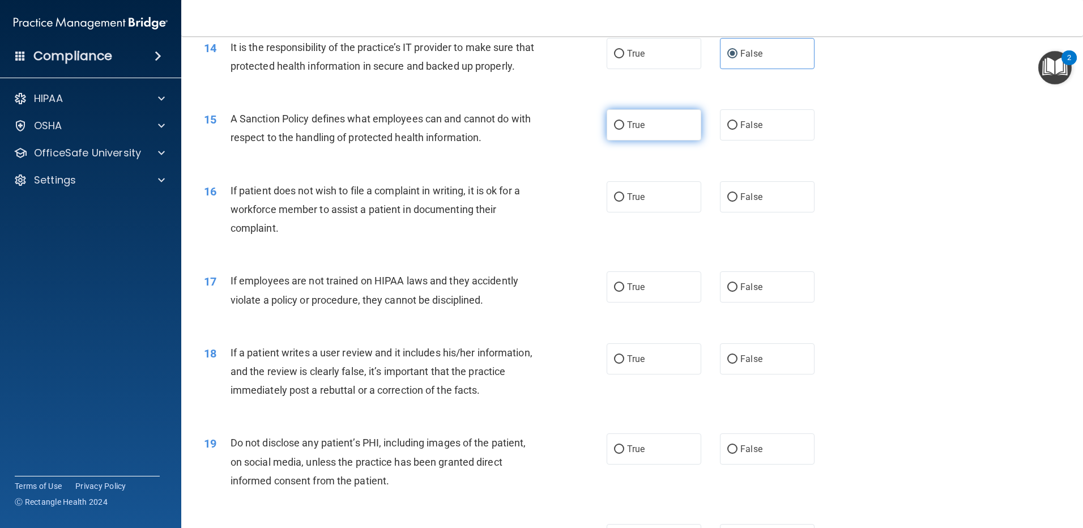
click at [652, 140] on label "True" at bounding box center [653, 124] width 95 height 31
click at [624, 130] on input "True" at bounding box center [619, 125] width 10 height 8
radio input "true"
click at [756, 212] on label "False" at bounding box center [767, 196] width 95 height 31
click at [737, 202] on input "False" at bounding box center [732, 197] width 10 height 8
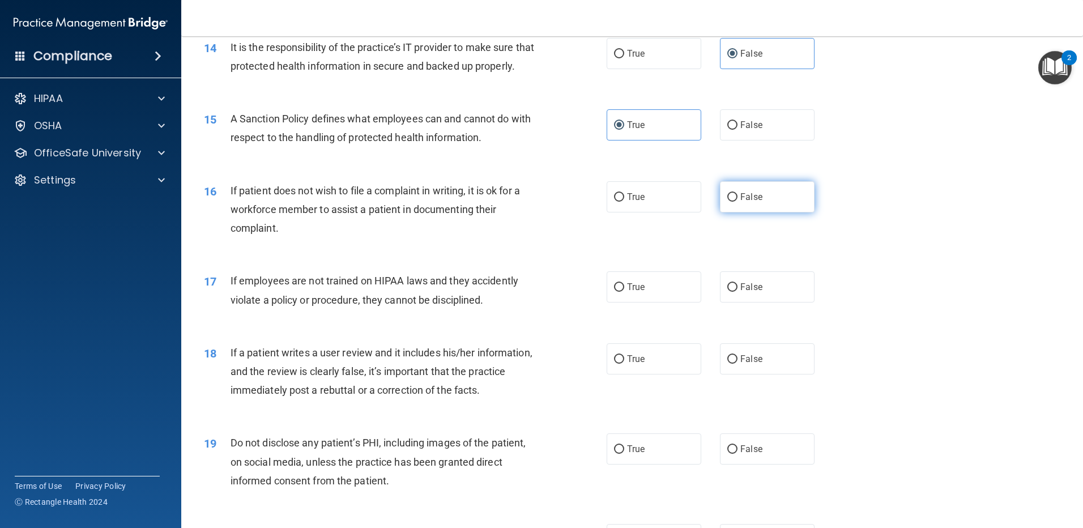
radio input "true"
click at [672, 302] on label "True" at bounding box center [653, 286] width 95 height 31
click at [624, 292] on input "True" at bounding box center [619, 287] width 10 height 8
radio input "true"
click at [788, 374] on label "False" at bounding box center [767, 358] width 95 height 31
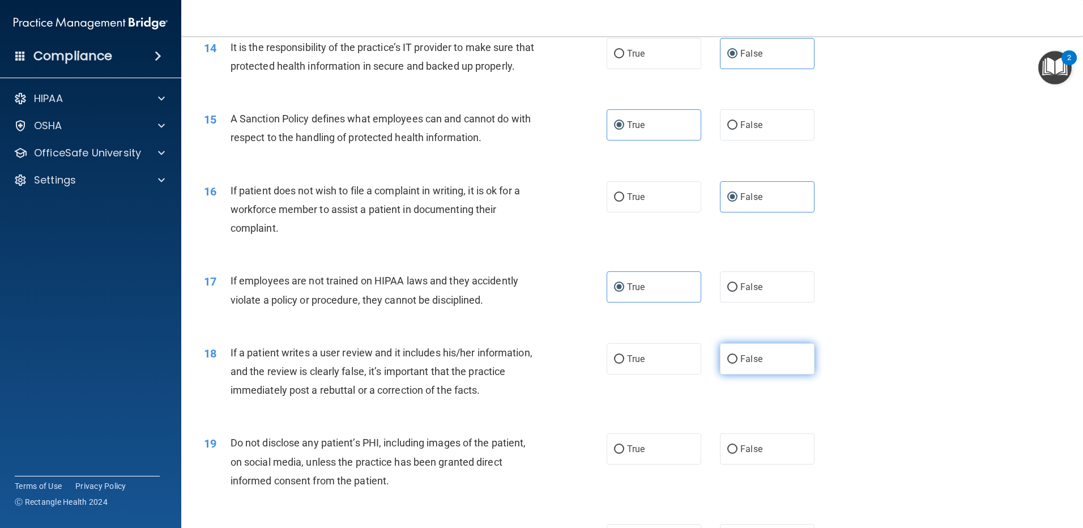
click at [737, 364] on input "False" at bounding box center [732, 359] width 10 height 8
radio input "true"
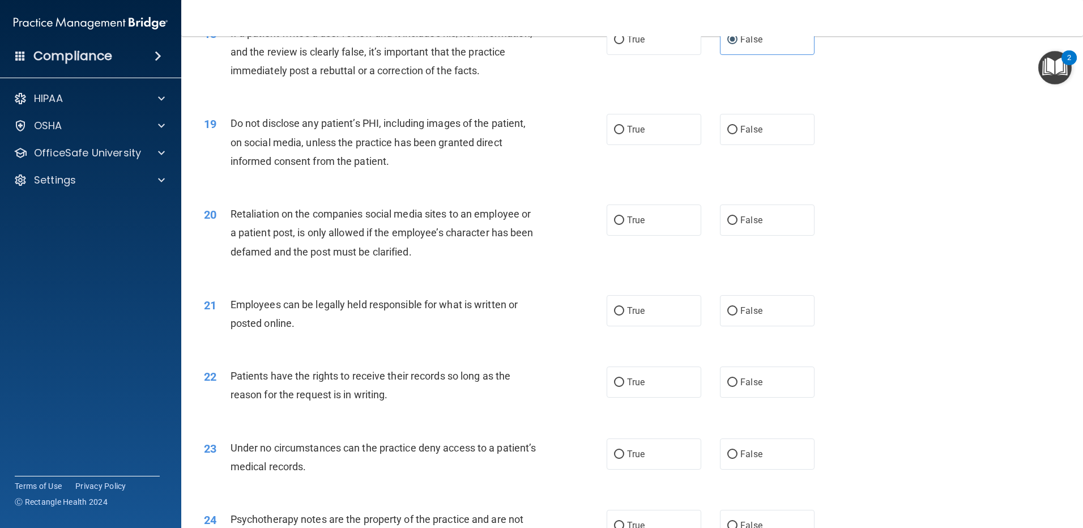
scroll to position [1642, 0]
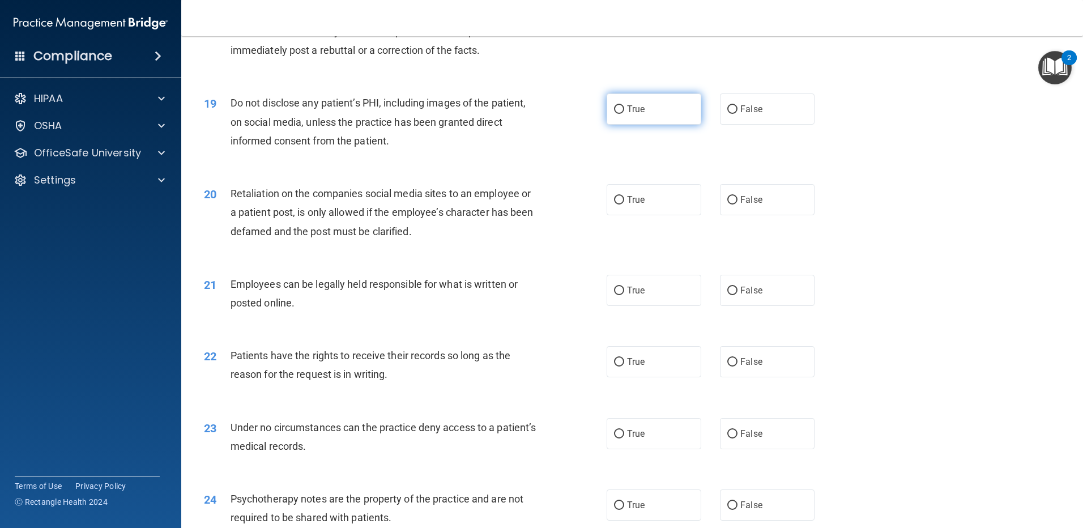
click at [674, 125] on label "True" at bounding box center [653, 108] width 95 height 31
click at [624, 114] on input "True" at bounding box center [619, 109] width 10 height 8
radio input "true"
click at [780, 215] on label "False" at bounding box center [767, 199] width 95 height 31
click at [737, 204] on input "False" at bounding box center [732, 200] width 10 height 8
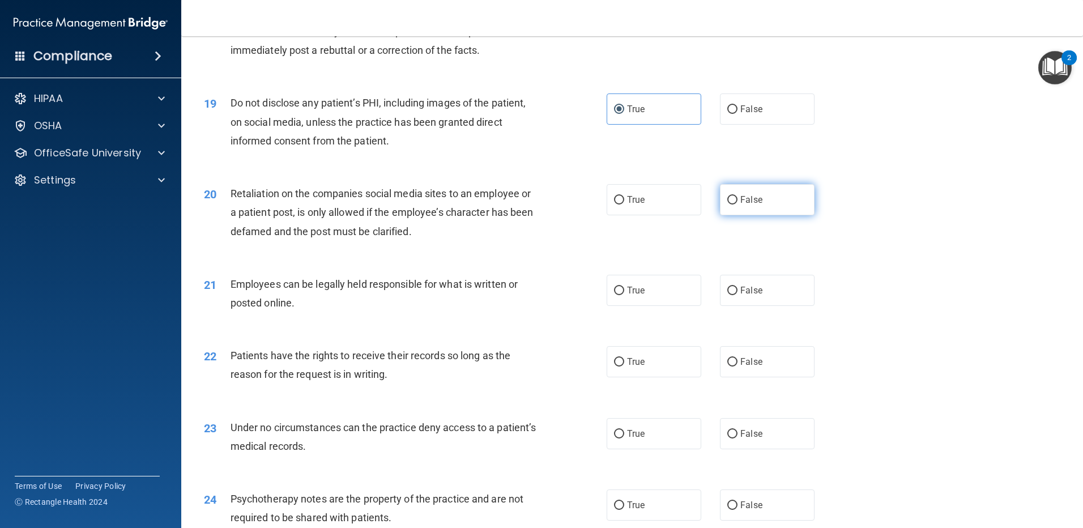
radio input "true"
click at [671, 306] on label "True" at bounding box center [653, 290] width 95 height 31
click at [624, 295] on input "True" at bounding box center [619, 291] width 10 height 8
radio input "true"
click at [788, 377] on label "False" at bounding box center [767, 361] width 95 height 31
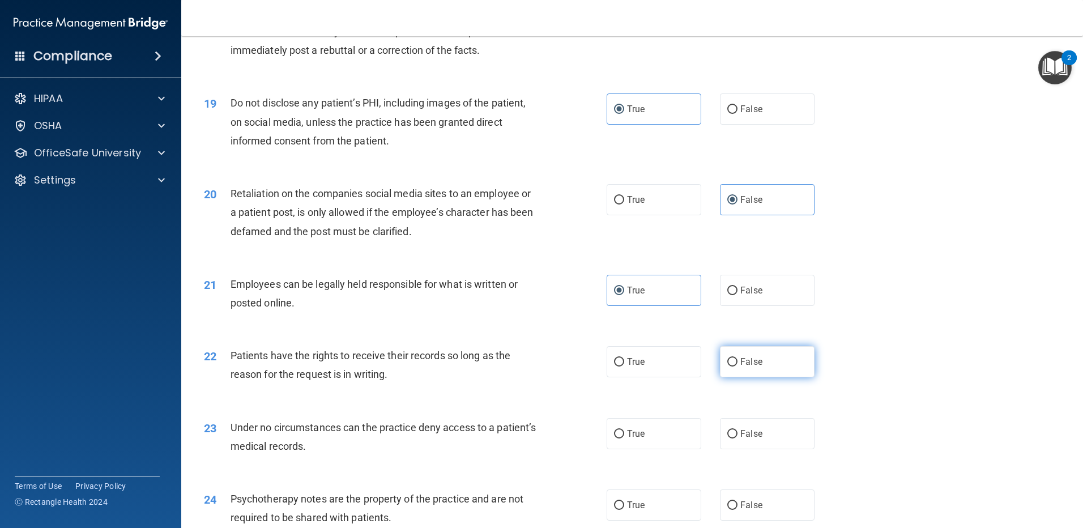
click at [737, 366] on input "False" at bounding box center [732, 362] width 10 height 8
radio input "true"
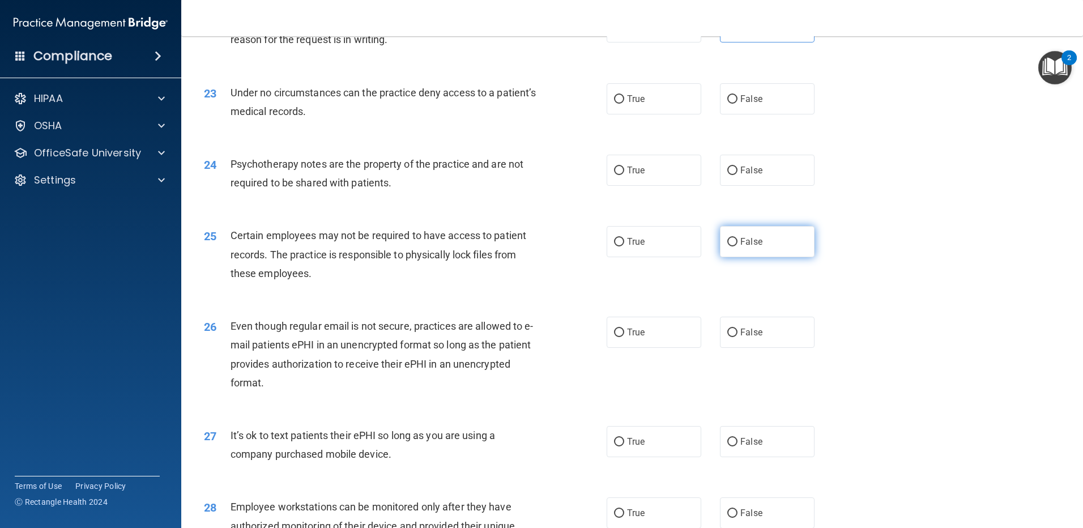
scroll to position [1982, 0]
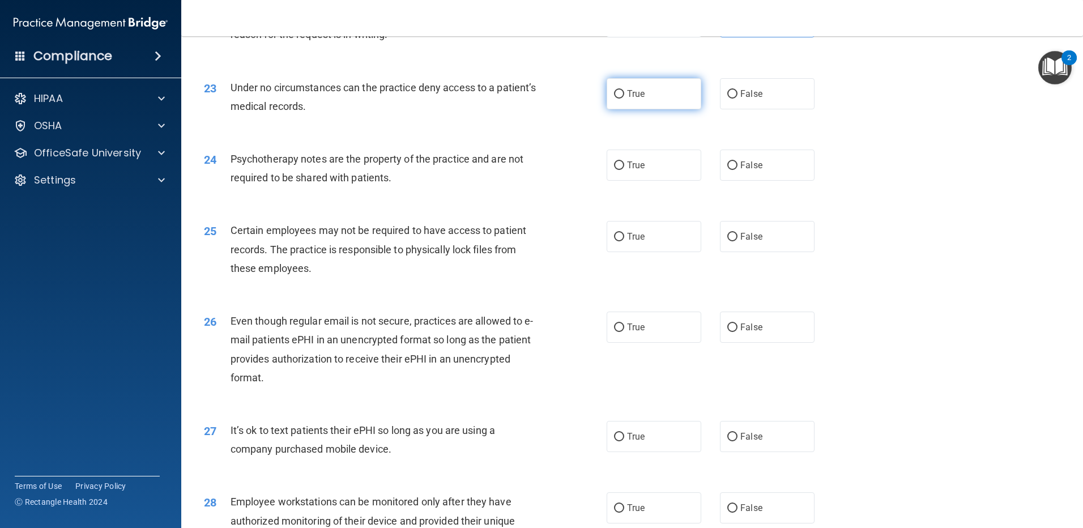
click at [678, 109] on label "True" at bounding box center [653, 93] width 95 height 31
click at [624, 99] on input "True" at bounding box center [619, 94] width 10 height 8
radio input "true"
click at [762, 181] on label "False" at bounding box center [767, 164] width 95 height 31
click at [737, 170] on input "False" at bounding box center [732, 165] width 10 height 8
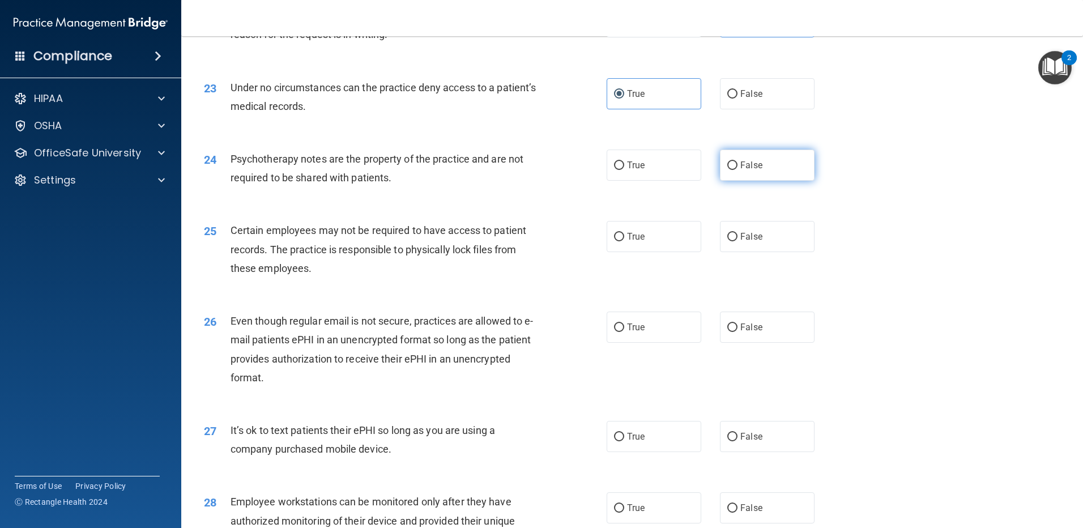
radio input "true"
click at [677, 252] on label "True" at bounding box center [653, 236] width 95 height 31
click at [624, 241] on input "True" at bounding box center [619, 237] width 10 height 8
radio input "true"
click at [775, 343] on label "False" at bounding box center [767, 326] width 95 height 31
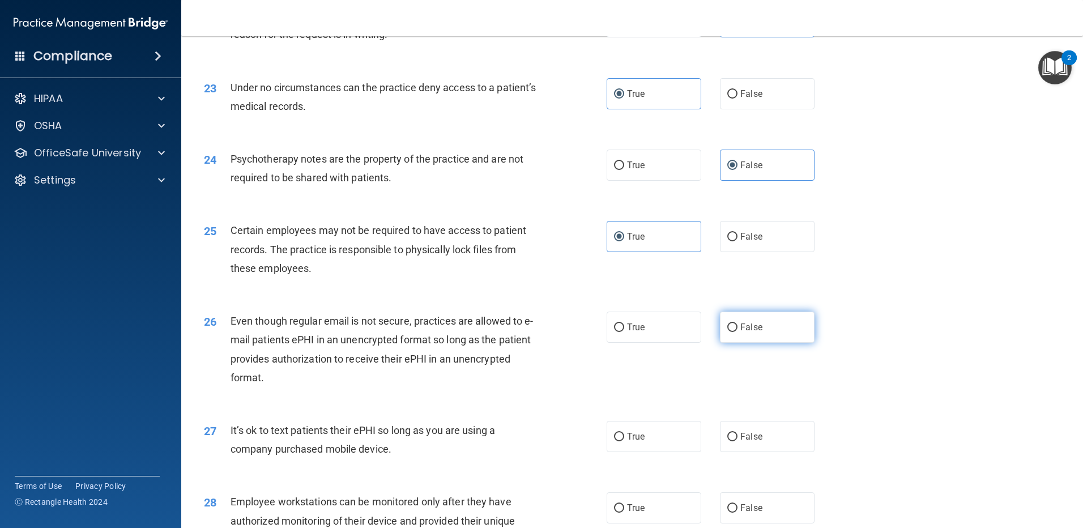
click at [737, 332] on input "False" at bounding box center [732, 327] width 10 height 8
radio input "true"
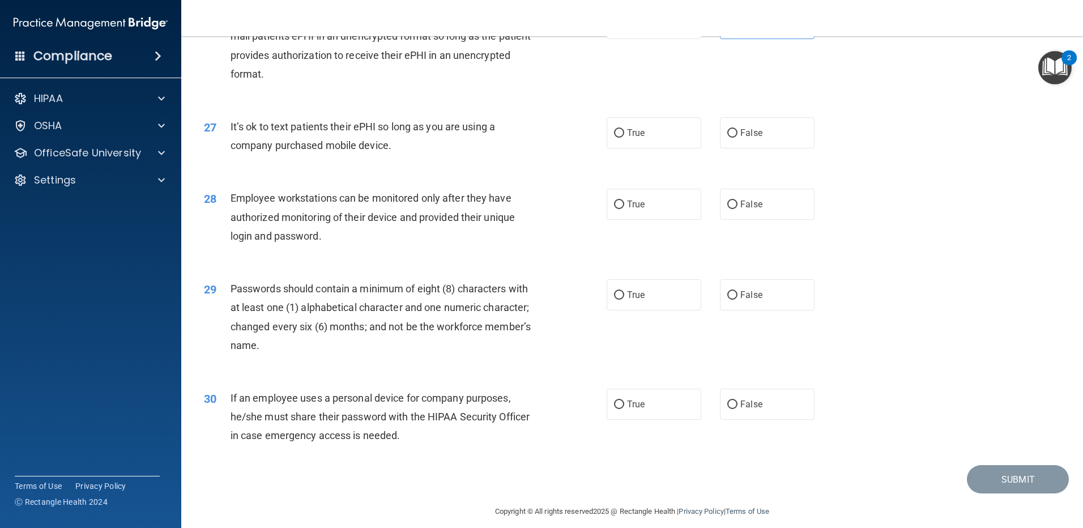
scroll to position [2315, 0]
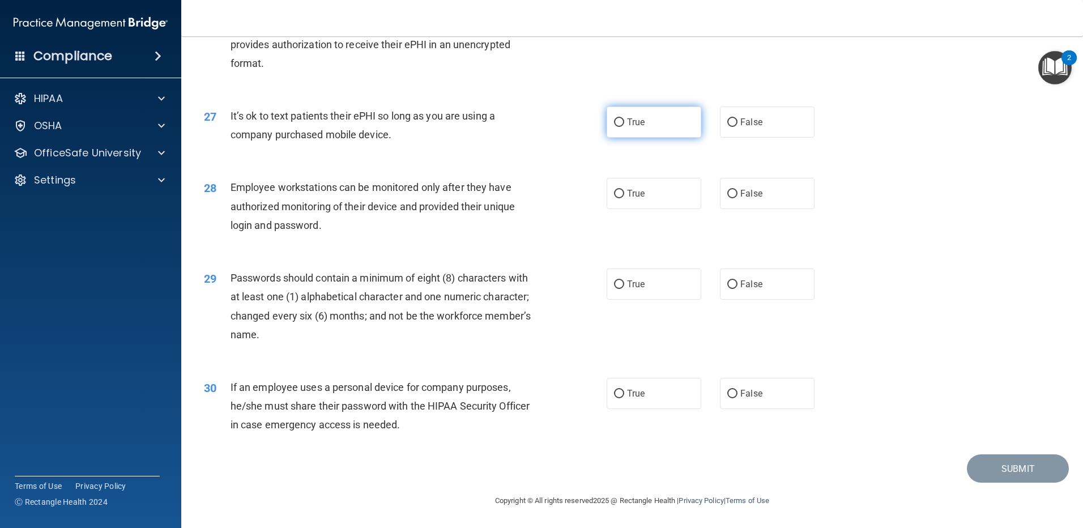
click at [678, 130] on label "True" at bounding box center [653, 121] width 95 height 31
click at [624, 127] on input "True" at bounding box center [619, 122] width 10 height 8
radio input "true"
drag, startPoint x: 782, startPoint y: 194, endPoint x: 769, endPoint y: 196, distance: 13.2
click at [782, 195] on label "False" at bounding box center [767, 193] width 95 height 31
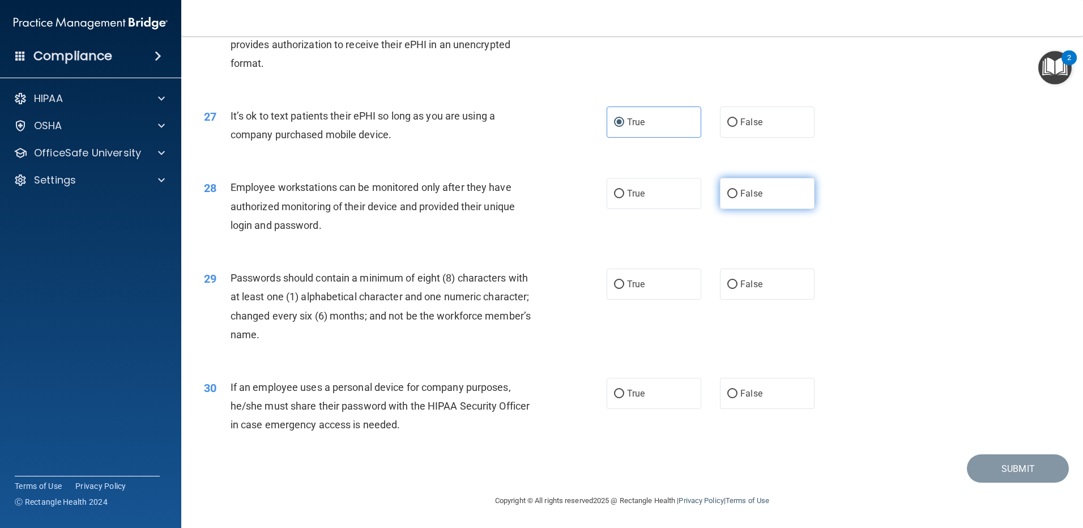
click at [737, 195] on input "False" at bounding box center [732, 194] width 10 height 8
radio input "true"
click at [680, 280] on label "True" at bounding box center [653, 283] width 95 height 31
click at [624, 280] on input "True" at bounding box center [619, 284] width 10 height 8
radio input "true"
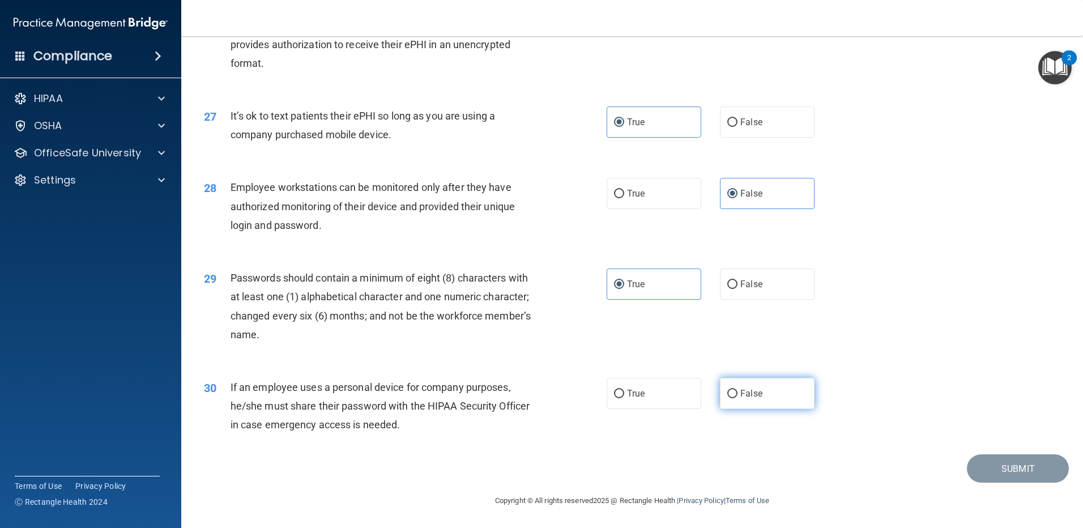
click at [787, 392] on label "False" at bounding box center [767, 393] width 95 height 31
click at [737, 392] on input "False" at bounding box center [732, 394] width 10 height 8
radio input "true"
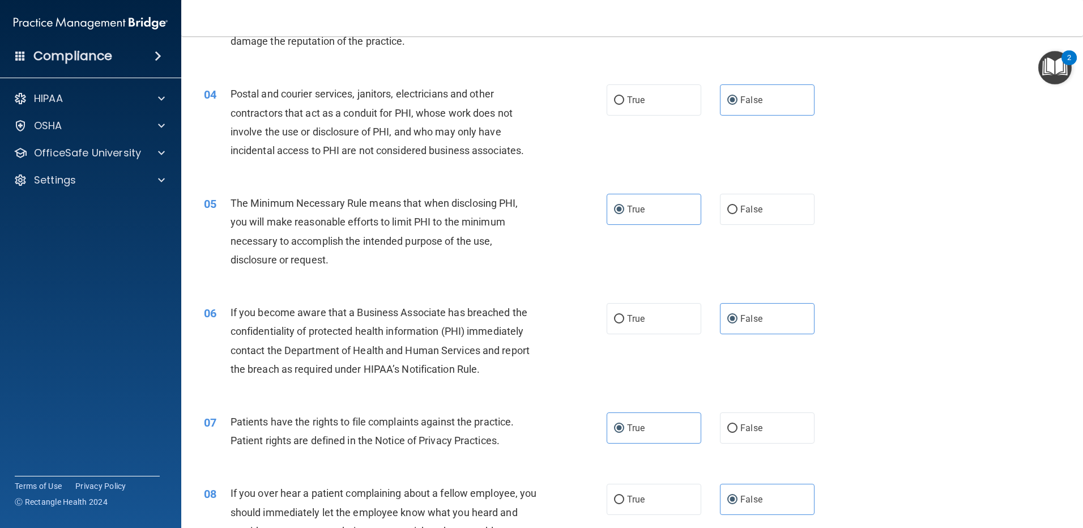
scroll to position [0, 0]
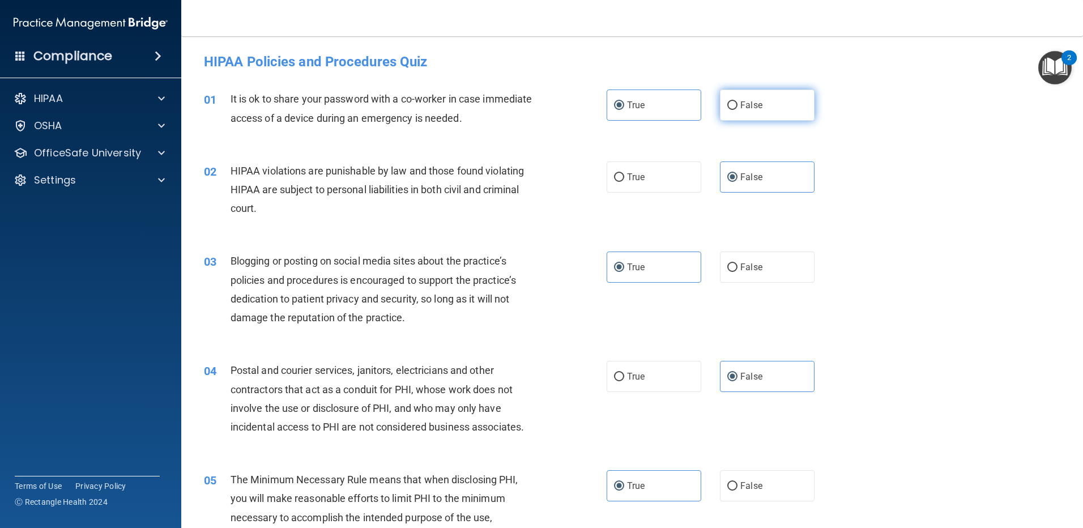
click at [752, 100] on span "False" at bounding box center [751, 105] width 22 height 11
click at [737, 101] on input "False" at bounding box center [732, 105] width 10 height 8
radio input "true"
radio input "false"
click at [664, 187] on label "True" at bounding box center [653, 176] width 95 height 31
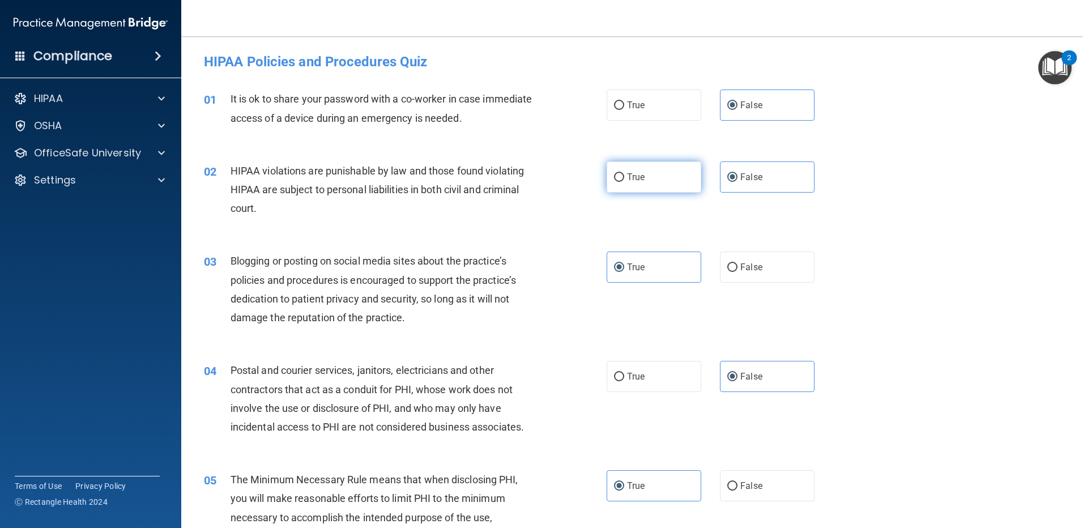
click at [624, 182] on input "True" at bounding box center [619, 177] width 10 height 8
radio input "true"
radio input "false"
click at [773, 271] on label "False" at bounding box center [767, 266] width 95 height 31
click at [737, 271] on input "False" at bounding box center [732, 267] width 10 height 8
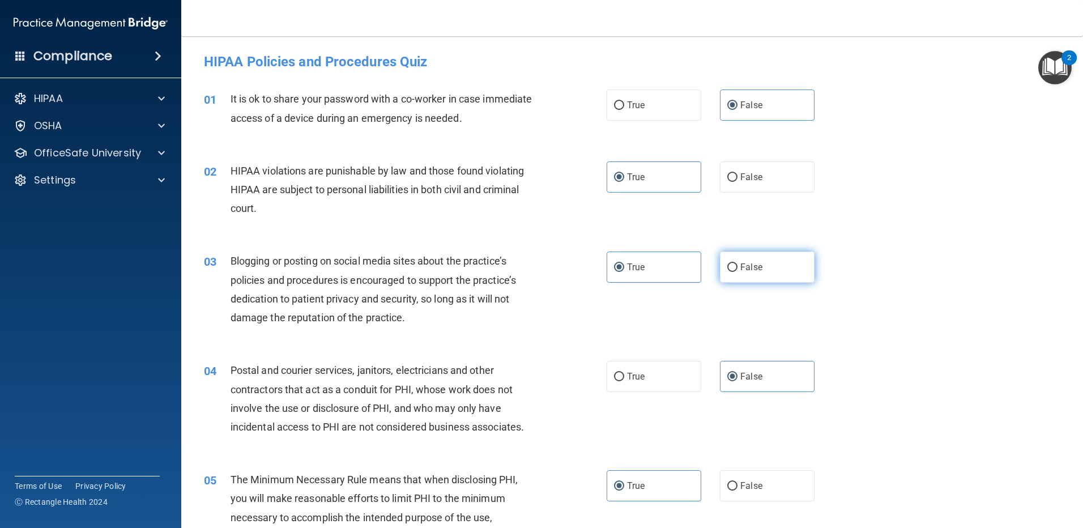
radio input "true"
radio input "false"
click at [664, 373] on label "True" at bounding box center [653, 376] width 95 height 31
click at [624, 373] on input "True" at bounding box center [619, 377] width 10 height 8
radio input "true"
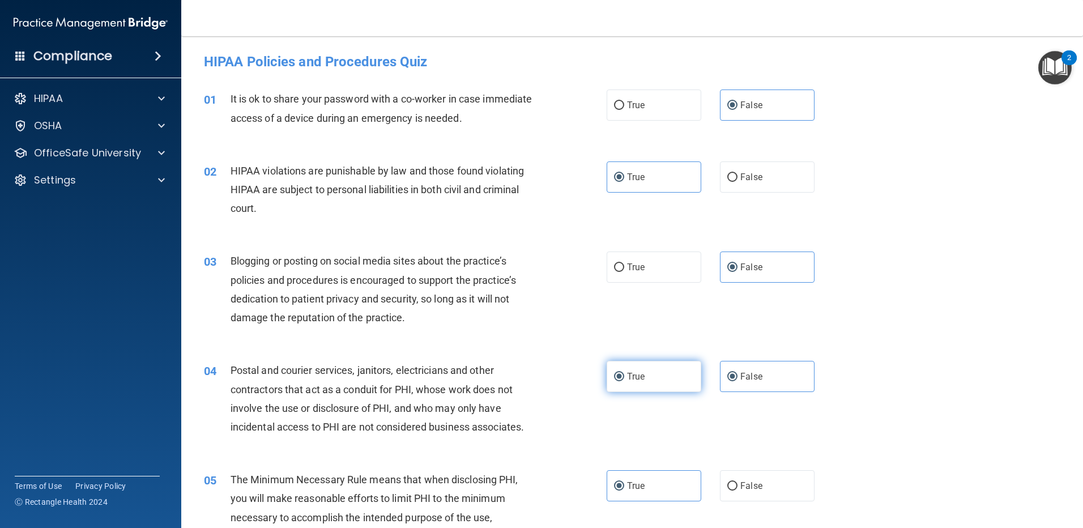
radio input "false"
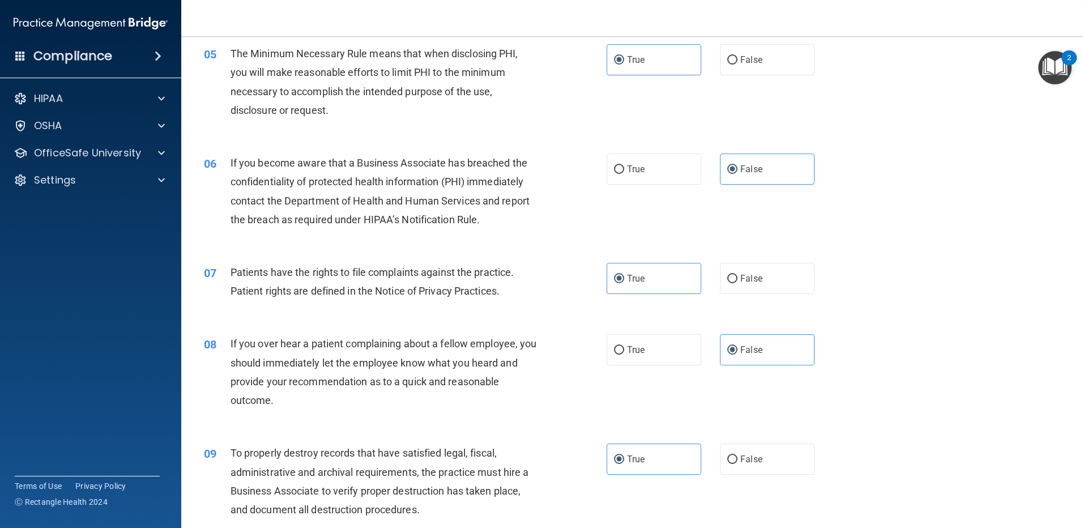
scroll to position [453, 0]
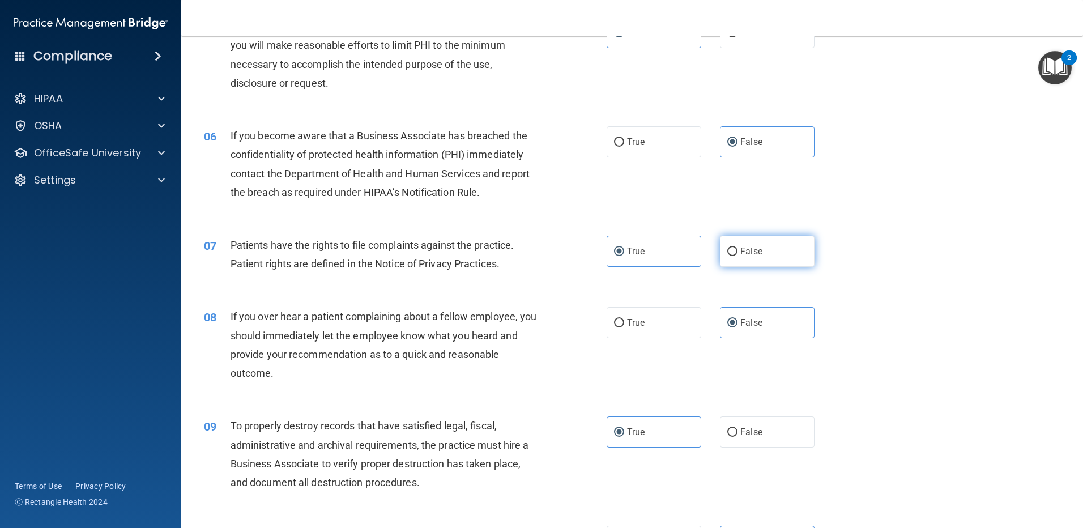
click at [777, 253] on label "False" at bounding box center [767, 251] width 95 height 31
click at [737, 253] on input "False" at bounding box center [732, 251] width 10 height 8
radio input "true"
radio input "false"
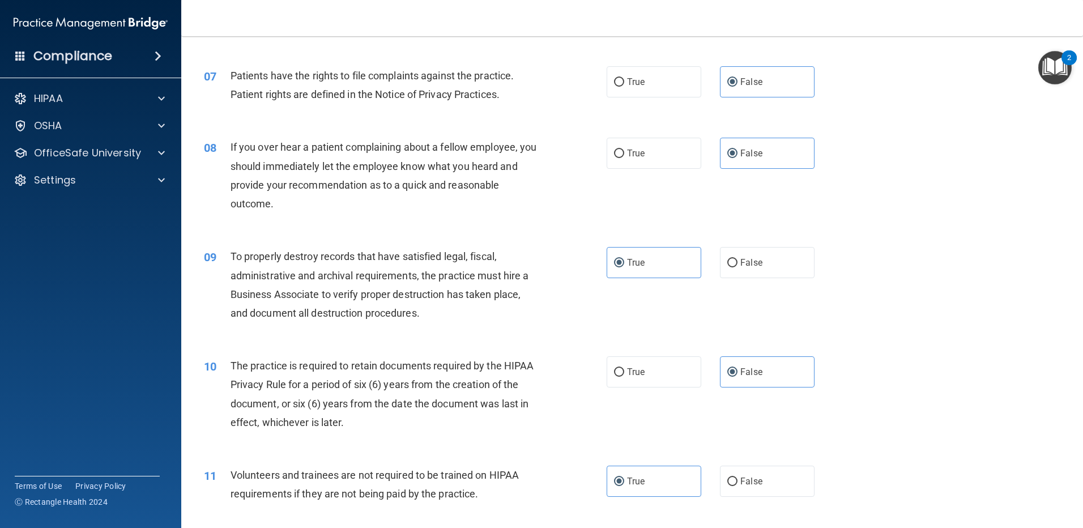
scroll to position [623, 0]
click at [771, 258] on label "False" at bounding box center [767, 261] width 95 height 31
click at [737, 258] on input "False" at bounding box center [732, 262] width 10 height 8
radio input "true"
radio input "false"
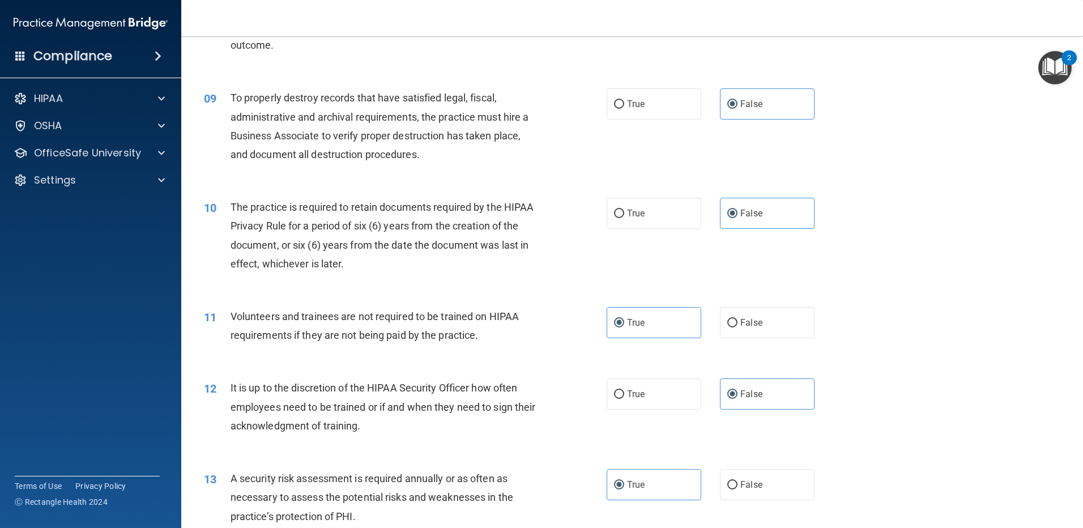
scroll to position [793, 0]
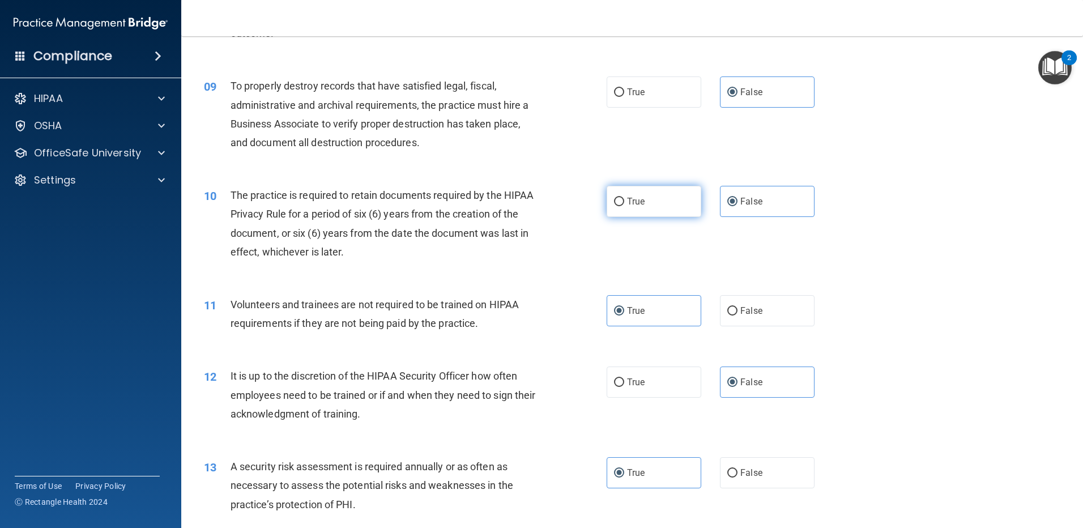
click at [670, 204] on label "True" at bounding box center [653, 201] width 95 height 31
click at [624, 204] on input "True" at bounding box center [619, 202] width 10 height 8
radio input "true"
radio input "false"
click at [781, 307] on label "False" at bounding box center [767, 310] width 95 height 31
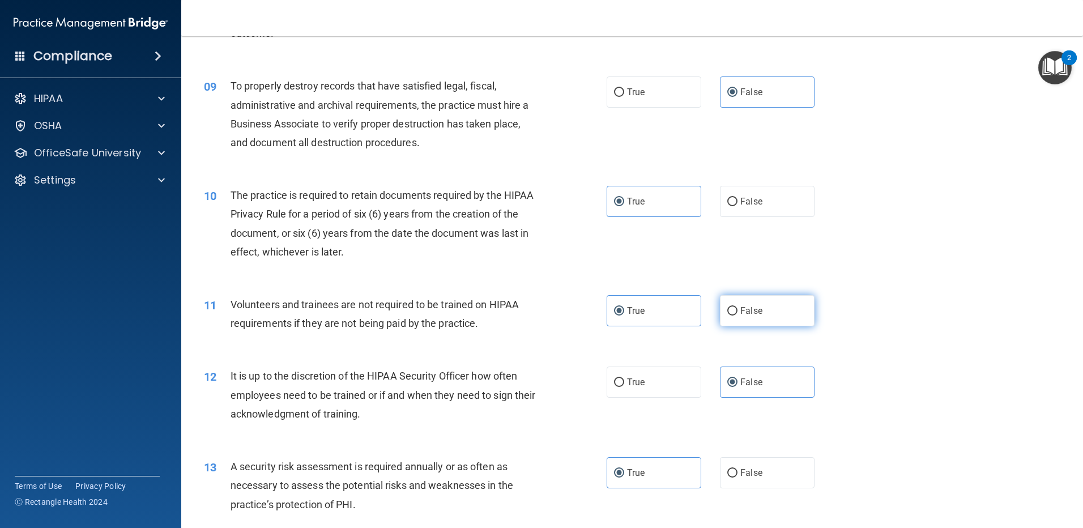
click at [737, 307] on input "False" at bounding box center [732, 311] width 10 height 8
radio input "true"
radio input "false"
click at [670, 381] on label "True" at bounding box center [653, 381] width 95 height 31
click at [624, 381] on input "True" at bounding box center [619, 382] width 10 height 8
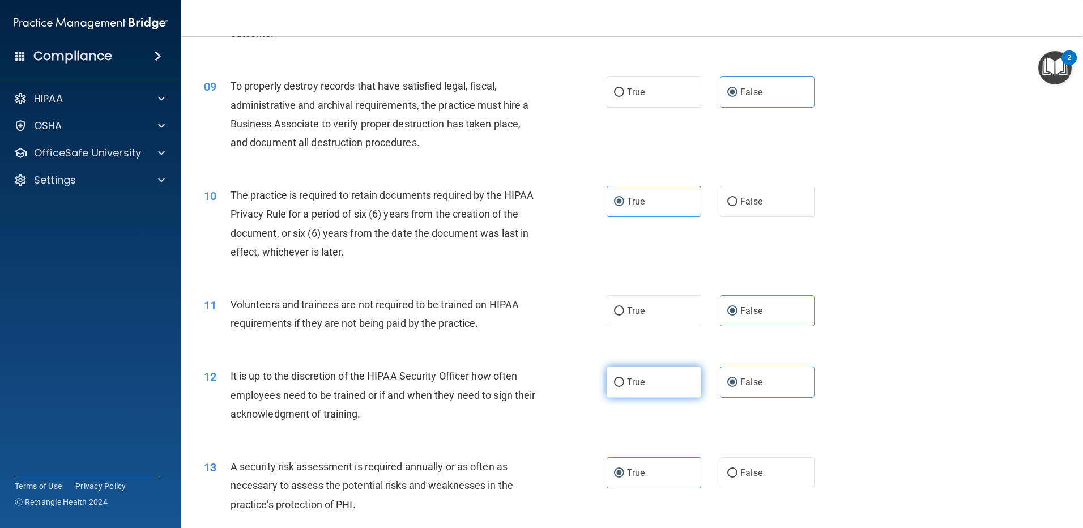
radio input "true"
radio input "false"
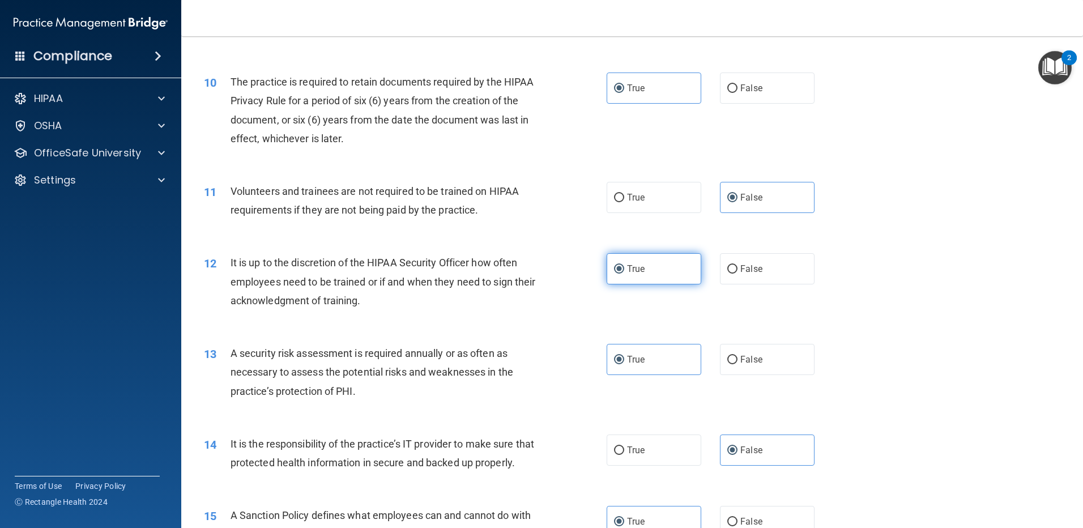
scroll to position [963, 0]
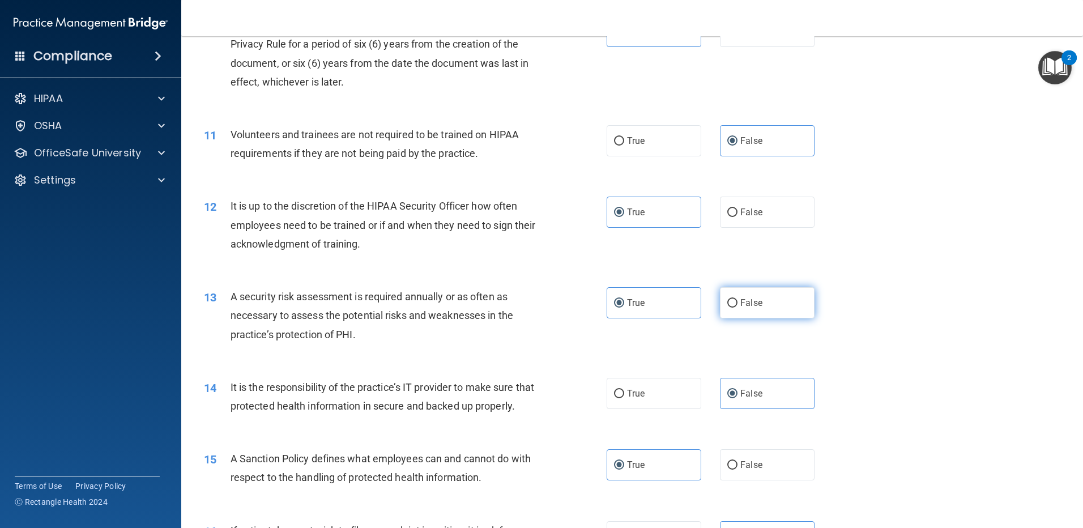
click at [779, 294] on label "False" at bounding box center [767, 302] width 95 height 31
click at [737, 299] on input "False" at bounding box center [732, 303] width 10 height 8
radio input "true"
radio input "false"
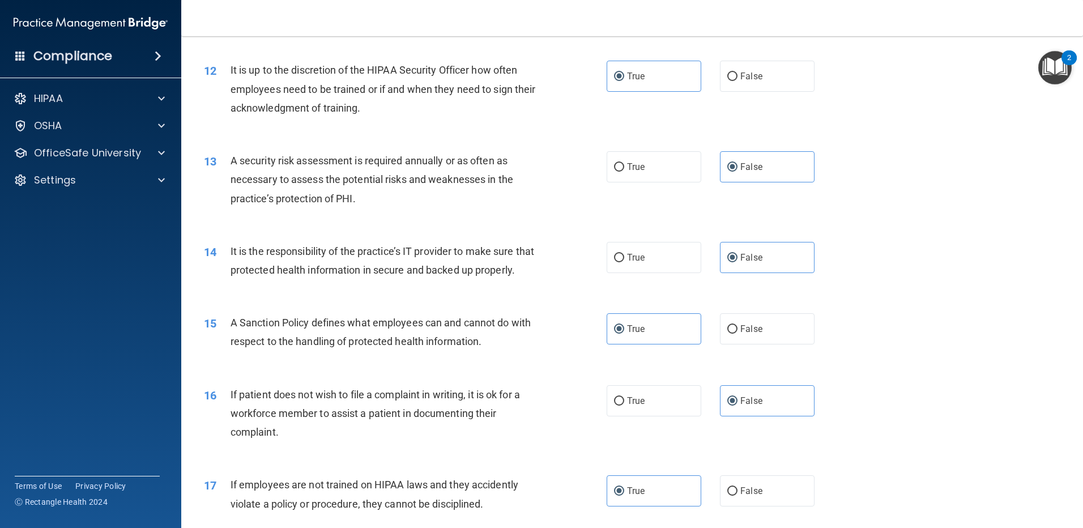
scroll to position [1132, 0]
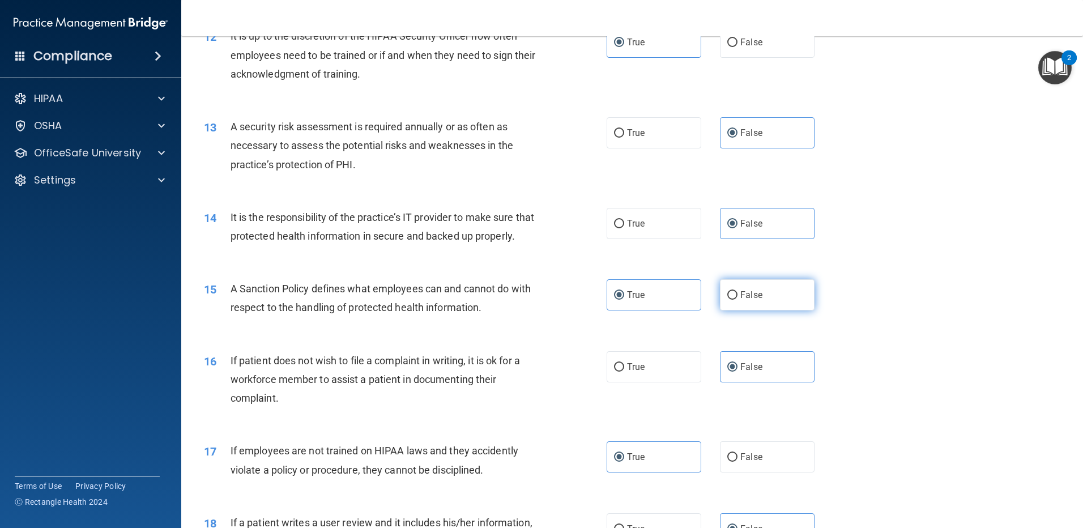
click at [792, 310] on label "False" at bounding box center [767, 294] width 95 height 31
click at [737, 300] on input "False" at bounding box center [732, 295] width 10 height 8
radio input "true"
radio input "false"
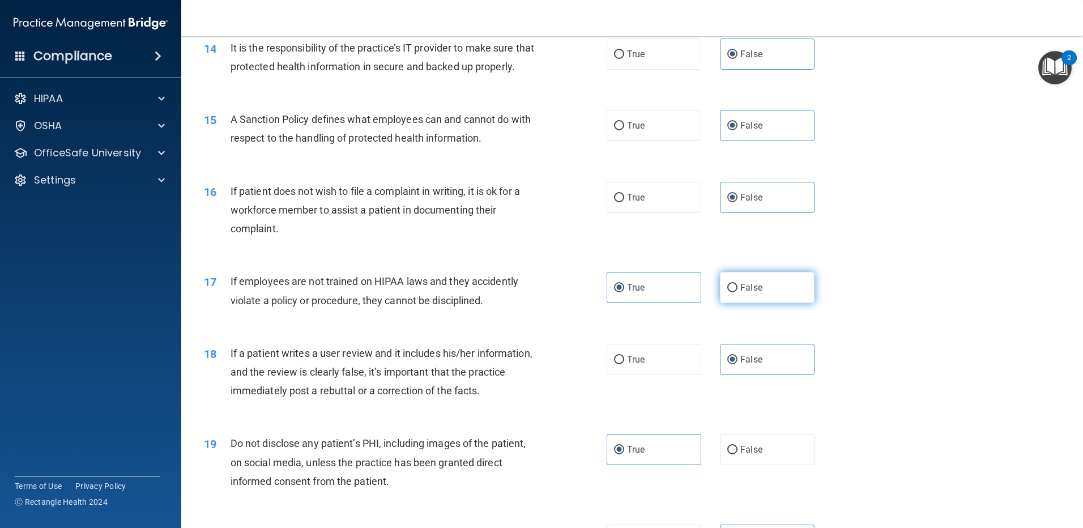
scroll to position [1302, 0]
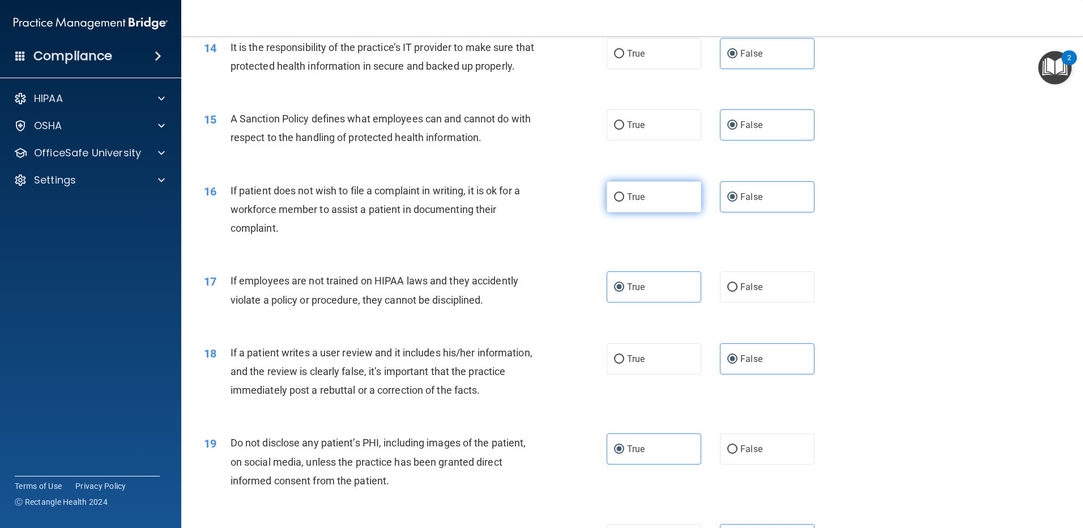
click at [682, 212] on label "True" at bounding box center [653, 196] width 95 height 31
click at [624, 202] on input "True" at bounding box center [619, 197] width 10 height 8
radio input "true"
radio input "false"
click at [773, 302] on label "False" at bounding box center [767, 286] width 95 height 31
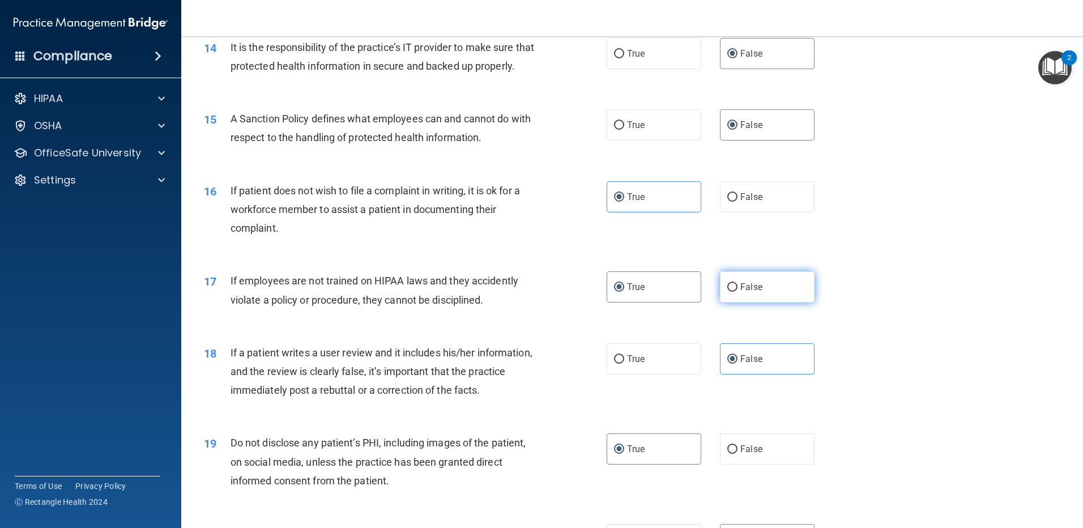
click at [737, 292] on input "False" at bounding box center [732, 287] width 10 height 8
radio input "true"
radio input "false"
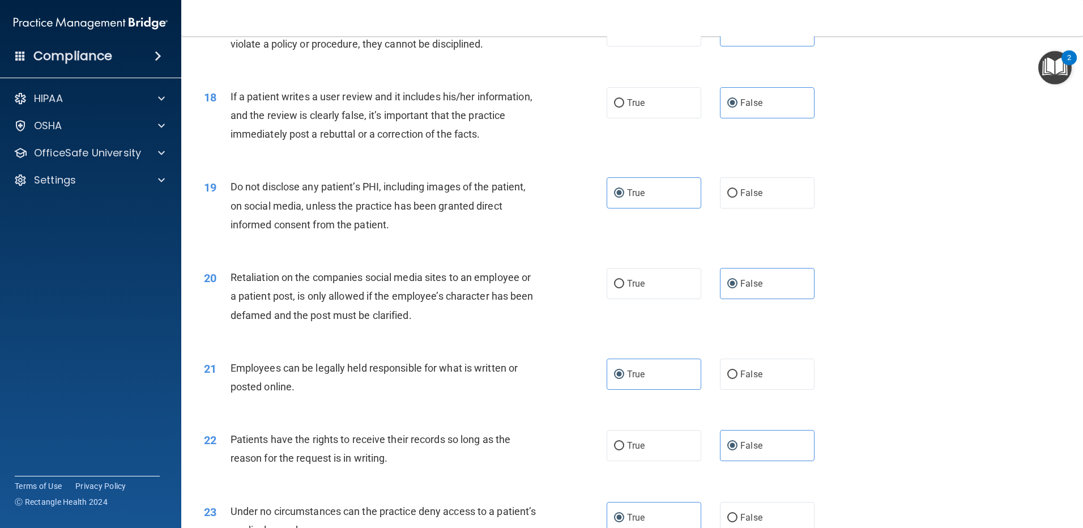
scroll to position [1585, 0]
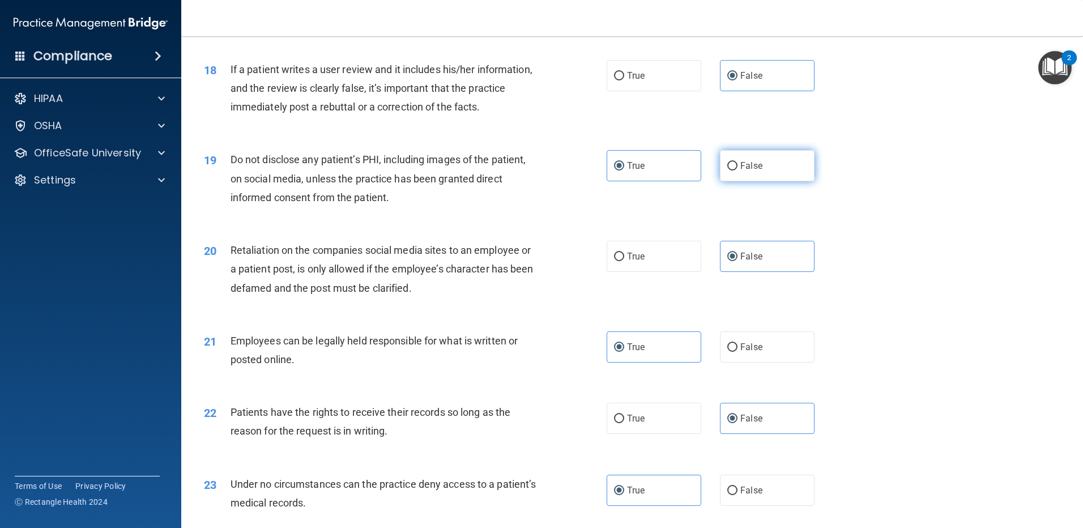
click at [773, 181] on label "False" at bounding box center [767, 165] width 95 height 31
click at [737, 170] on input "False" at bounding box center [732, 166] width 10 height 8
radio input "true"
radio input "false"
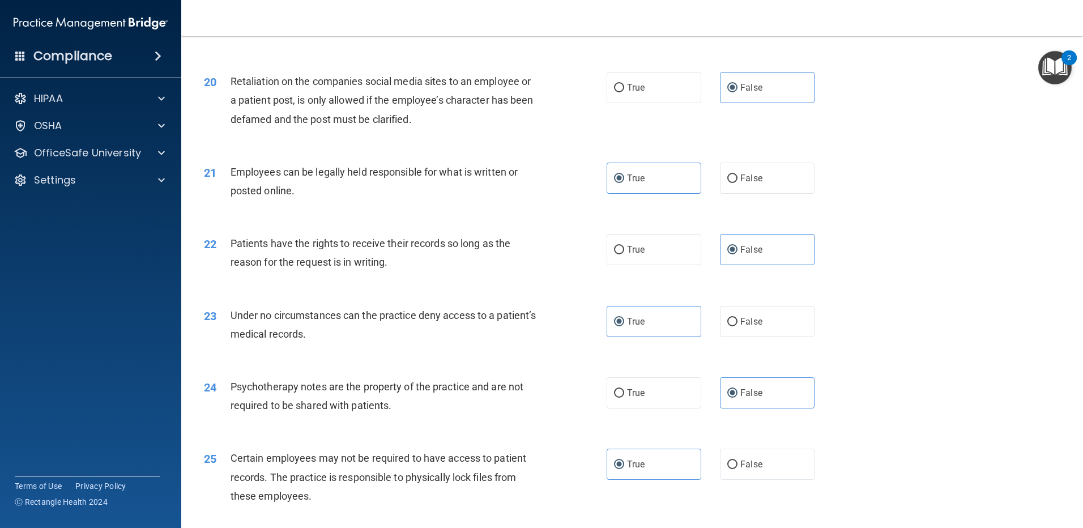
scroll to position [1755, 0]
click at [674, 264] on label "True" at bounding box center [653, 248] width 95 height 31
click at [624, 253] on input "True" at bounding box center [619, 249] width 10 height 8
radio input "true"
radio input "false"
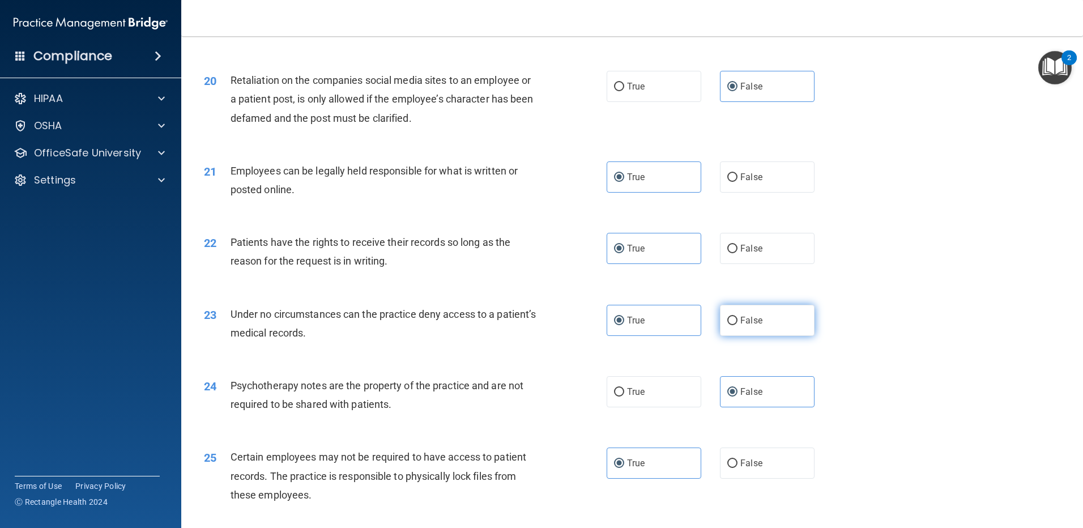
click at [771, 336] on label "False" at bounding box center [767, 320] width 95 height 31
click at [737, 325] on input "False" at bounding box center [732, 321] width 10 height 8
radio input "true"
radio input "false"
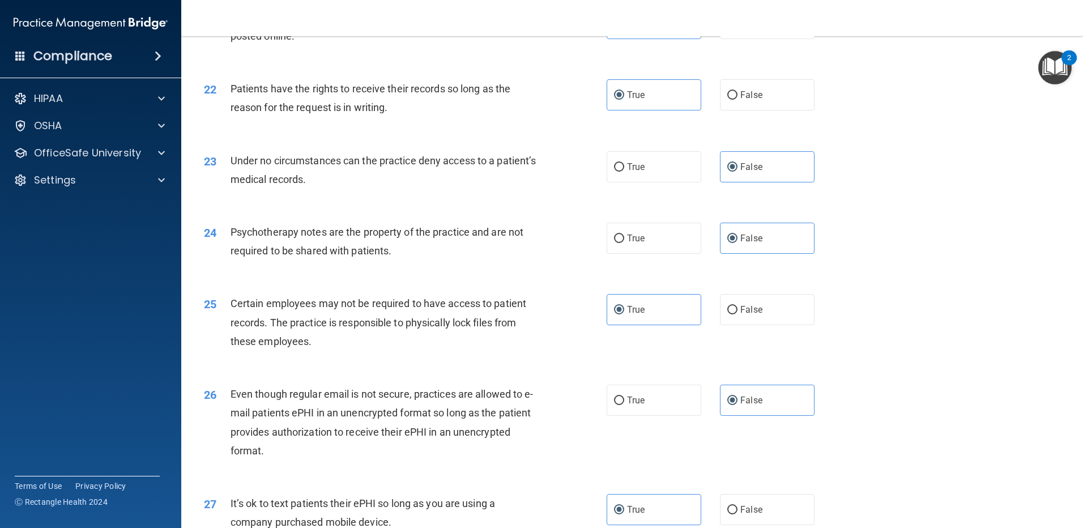
scroll to position [1925, 0]
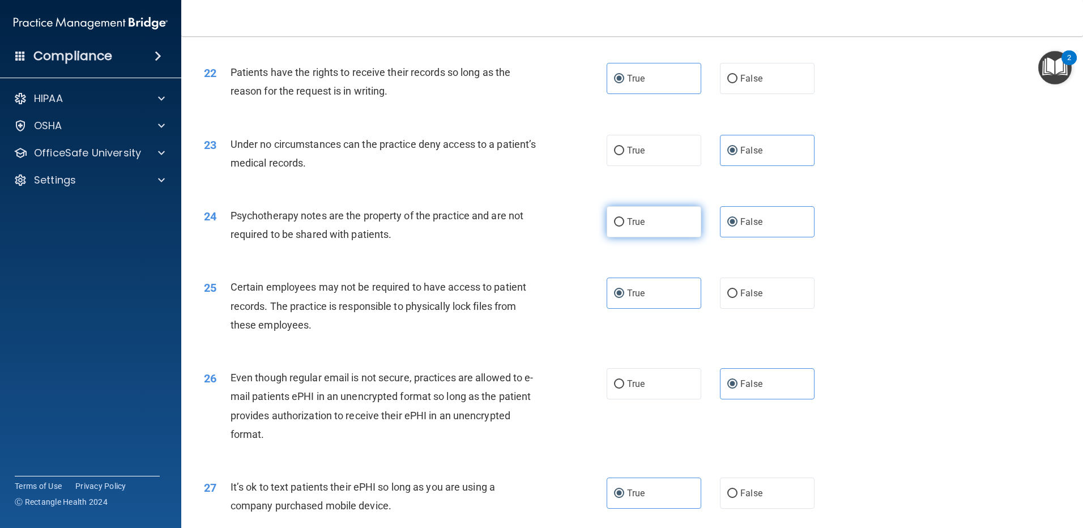
click at [663, 237] on label "True" at bounding box center [653, 221] width 95 height 31
click at [624, 226] on input "True" at bounding box center [619, 222] width 10 height 8
radio input "true"
radio input "false"
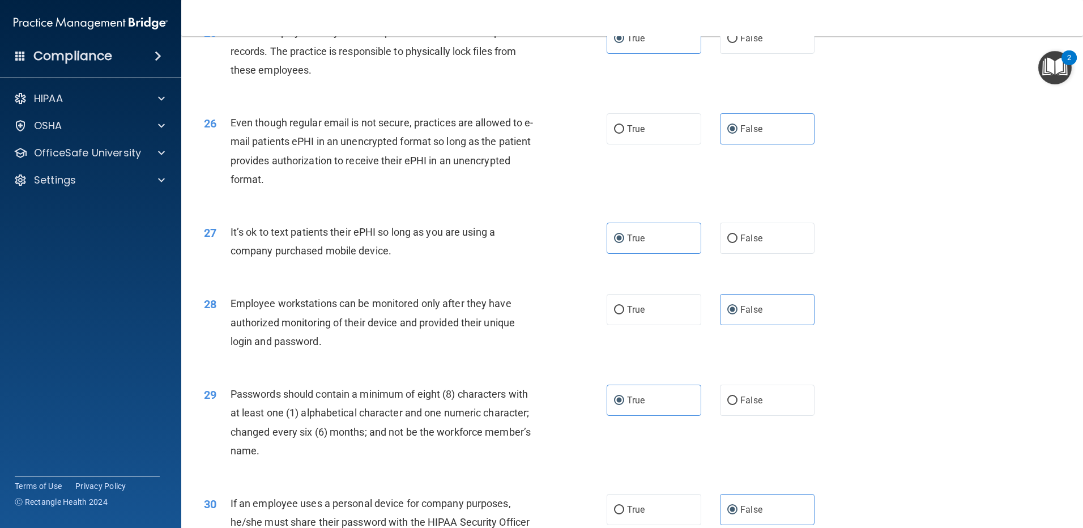
scroll to position [2208, 0]
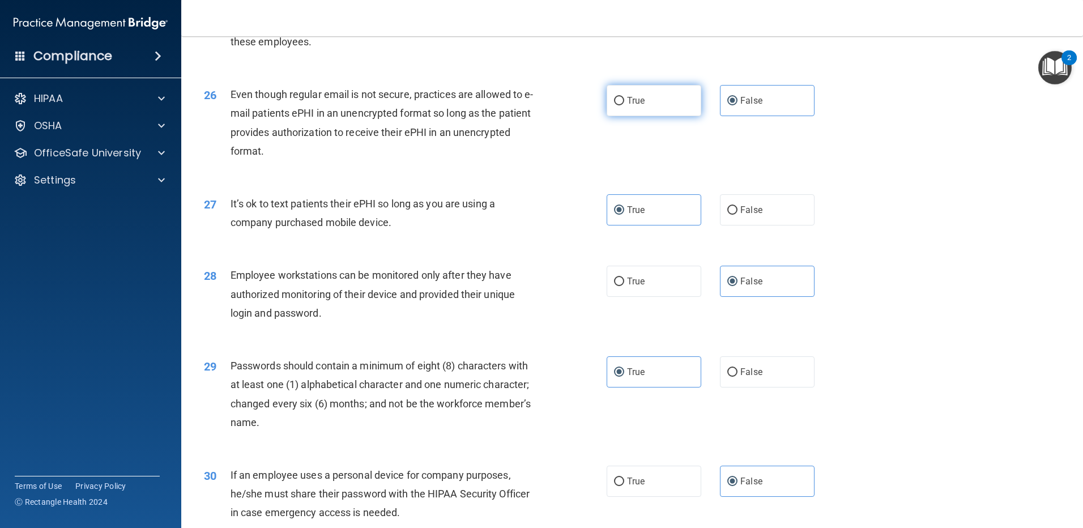
click at [665, 116] on label "True" at bounding box center [653, 100] width 95 height 31
click at [624, 105] on input "True" at bounding box center [619, 101] width 10 height 8
radio input "true"
radio input "false"
click at [772, 225] on label "False" at bounding box center [767, 209] width 95 height 31
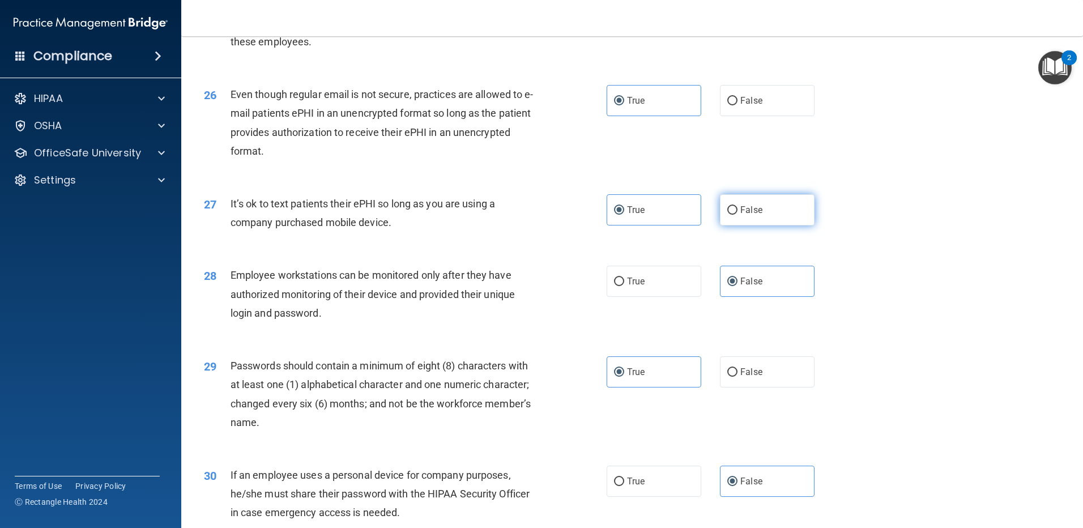
click at [737, 215] on input "False" at bounding box center [732, 210] width 10 height 8
radio input "true"
radio input "false"
click at [656, 297] on label "True" at bounding box center [653, 281] width 95 height 31
click at [624, 286] on input "True" at bounding box center [619, 281] width 10 height 8
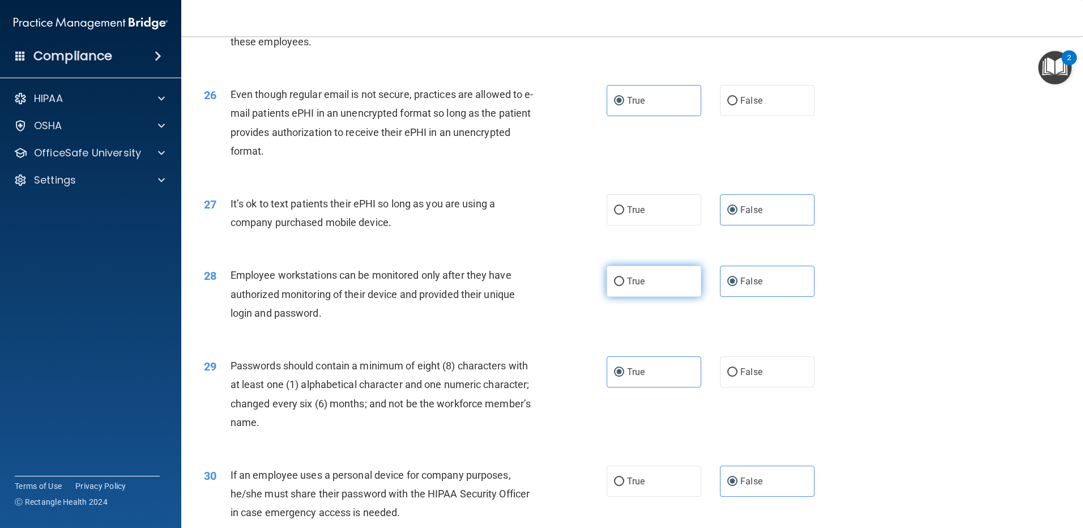
radio input "true"
radio input "false"
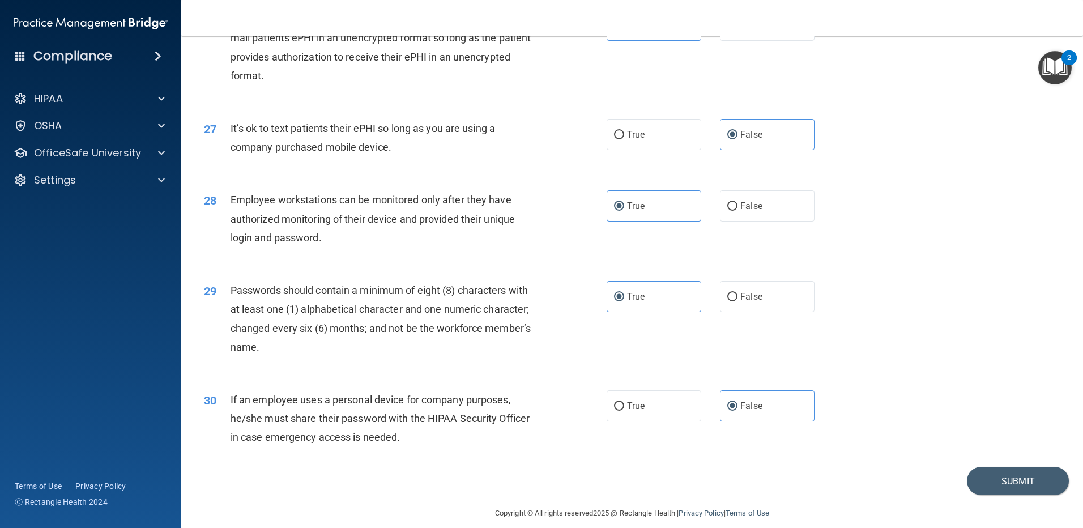
scroll to position [2315, 0]
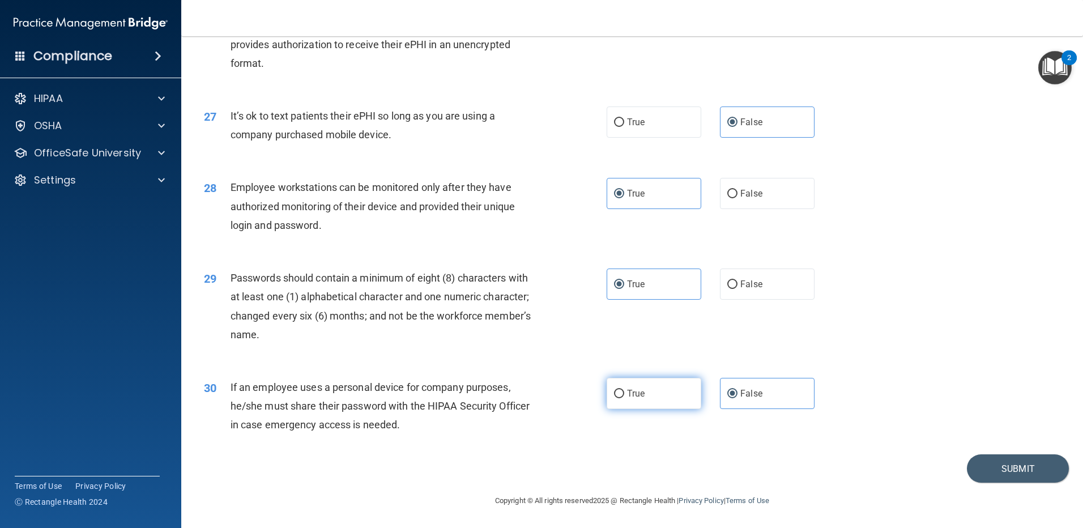
click at [670, 399] on label "True" at bounding box center [653, 393] width 95 height 31
click at [624, 398] on input "True" at bounding box center [619, 394] width 10 height 8
radio input "true"
radio input "false"
click at [1012, 469] on button "Submit" at bounding box center [1018, 468] width 102 height 29
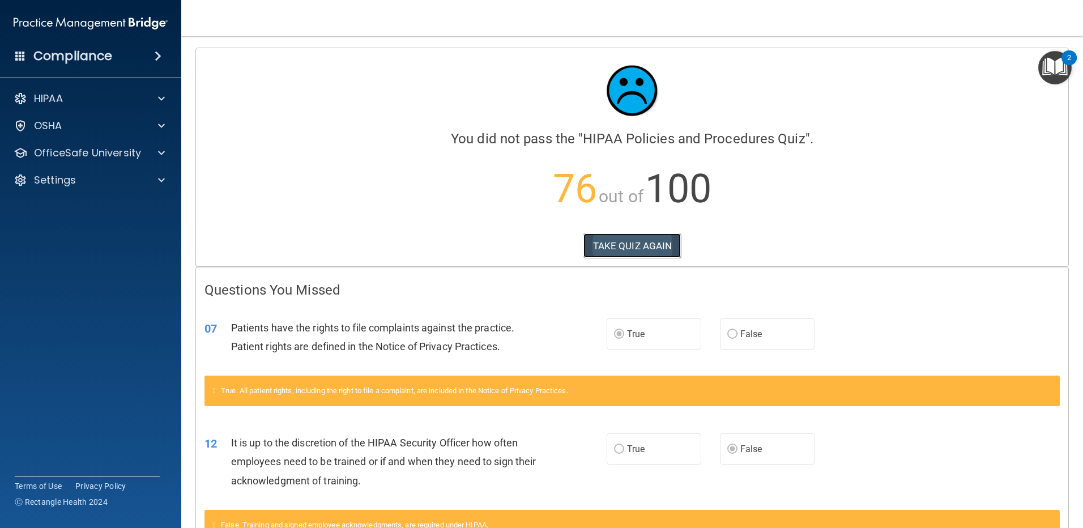
click at [644, 243] on button "TAKE QUIZ AGAIN" at bounding box center [632, 245] width 98 height 25
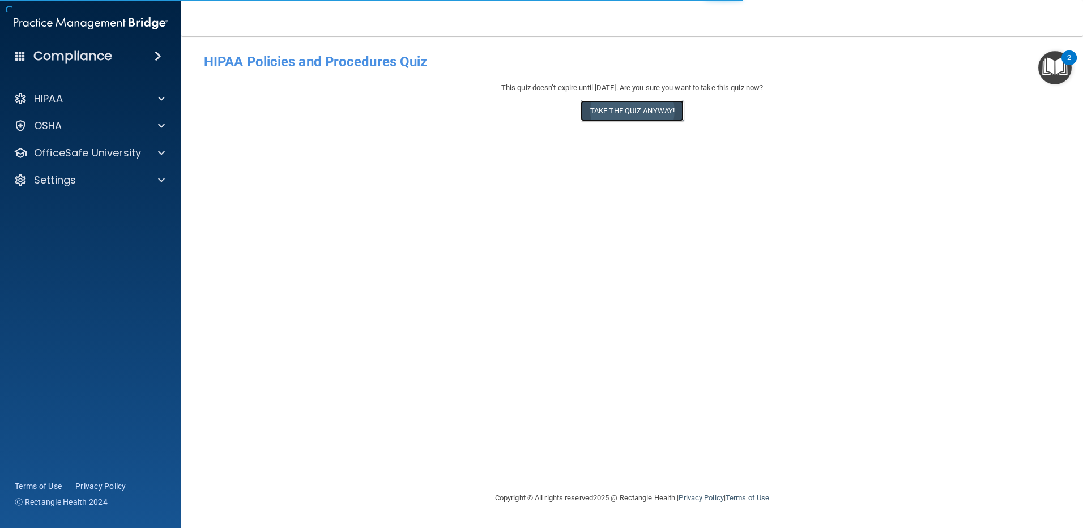
click at [649, 109] on button "Take the quiz anyway!" at bounding box center [631, 110] width 103 height 21
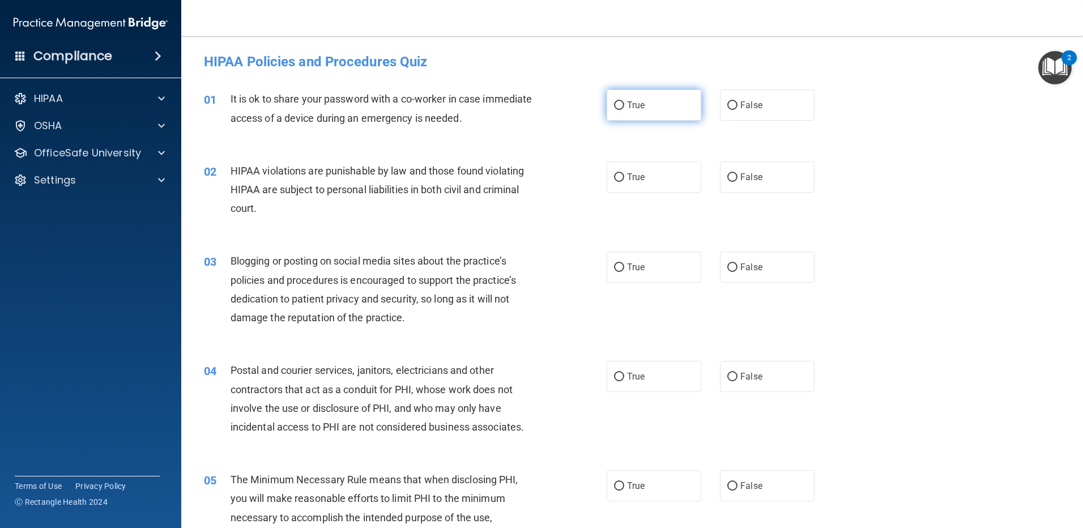
click at [644, 106] on label "True" at bounding box center [653, 104] width 95 height 31
click at [624, 106] on input "True" at bounding box center [619, 105] width 10 height 8
radio input "true"
click at [728, 175] on input "False" at bounding box center [732, 177] width 10 height 8
radio input "true"
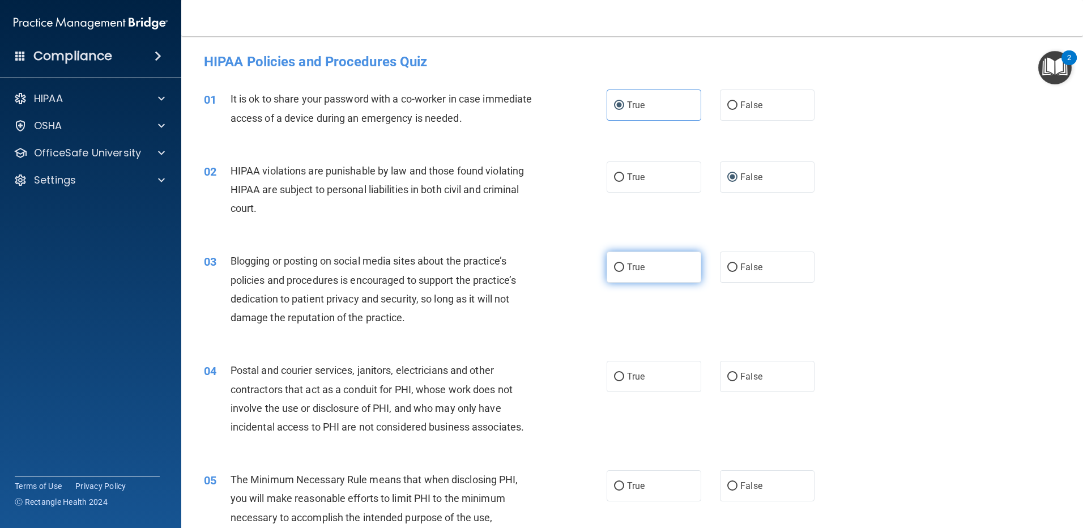
click at [642, 268] on label "True" at bounding box center [653, 266] width 95 height 31
click at [624, 268] on input "True" at bounding box center [619, 267] width 10 height 8
radio input "true"
click at [754, 382] on label "False" at bounding box center [767, 376] width 95 height 31
click at [737, 381] on input "False" at bounding box center [732, 377] width 10 height 8
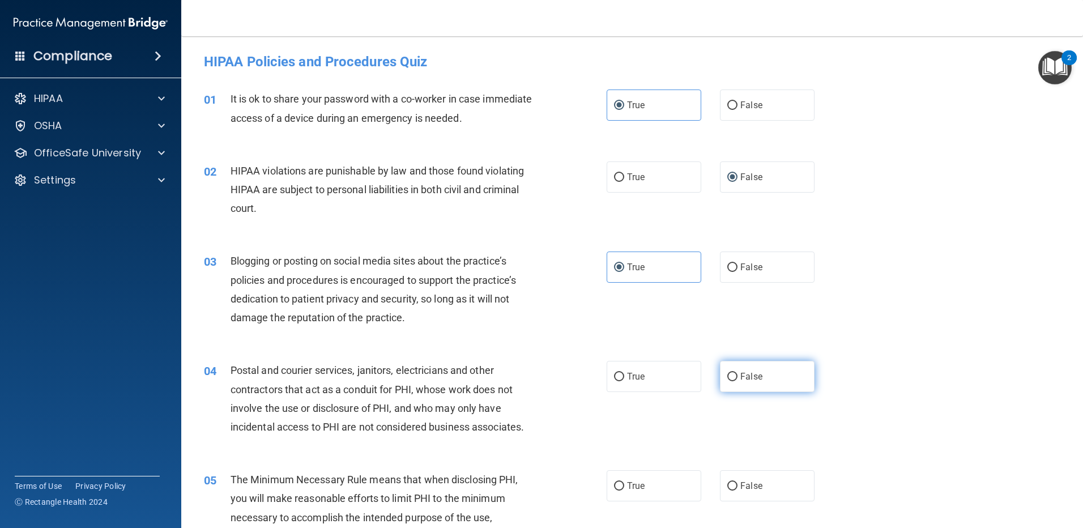
radio input "true"
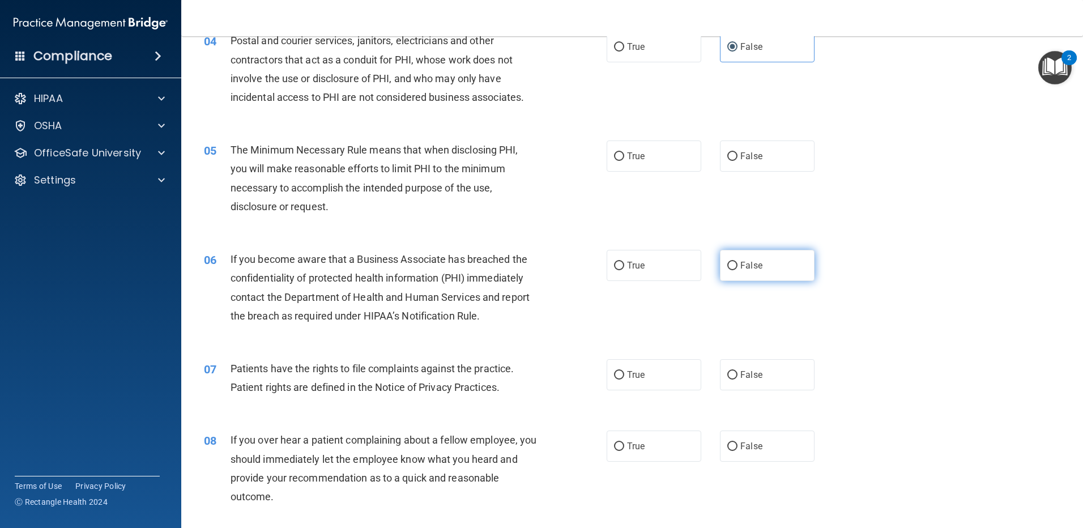
scroll to position [340, 0]
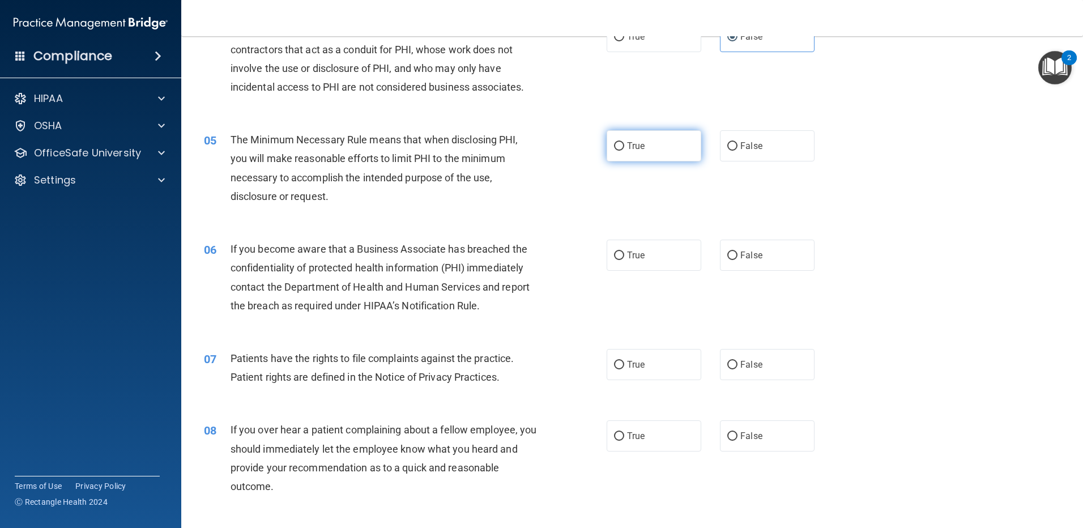
click at [665, 139] on label "True" at bounding box center [653, 145] width 95 height 31
click at [624, 142] on input "True" at bounding box center [619, 146] width 10 height 8
radio input "true"
click at [779, 257] on label "False" at bounding box center [767, 255] width 95 height 31
click at [737, 257] on input "False" at bounding box center [732, 255] width 10 height 8
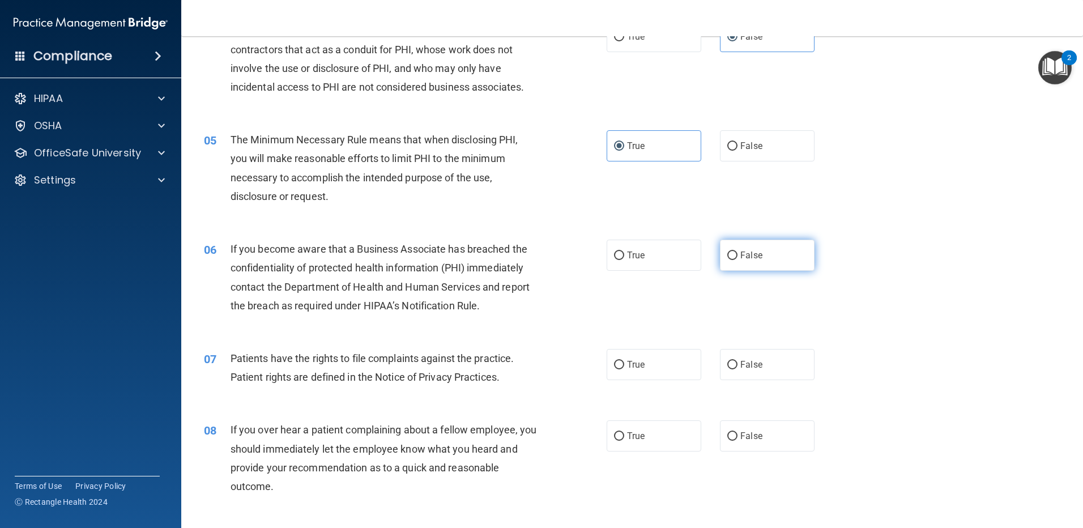
radio input "true"
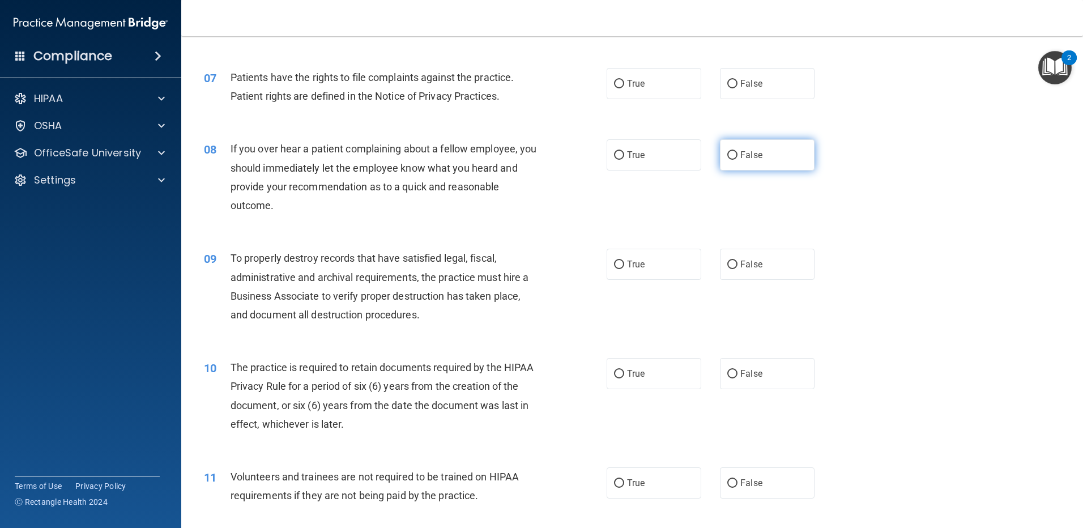
scroll to position [623, 0]
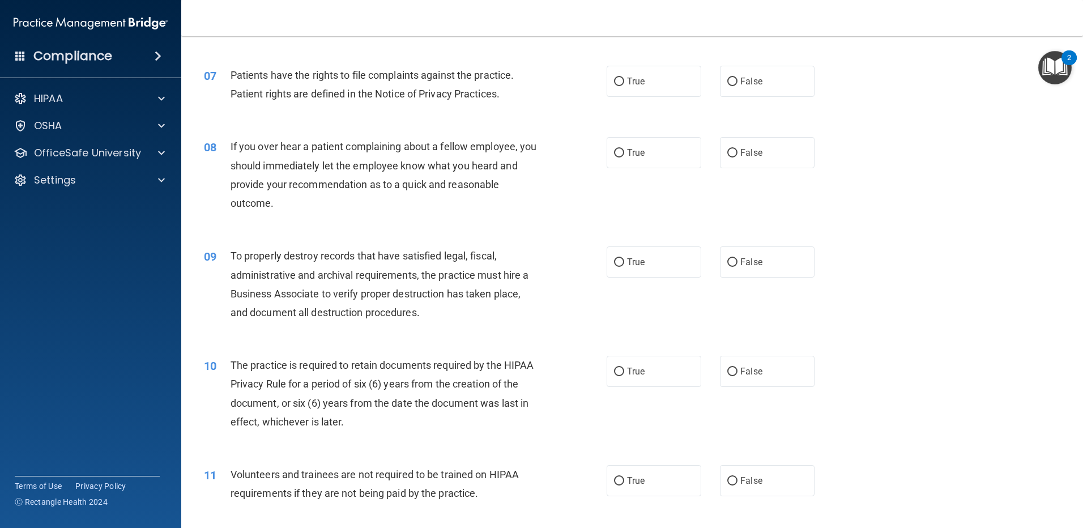
drag, startPoint x: 636, startPoint y: 79, endPoint x: 715, endPoint y: 116, distance: 86.9
click at [638, 82] on span "True" at bounding box center [636, 81] width 18 height 11
click at [624, 82] on input "True" at bounding box center [619, 82] width 10 height 8
radio input "true"
click at [765, 156] on label "False" at bounding box center [767, 152] width 95 height 31
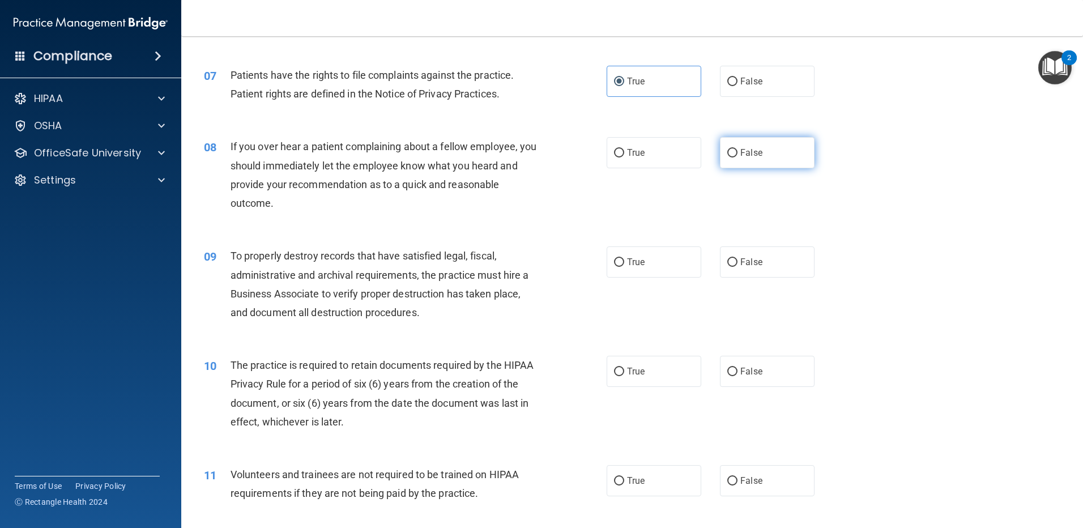
click at [737, 156] on input "False" at bounding box center [732, 153] width 10 height 8
radio input "true"
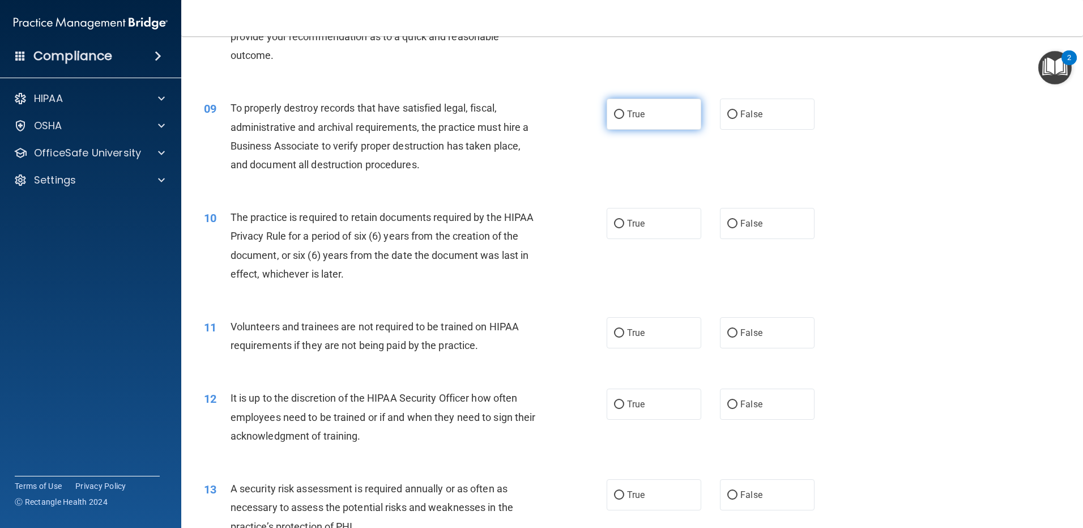
scroll to position [793, 0]
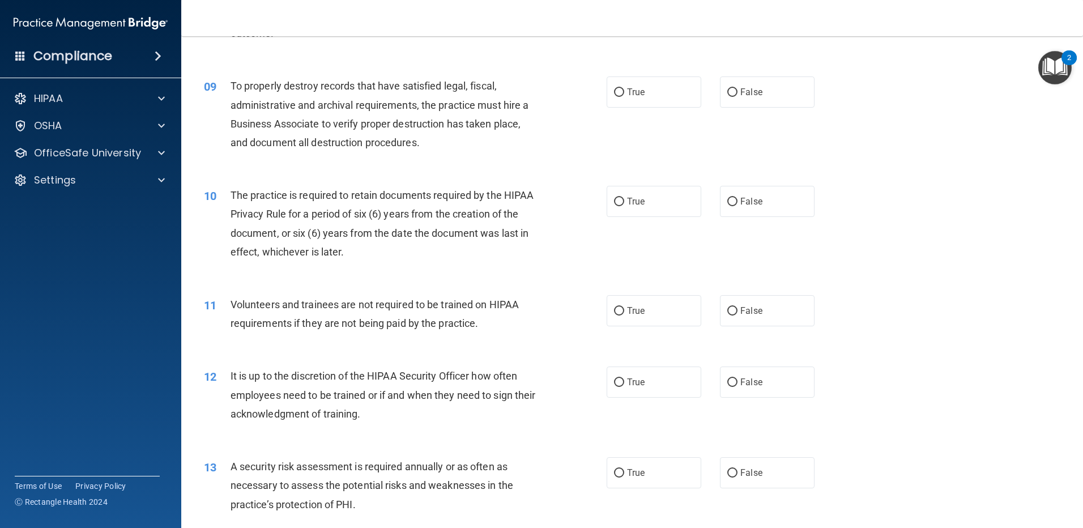
drag, startPoint x: 644, startPoint y: 95, endPoint x: 754, endPoint y: 164, distance: 129.8
click at [644, 96] on label "True" at bounding box center [653, 91] width 95 height 31
click at [624, 96] on input "True" at bounding box center [619, 92] width 10 height 8
radio input "true"
click at [753, 216] on label "False" at bounding box center [767, 201] width 95 height 31
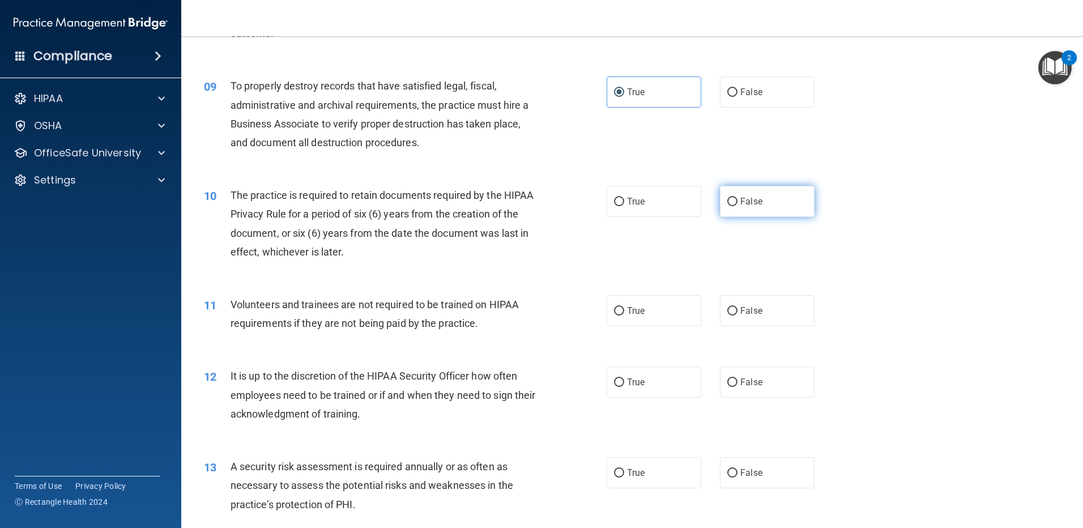
click at [737, 206] on input "False" at bounding box center [732, 202] width 10 height 8
radio input "true"
drag, startPoint x: 661, startPoint y: 322, endPoint x: 703, endPoint y: 370, distance: 63.8
click at [661, 323] on label "True" at bounding box center [653, 310] width 95 height 31
click at [624, 315] on input "True" at bounding box center [619, 311] width 10 height 8
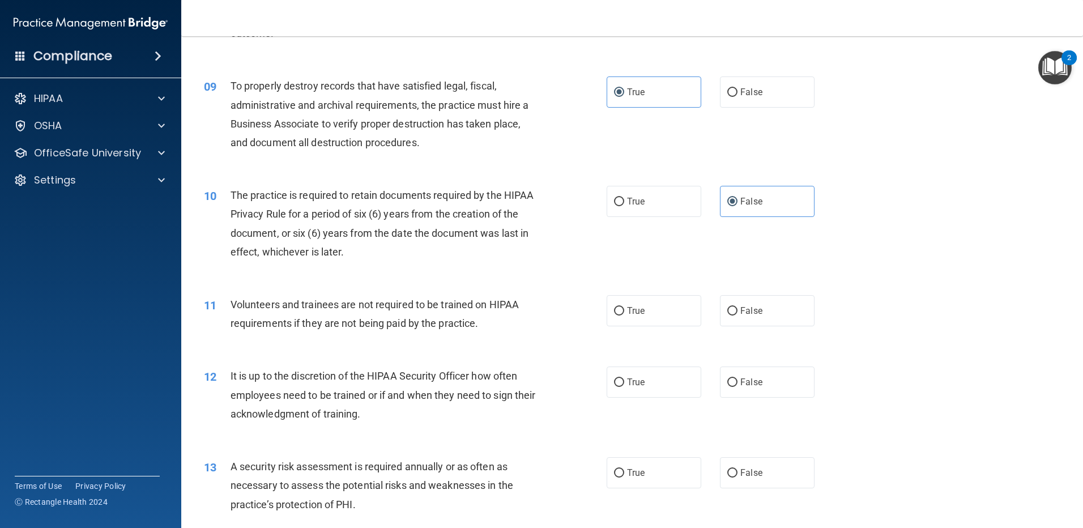
radio input "true"
click at [741, 391] on label "False" at bounding box center [767, 381] width 95 height 31
click at [737, 387] on input "False" at bounding box center [732, 382] width 10 height 8
radio input "true"
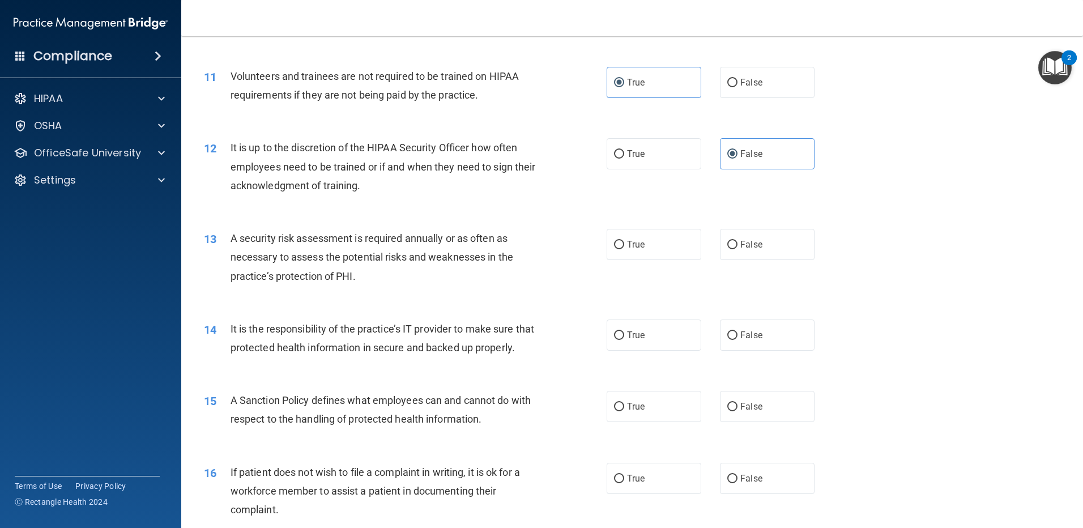
scroll to position [1076, 0]
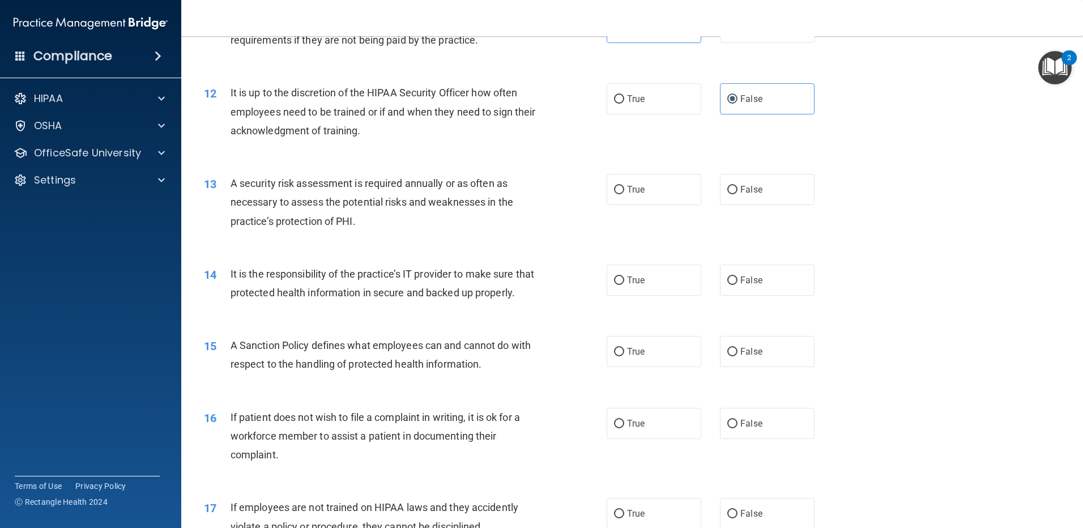
drag, startPoint x: 645, startPoint y: 179, endPoint x: 737, endPoint y: 251, distance: 115.8
click at [645, 180] on label "True" at bounding box center [653, 189] width 95 height 31
click at [624, 186] on input "True" at bounding box center [619, 190] width 10 height 8
radio input "true"
click at [773, 293] on label "False" at bounding box center [767, 279] width 95 height 31
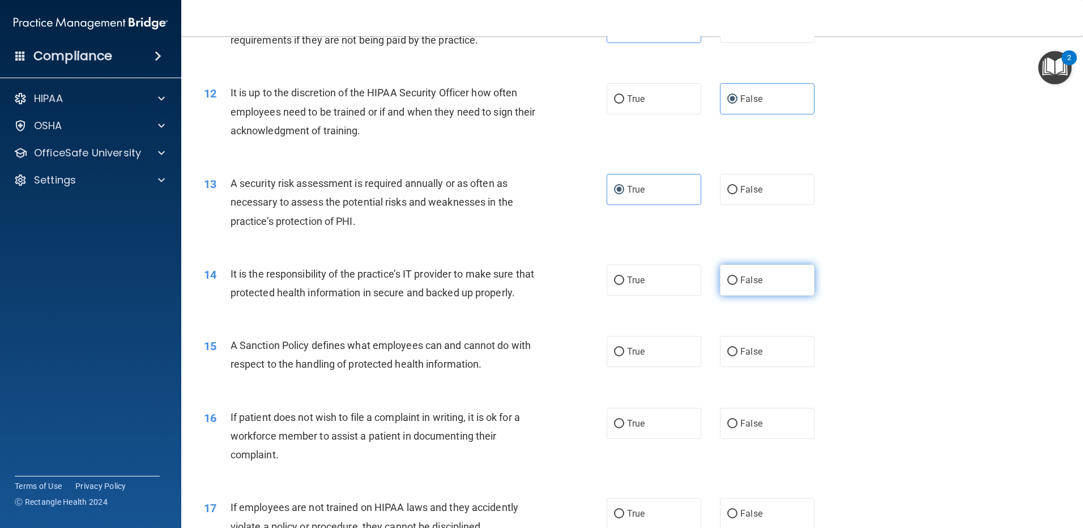
click at [737, 285] on input "False" at bounding box center [732, 280] width 10 height 8
radio input "true"
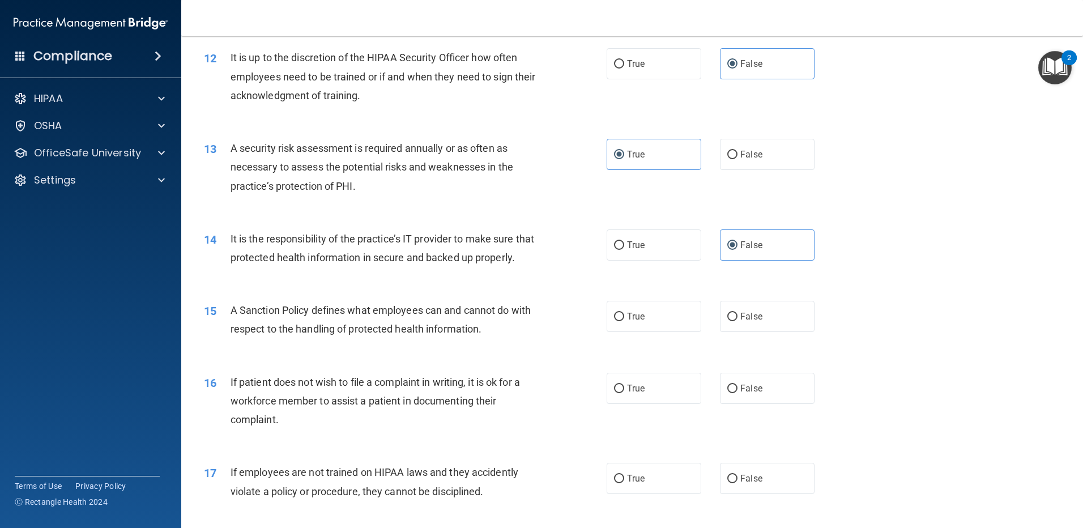
scroll to position [1246, 0]
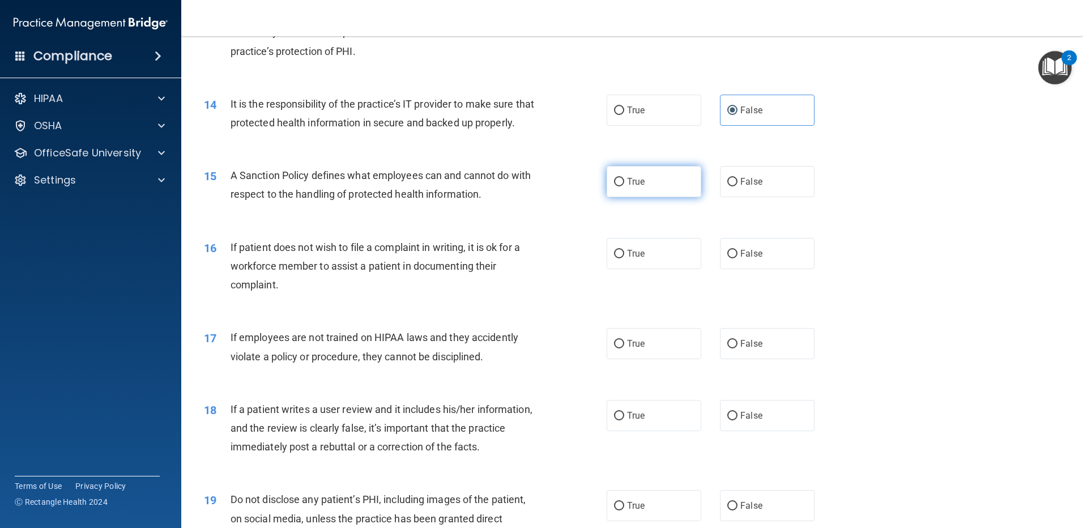
click at [673, 197] on label "True" at bounding box center [653, 181] width 95 height 31
click at [624, 186] on input "True" at bounding box center [619, 182] width 10 height 8
radio input "true"
click at [747, 269] on label "False" at bounding box center [767, 253] width 95 height 31
click at [737, 258] on input "False" at bounding box center [732, 254] width 10 height 8
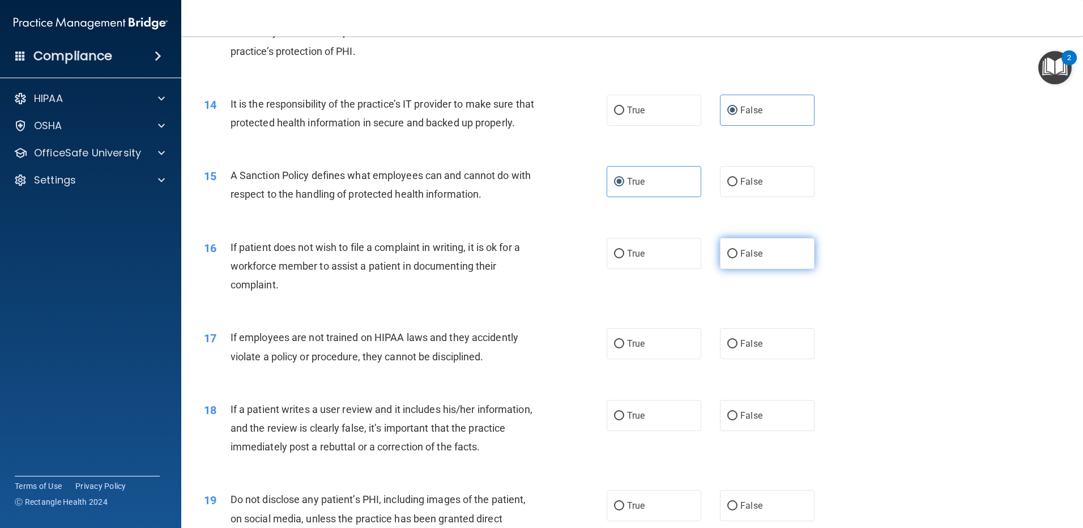
radio input "true"
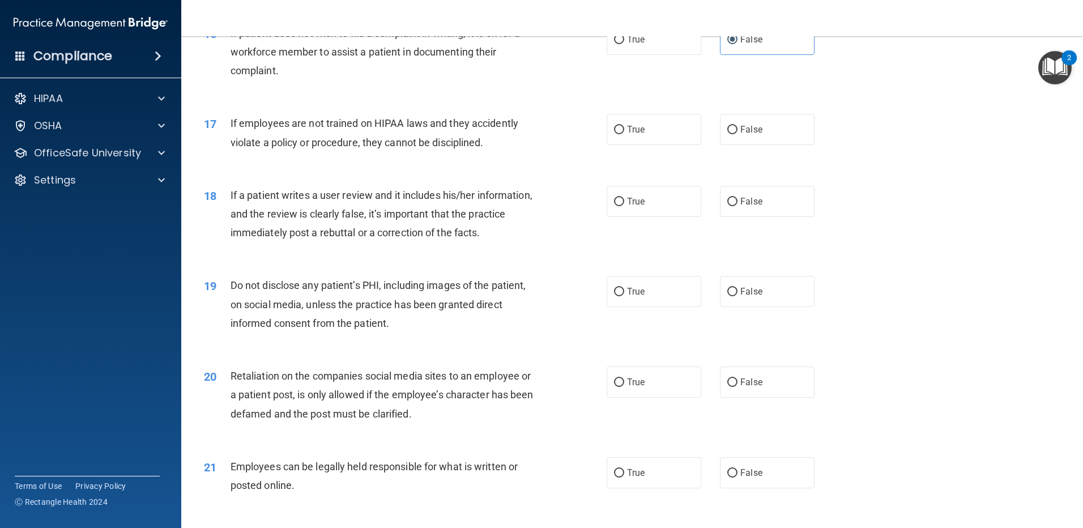
scroll to position [1472, 0]
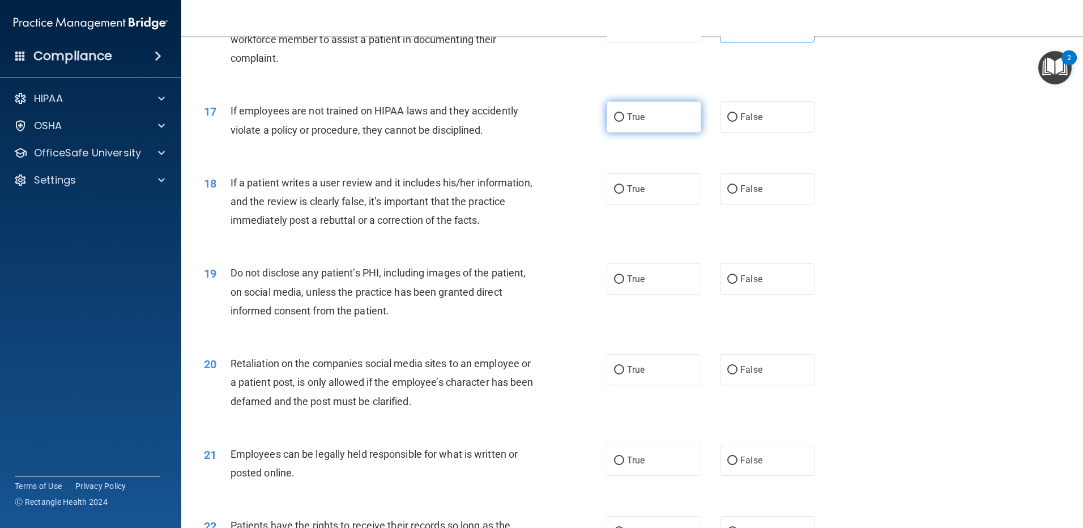
click at [664, 132] on label "True" at bounding box center [653, 116] width 95 height 31
click at [624, 122] on input "True" at bounding box center [619, 117] width 10 height 8
radio input "true"
click at [731, 194] on input "False" at bounding box center [732, 189] width 10 height 8
radio input "true"
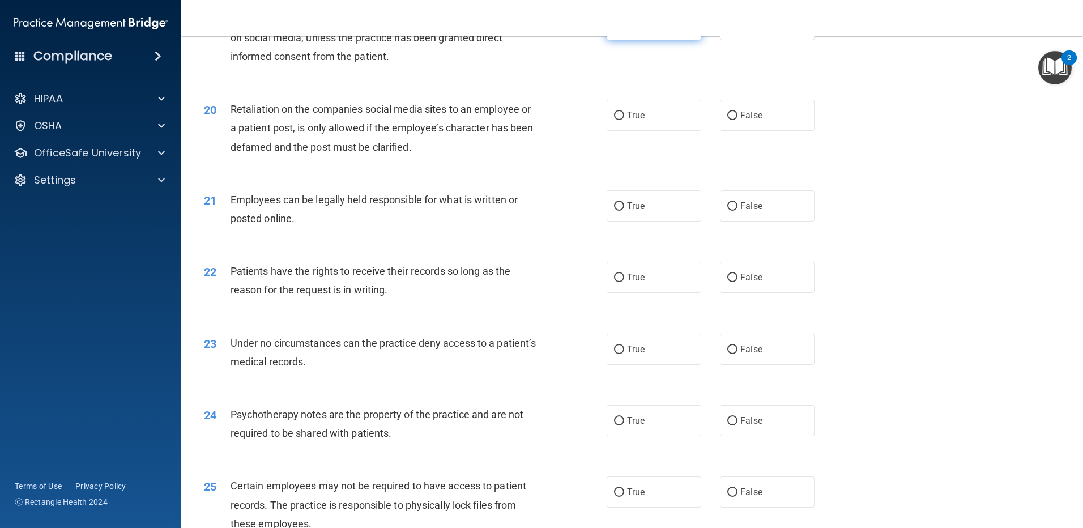
scroll to position [1699, 0]
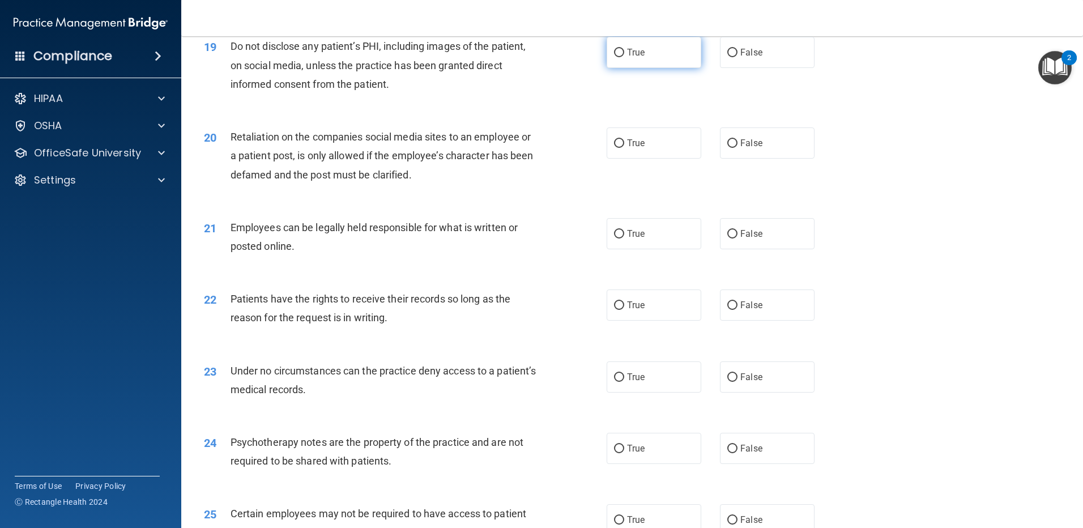
click at [651, 68] on label "True" at bounding box center [653, 52] width 95 height 31
click at [624, 57] on input "True" at bounding box center [619, 53] width 10 height 8
radio input "true"
drag, startPoint x: 737, startPoint y: 157, endPoint x: 737, endPoint y: 168, distance: 11.3
click at [740, 148] on span "False" at bounding box center [751, 143] width 22 height 11
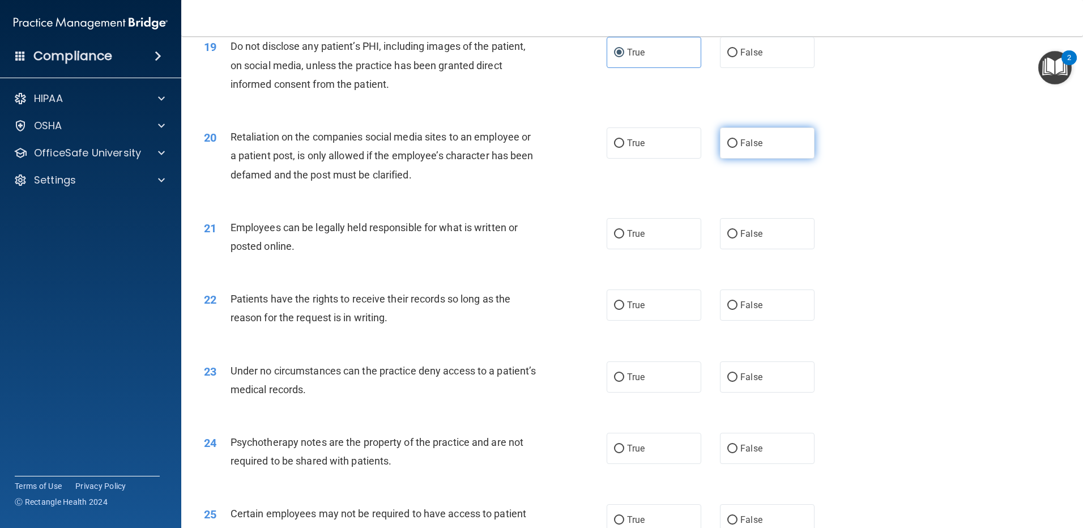
click at [737, 148] on input "False" at bounding box center [732, 143] width 10 height 8
radio input "true"
drag, startPoint x: 661, startPoint y: 251, endPoint x: 706, endPoint y: 290, distance: 59.8
click at [662, 249] on label "True" at bounding box center [653, 233] width 95 height 31
click at [624, 238] on input "True" at bounding box center [619, 234] width 10 height 8
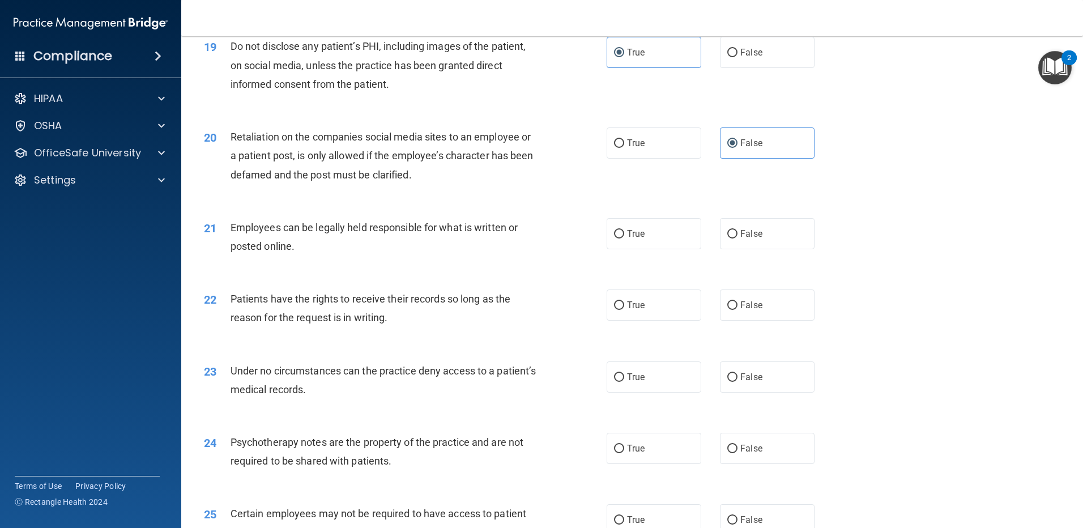
radio input "true"
drag, startPoint x: 736, startPoint y: 323, endPoint x: 777, endPoint y: 313, distance: 42.6
click at [740, 310] on span "False" at bounding box center [751, 305] width 22 height 11
click at [737, 310] on input "False" at bounding box center [732, 305] width 10 height 8
radio input "true"
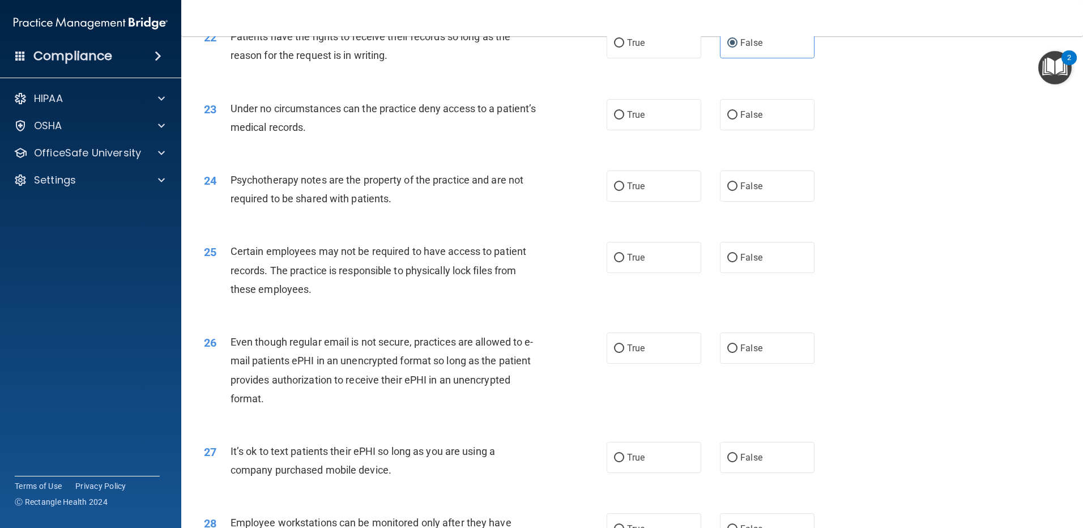
scroll to position [1982, 0]
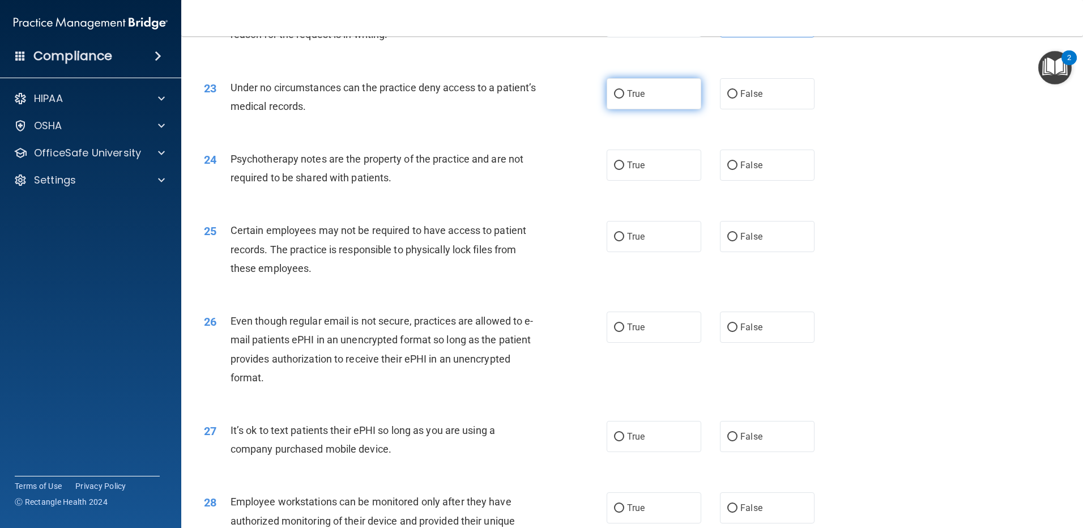
click at [673, 109] on label "True" at bounding box center [653, 93] width 95 height 31
click at [624, 99] on input "True" at bounding box center [619, 94] width 10 height 8
radio input "true"
click at [747, 170] on span "False" at bounding box center [751, 165] width 22 height 11
click at [737, 170] on input "False" at bounding box center [732, 165] width 10 height 8
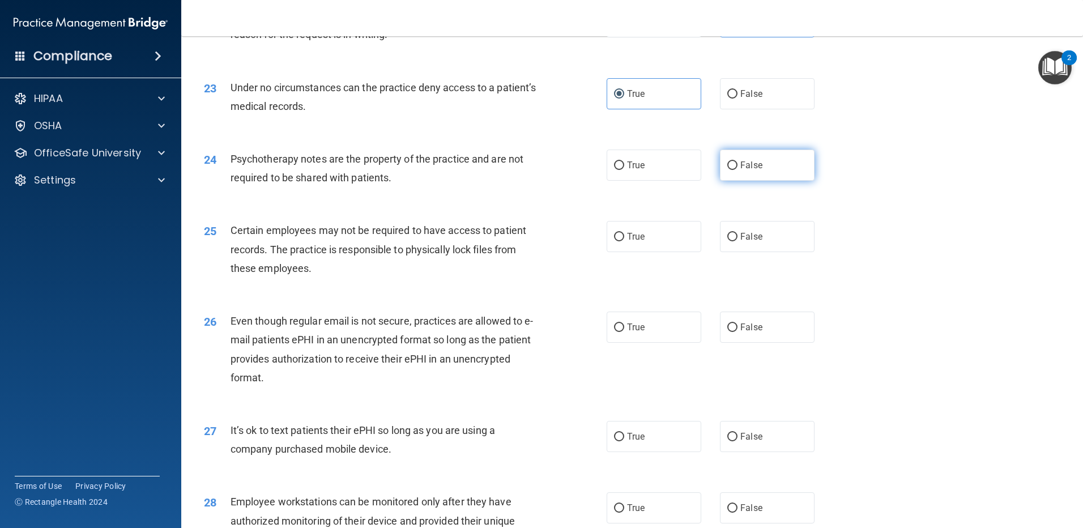
radio input "true"
drag, startPoint x: 668, startPoint y: 254, endPoint x: 715, endPoint y: 287, distance: 57.2
click at [672, 252] on label "True" at bounding box center [653, 236] width 95 height 31
click at [624, 241] on input "True" at bounding box center [619, 237] width 10 height 8
radio input "true"
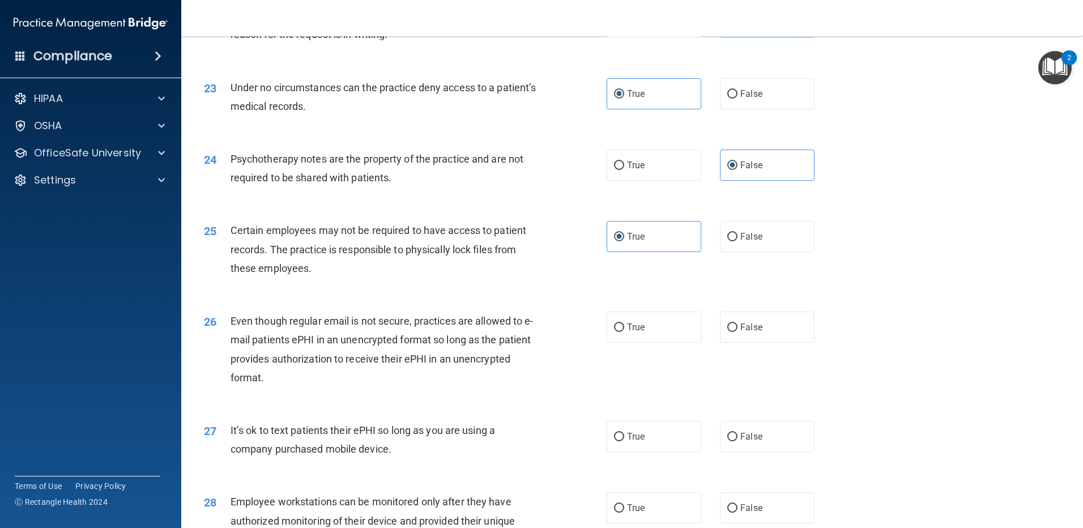
drag, startPoint x: 752, startPoint y: 355, endPoint x: 814, endPoint y: 334, distance: 65.4
click at [752, 343] on label "False" at bounding box center [767, 326] width 95 height 31
click at [737, 332] on input "False" at bounding box center [732, 327] width 10 height 8
radio input "true"
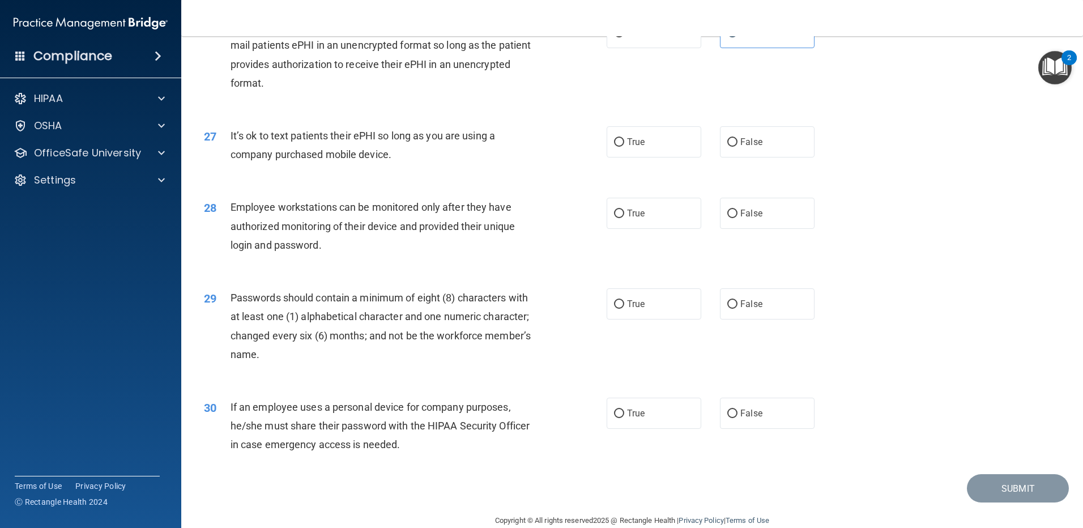
scroll to position [2315, 0]
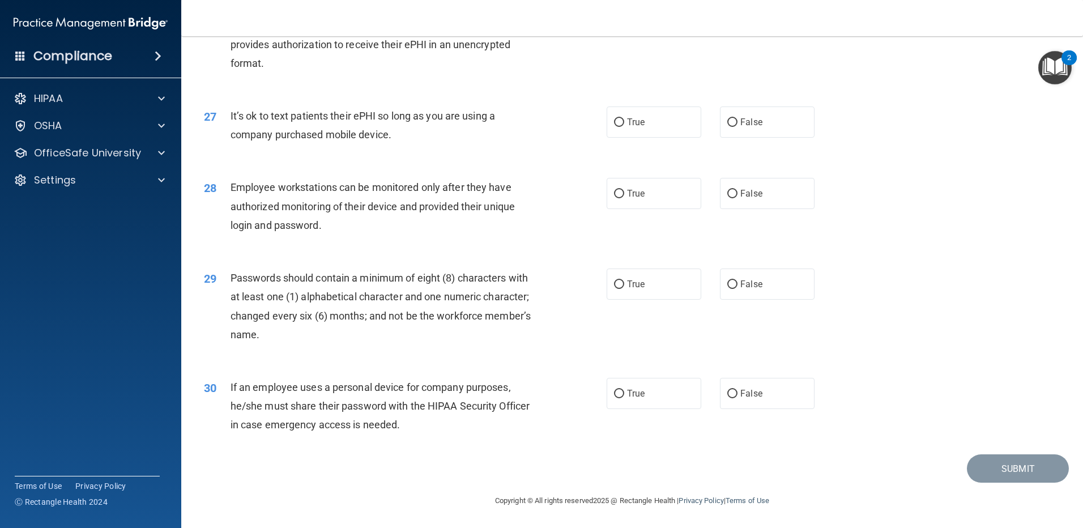
drag, startPoint x: 630, startPoint y: 116, endPoint x: 699, endPoint y: 163, distance: 84.0
click at [631, 119] on label "True" at bounding box center [653, 121] width 95 height 31
click at [624, 119] on input "True" at bounding box center [619, 122] width 10 height 8
radio input "true"
click at [746, 198] on span "False" at bounding box center [751, 193] width 22 height 11
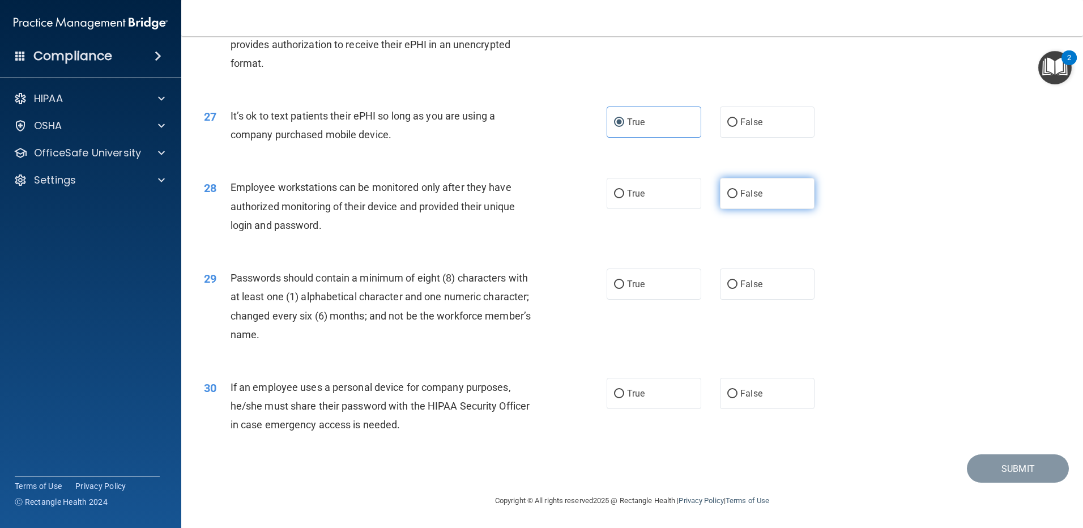
click at [737, 198] on input "False" at bounding box center [732, 194] width 10 height 8
radio input "true"
click at [675, 294] on label "True" at bounding box center [653, 283] width 95 height 31
click at [624, 289] on input "True" at bounding box center [619, 284] width 10 height 8
radio input "true"
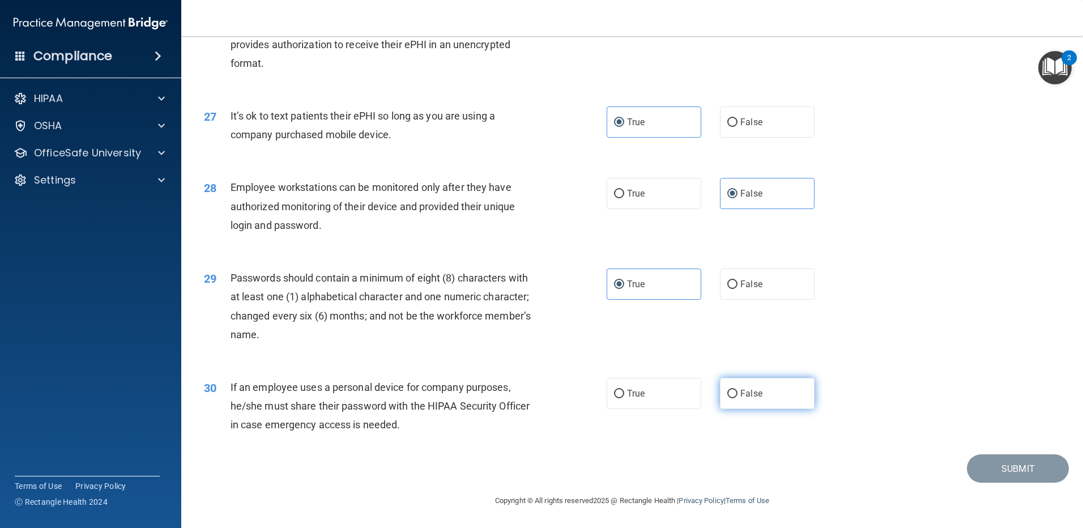
click at [740, 398] on span "False" at bounding box center [751, 393] width 22 height 11
click at [737, 398] on input "False" at bounding box center [732, 394] width 10 height 8
radio input "true"
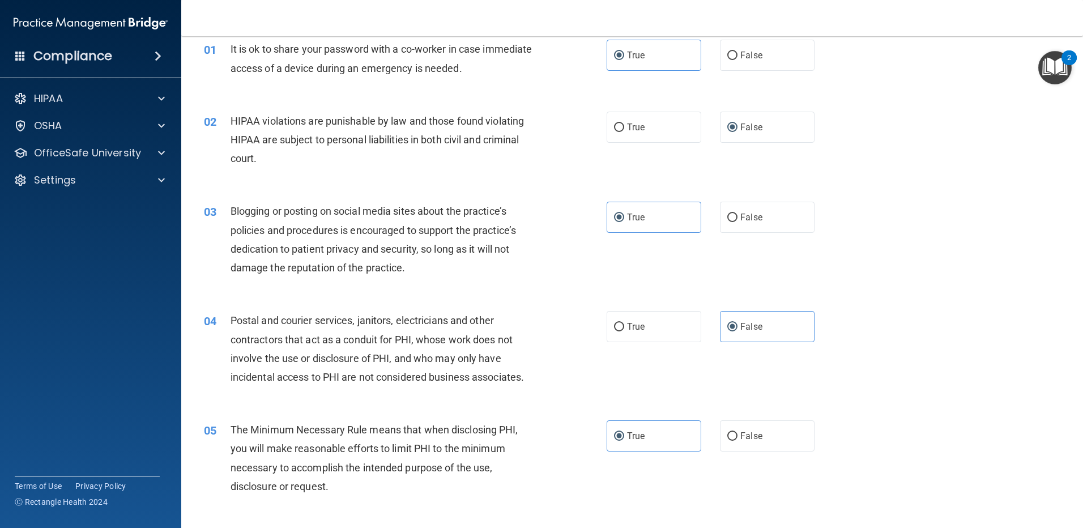
scroll to position [0, 0]
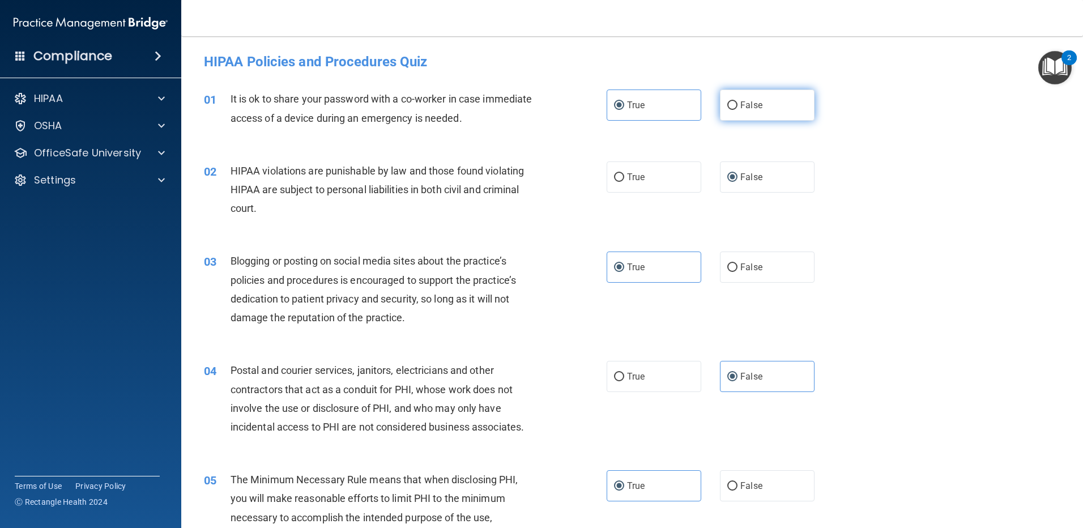
click at [787, 100] on label "False" at bounding box center [767, 104] width 95 height 31
click at [737, 101] on input "False" at bounding box center [732, 105] width 10 height 8
radio input "true"
radio input "false"
click at [664, 184] on label "True" at bounding box center [653, 176] width 95 height 31
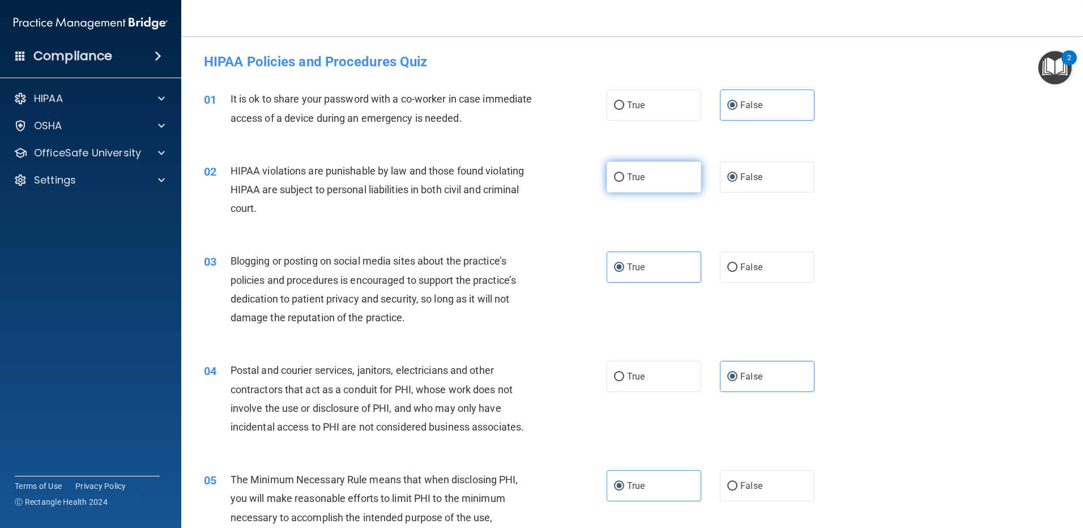
click at [624, 182] on input "True" at bounding box center [619, 177] width 10 height 8
radio input "true"
radio input "false"
click at [782, 264] on label "False" at bounding box center [767, 266] width 95 height 31
click at [737, 264] on input "False" at bounding box center [732, 267] width 10 height 8
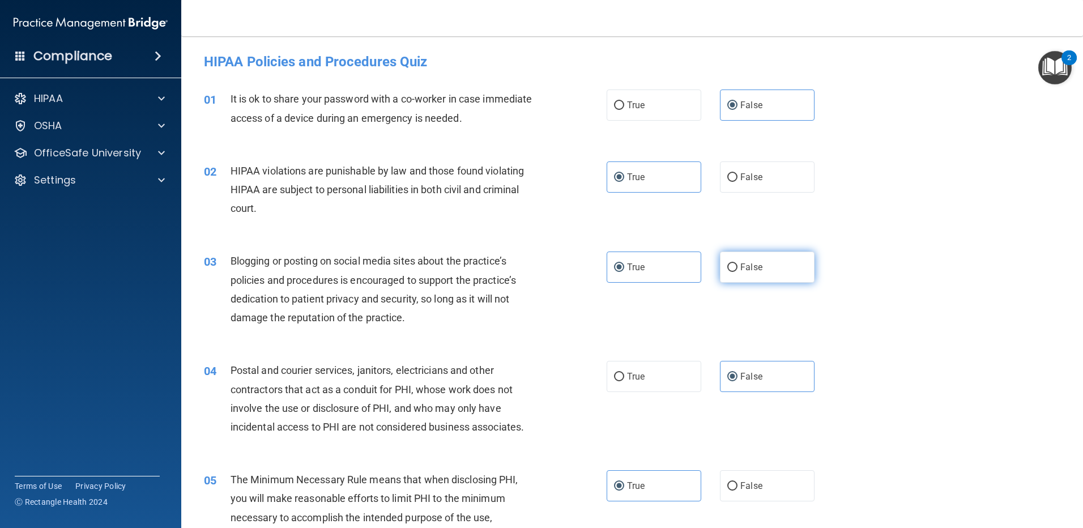
radio input "true"
radio input "false"
click at [673, 371] on label "True" at bounding box center [653, 376] width 95 height 31
click at [624, 373] on input "True" at bounding box center [619, 377] width 10 height 8
radio input "true"
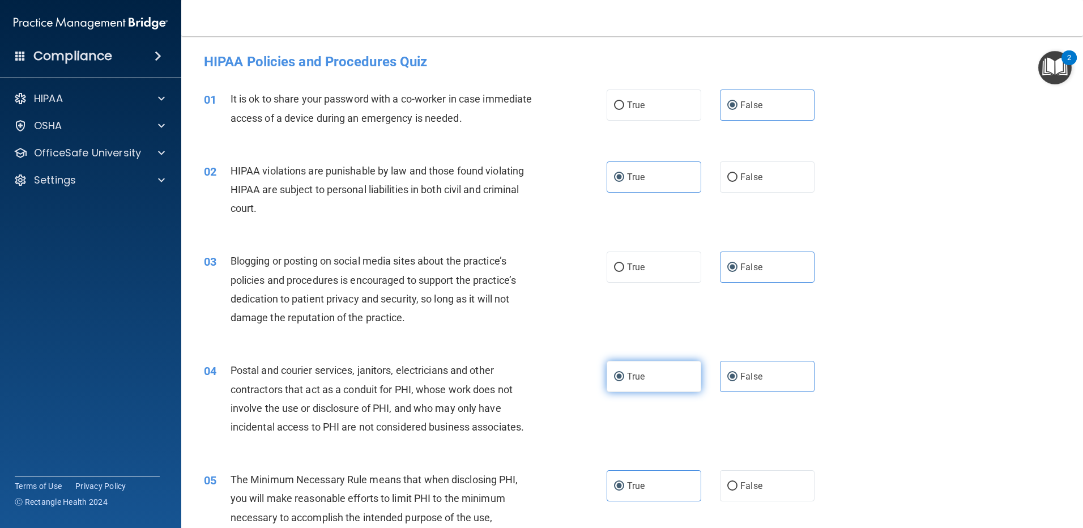
radio input "false"
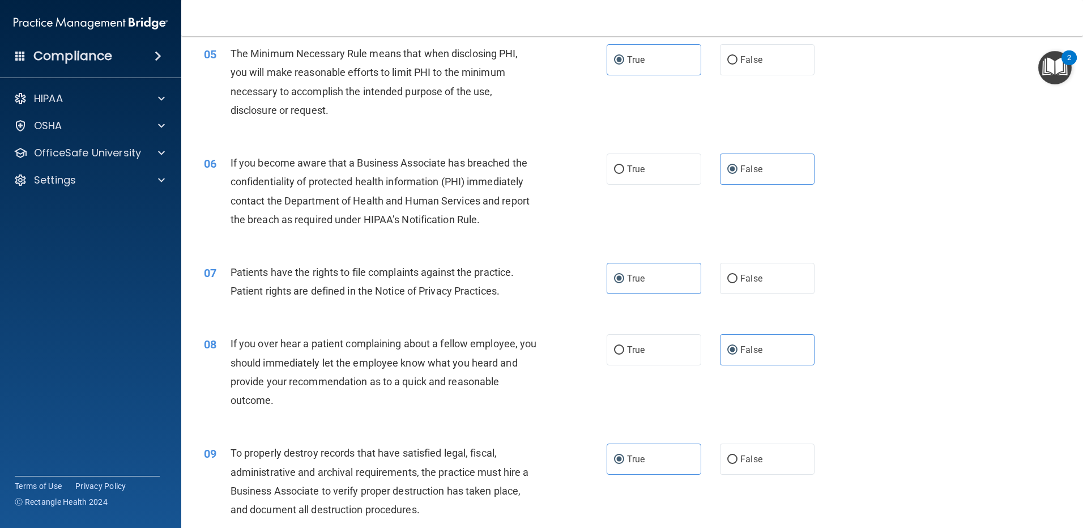
scroll to position [510, 0]
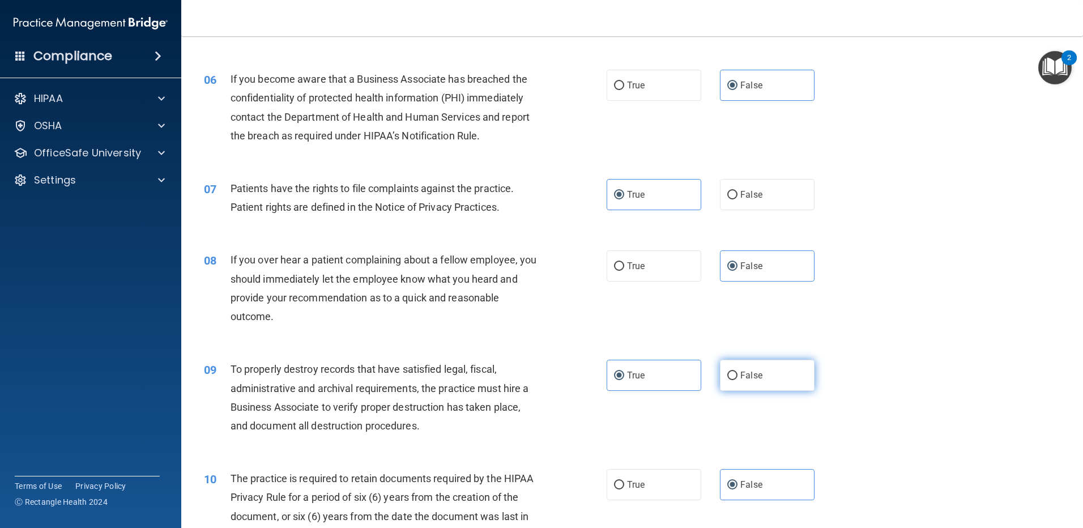
click at [781, 380] on label "False" at bounding box center [767, 375] width 95 height 31
click at [737, 380] on input "False" at bounding box center [732, 375] width 10 height 8
radio input "true"
radio input "false"
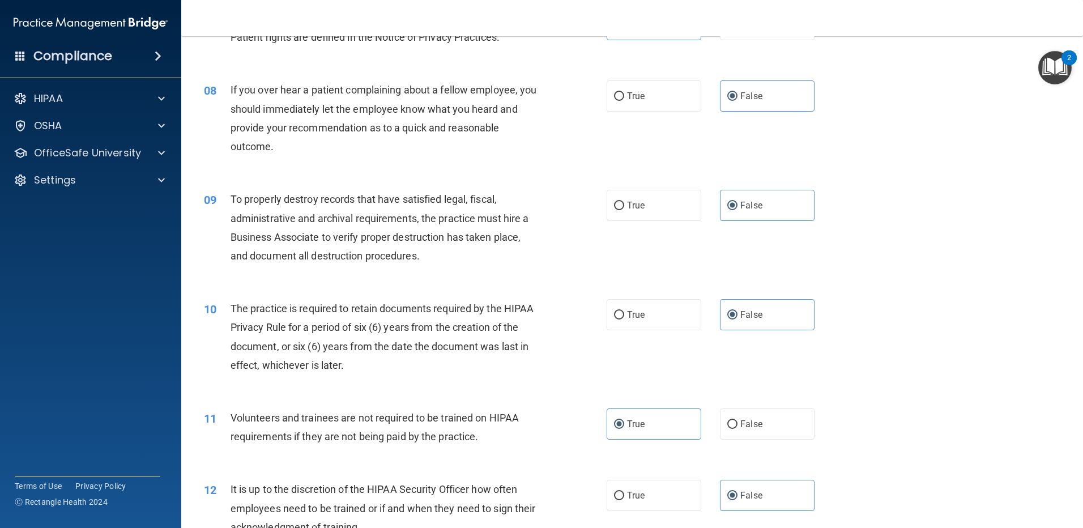
scroll to position [736, 0]
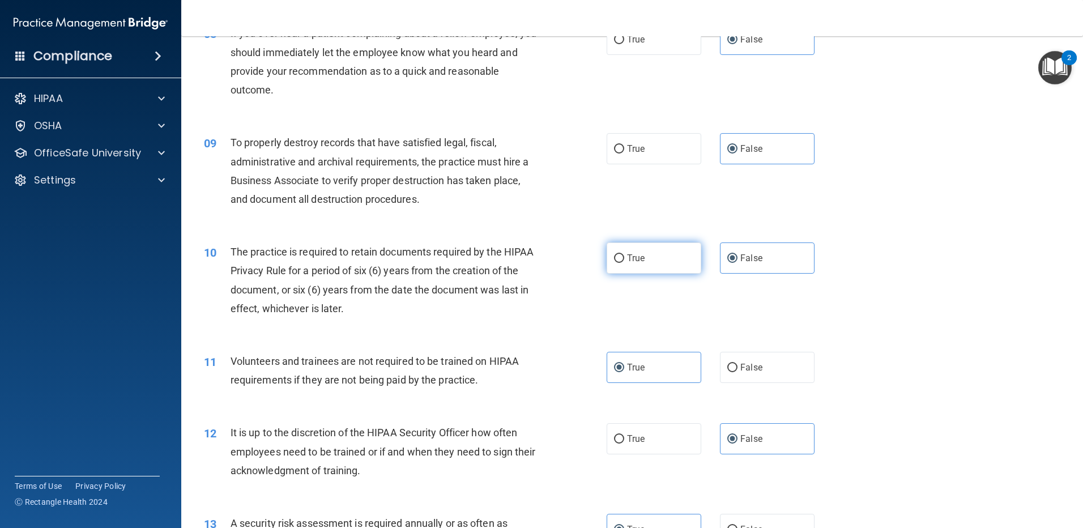
click at [654, 268] on label "True" at bounding box center [653, 257] width 95 height 31
click at [624, 263] on input "True" at bounding box center [619, 258] width 10 height 8
radio input "true"
radio input "false"
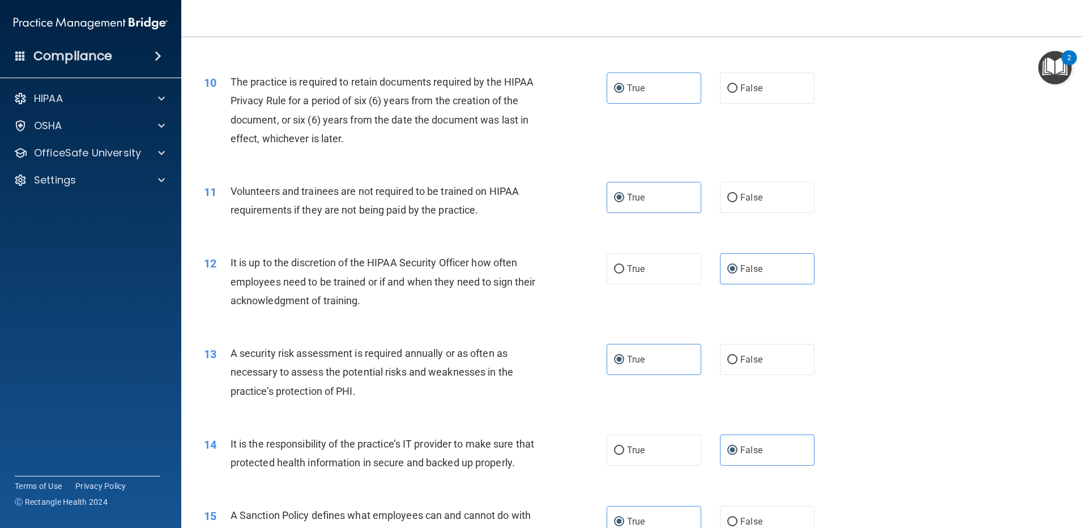
scroll to position [963, 0]
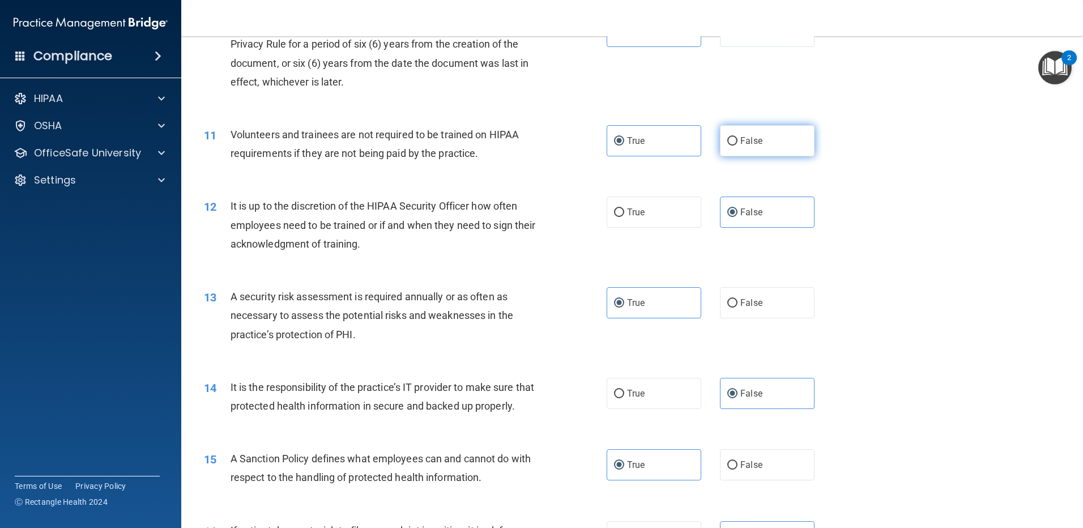
click at [741, 144] on span "False" at bounding box center [751, 140] width 22 height 11
click at [737, 144] on input "False" at bounding box center [732, 141] width 10 height 8
radio input "true"
radio input "false"
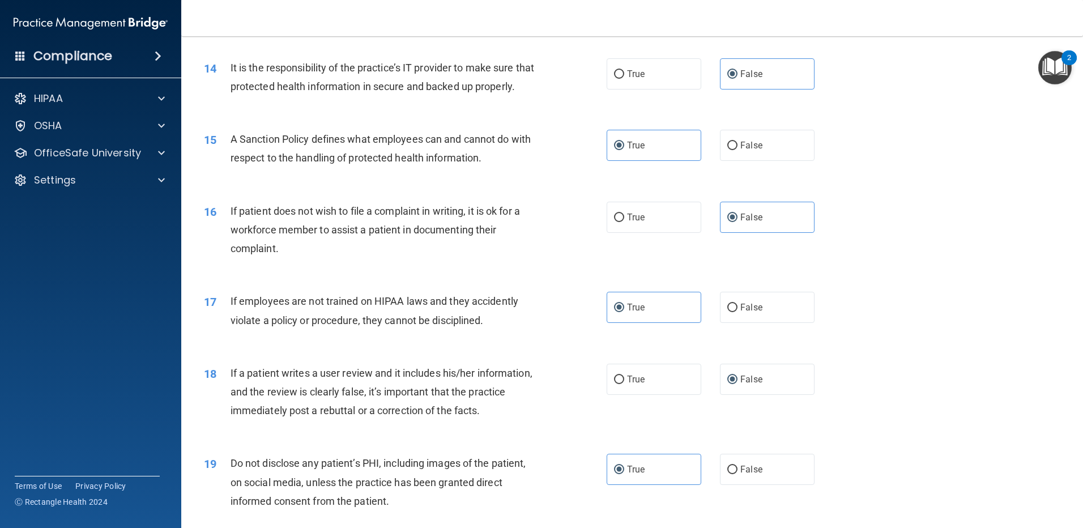
scroll to position [1302, 0]
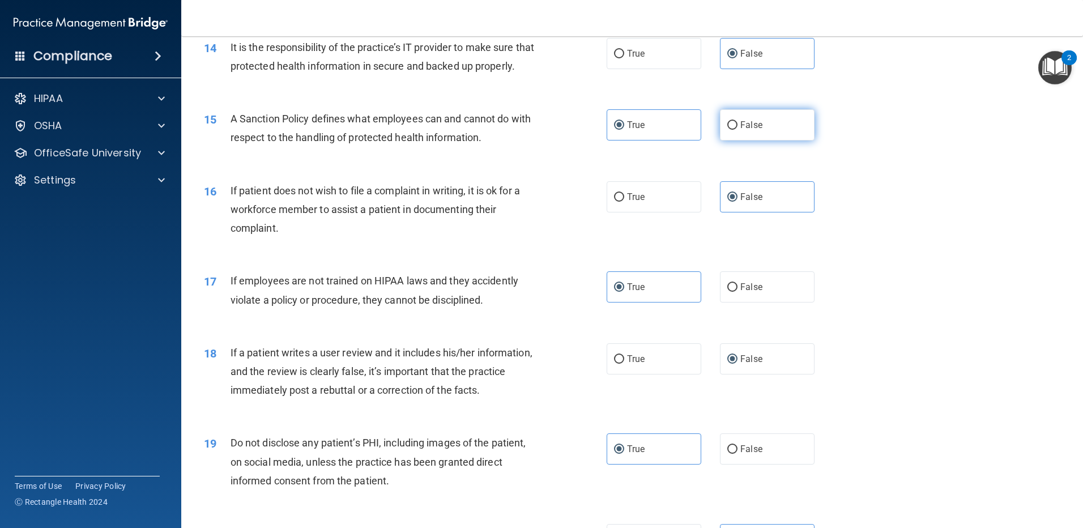
click at [798, 140] on label "False" at bounding box center [767, 124] width 95 height 31
click at [737, 130] on input "False" at bounding box center [732, 125] width 10 height 8
radio input "true"
radio input "false"
click at [682, 212] on label "True" at bounding box center [653, 196] width 95 height 31
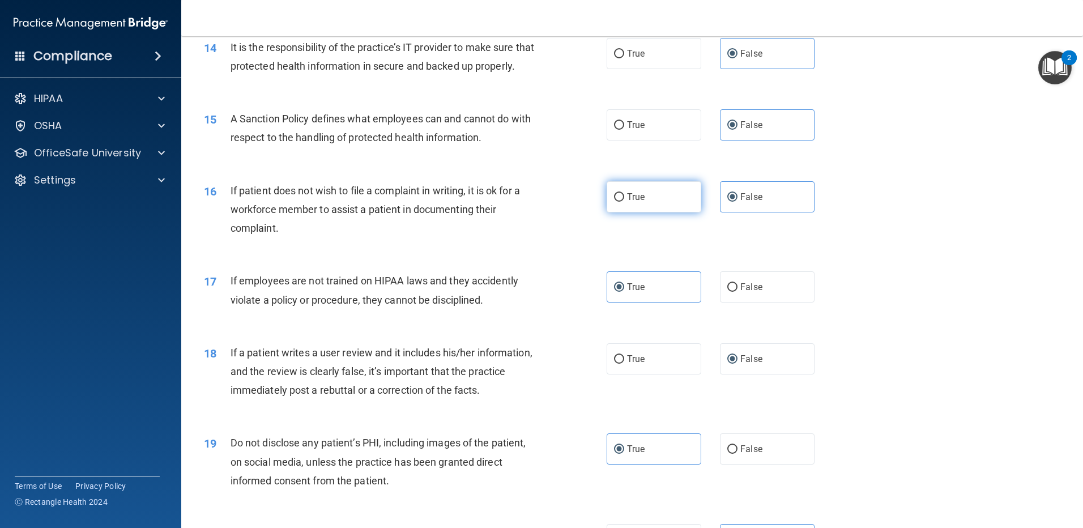
click at [624, 202] on input "True" at bounding box center [619, 197] width 10 height 8
radio input "true"
radio input "false"
click at [764, 302] on label "False" at bounding box center [767, 286] width 95 height 31
click at [737, 292] on input "False" at bounding box center [732, 287] width 10 height 8
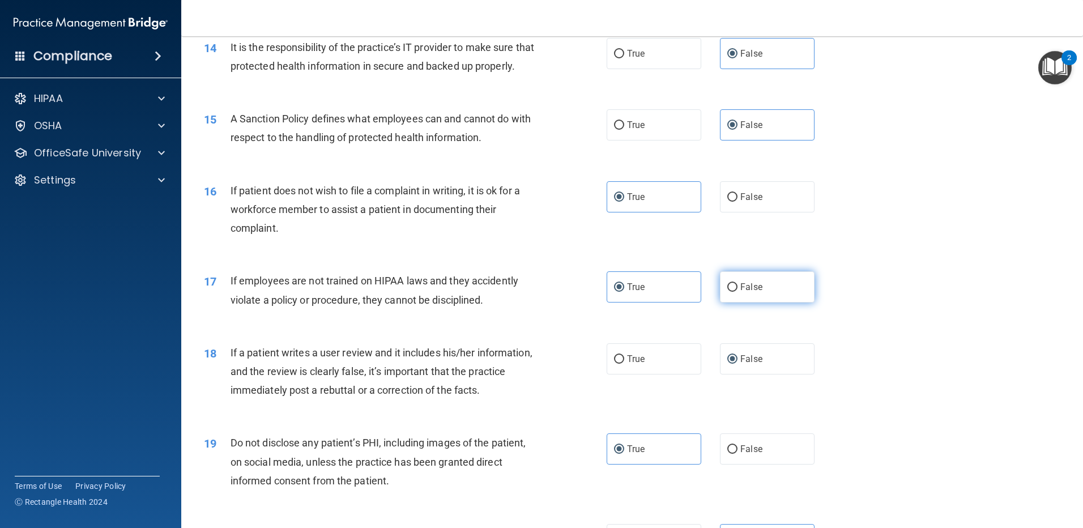
radio input "true"
radio input "false"
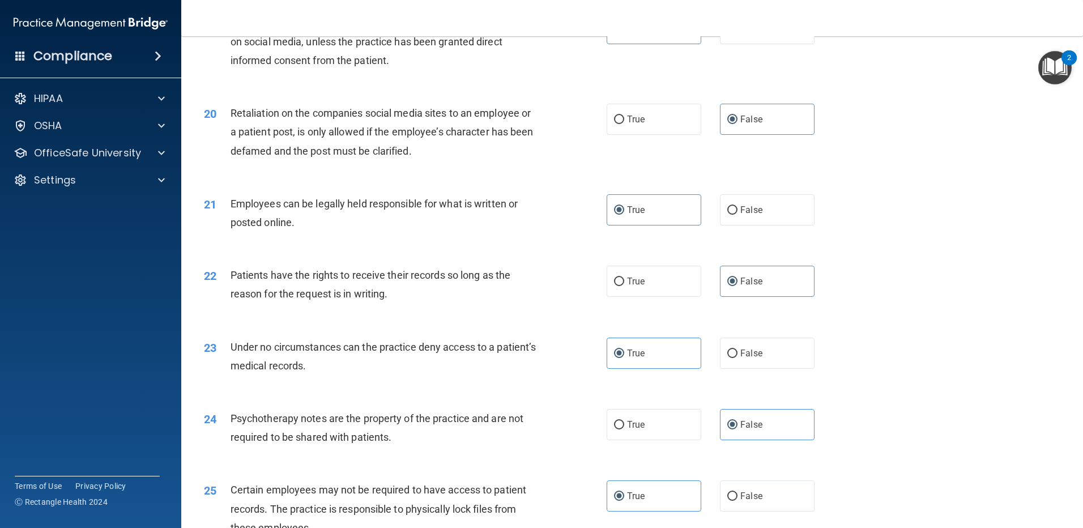
scroll to position [1755, 0]
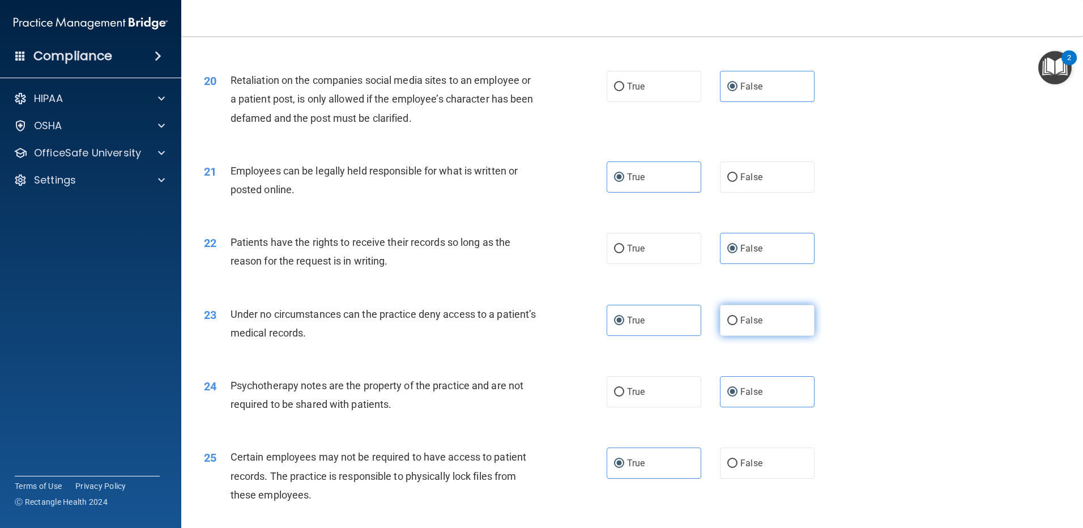
click at [765, 336] on label "False" at bounding box center [767, 320] width 95 height 31
click at [737, 325] on input "False" at bounding box center [732, 321] width 10 height 8
radio input "true"
radio input "false"
click at [667, 407] on label "True" at bounding box center [653, 391] width 95 height 31
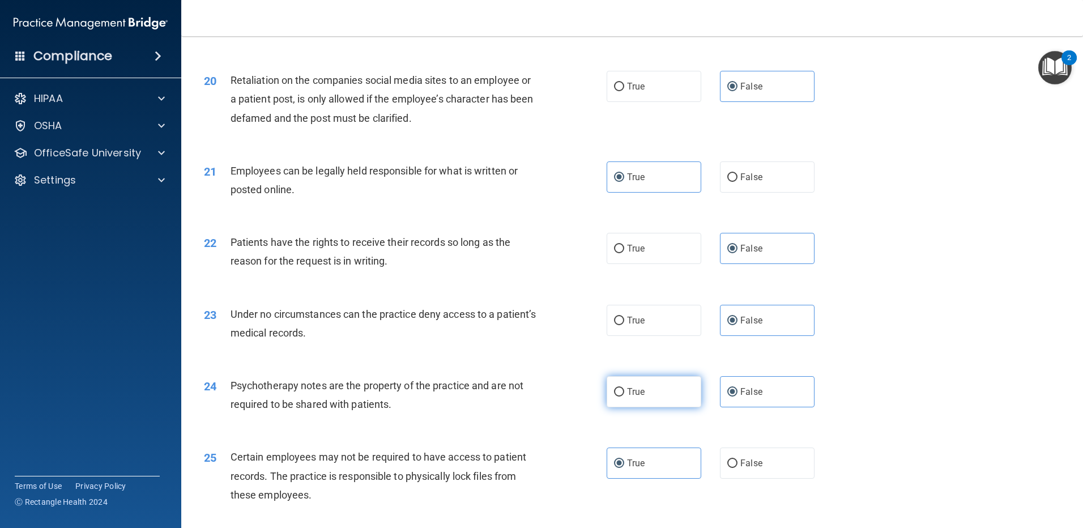
click at [624, 396] on input "True" at bounding box center [619, 392] width 10 height 8
radio input "true"
radio input "false"
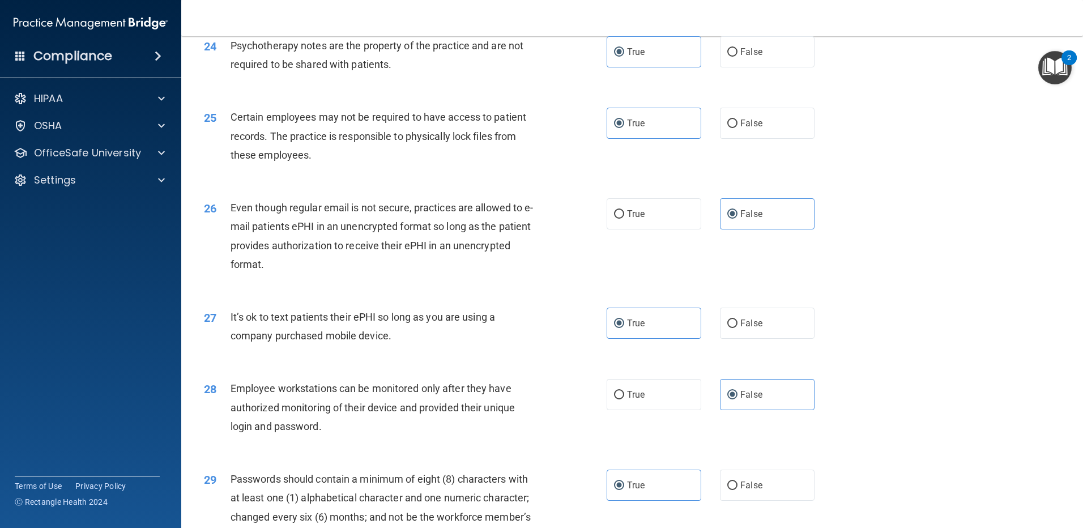
scroll to position [2152, 0]
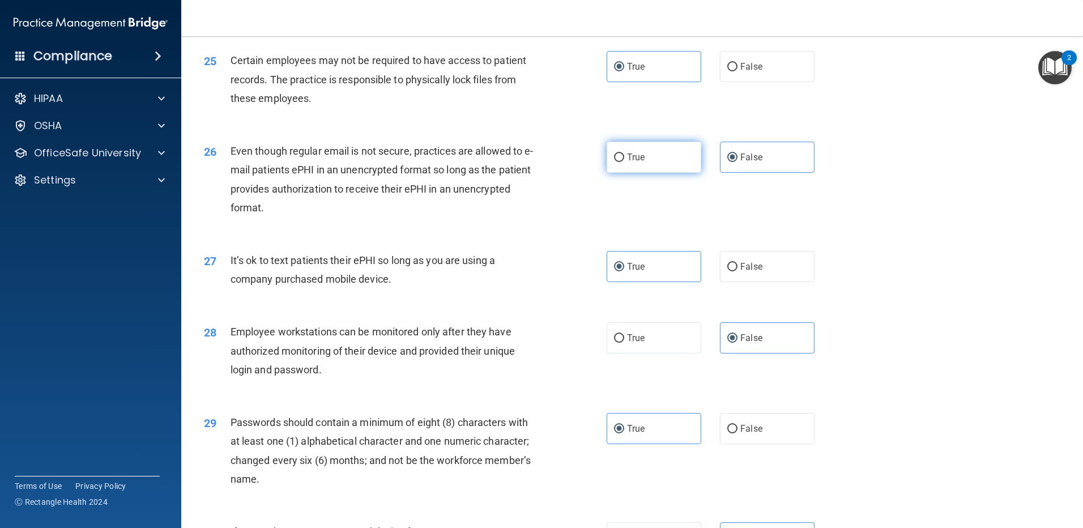
click at [675, 167] on label "True" at bounding box center [653, 157] width 95 height 31
click at [624, 162] on input "True" at bounding box center [619, 157] width 10 height 8
radio input "true"
radio input "false"
click at [769, 282] on label "False" at bounding box center [767, 266] width 95 height 31
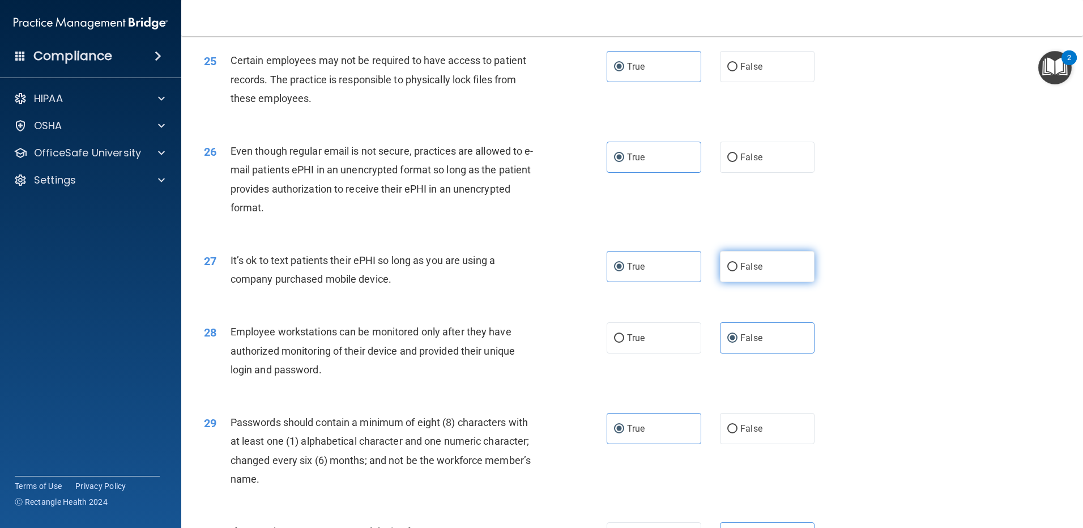
click at [737, 271] on input "False" at bounding box center [732, 267] width 10 height 8
radio input "true"
radio input "false"
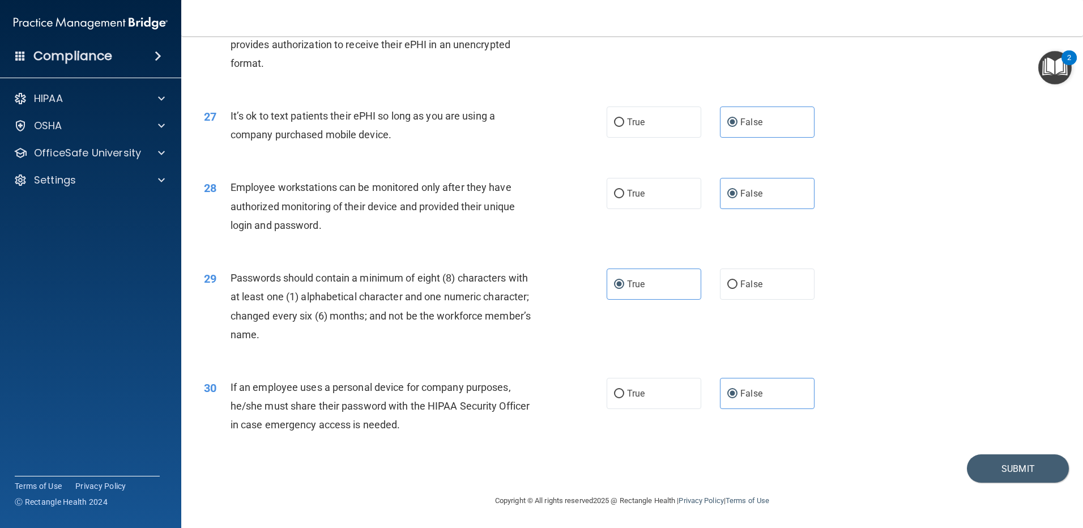
scroll to position [2315, 0]
click at [1008, 460] on button "Submit" at bounding box center [1018, 468] width 102 height 29
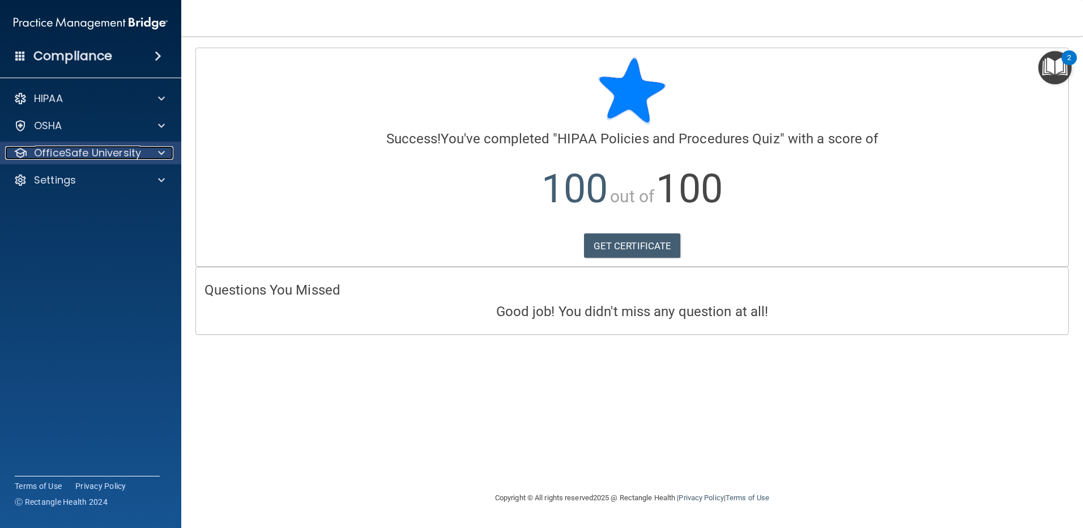
click at [164, 152] on span at bounding box center [161, 153] width 7 height 14
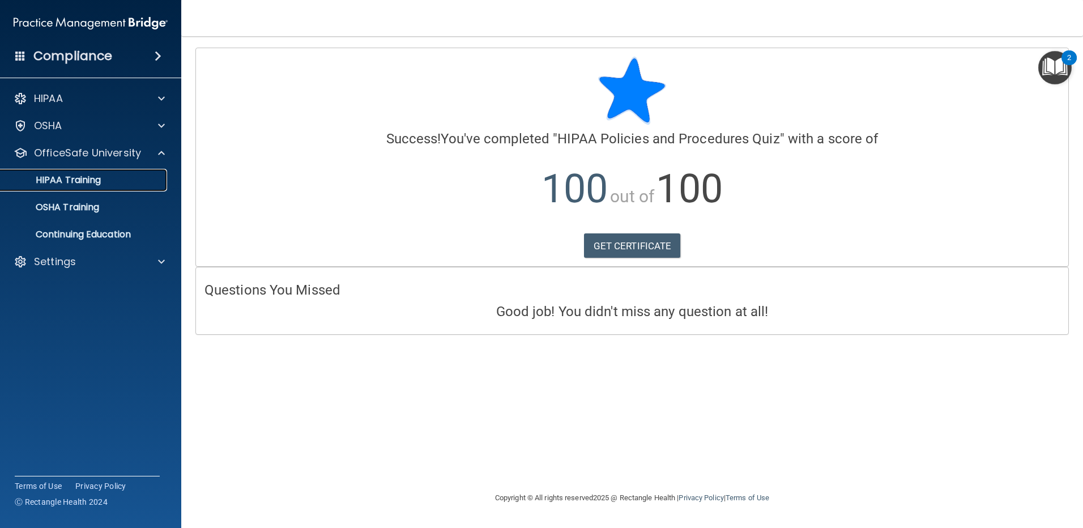
click at [139, 177] on div "HIPAA Training" at bounding box center [84, 179] width 155 height 11
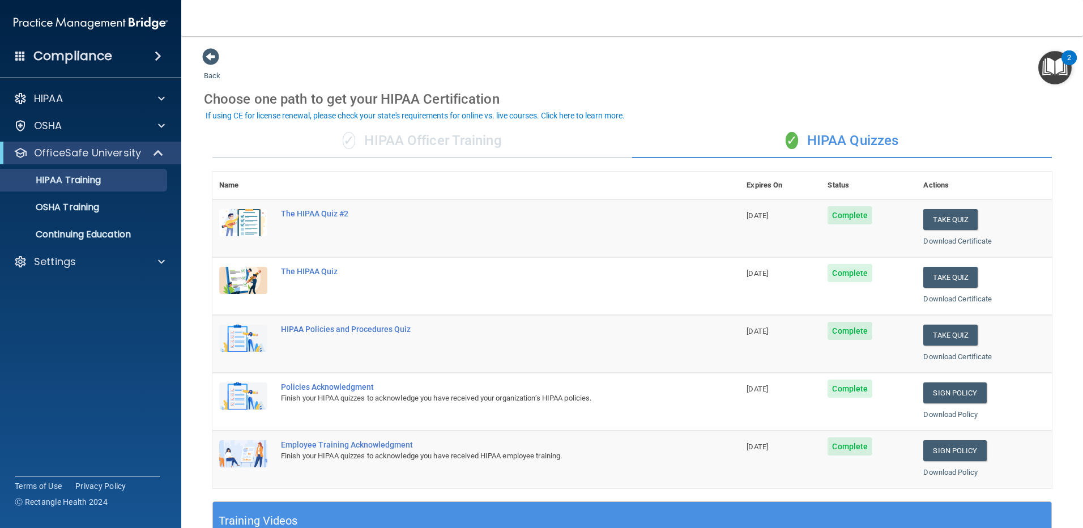
click at [160, 58] on span at bounding box center [158, 56] width 7 height 14
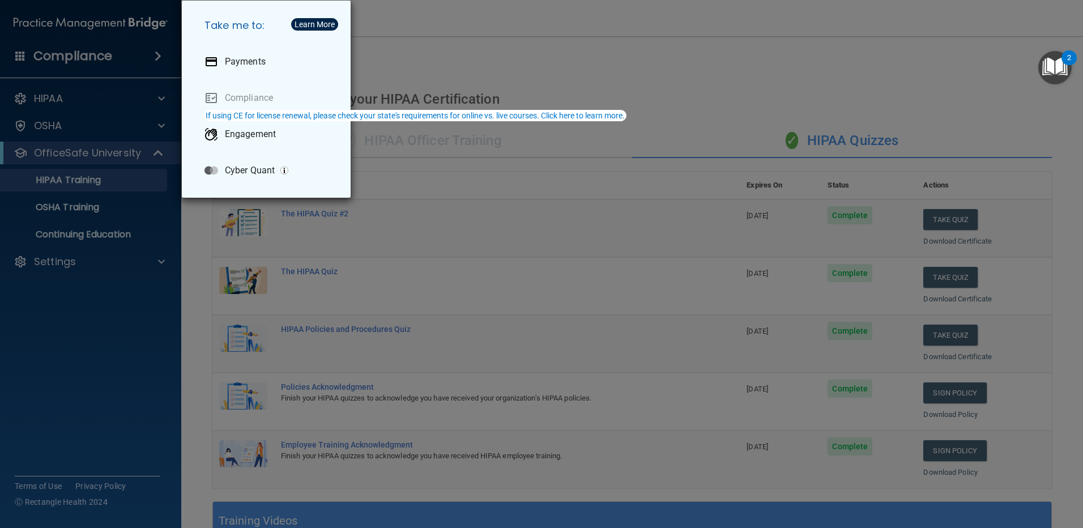
click at [456, 50] on div "Take me to: Payments Compliance Engagement Cyber Quant" at bounding box center [541, 264] width 1083 height 528
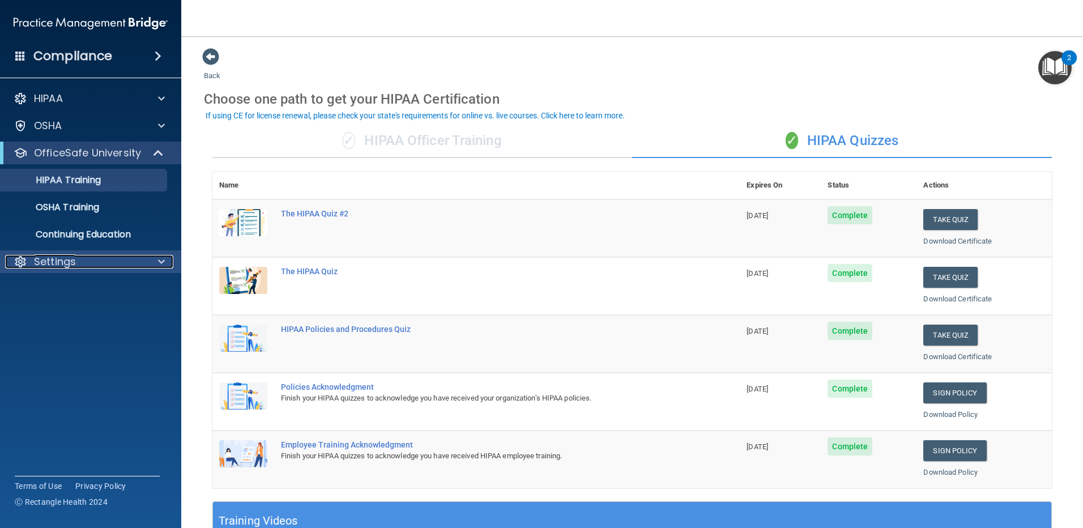
click at [82, 262] on div "Settings" at bounding box center [75, 262] width 140 height 14
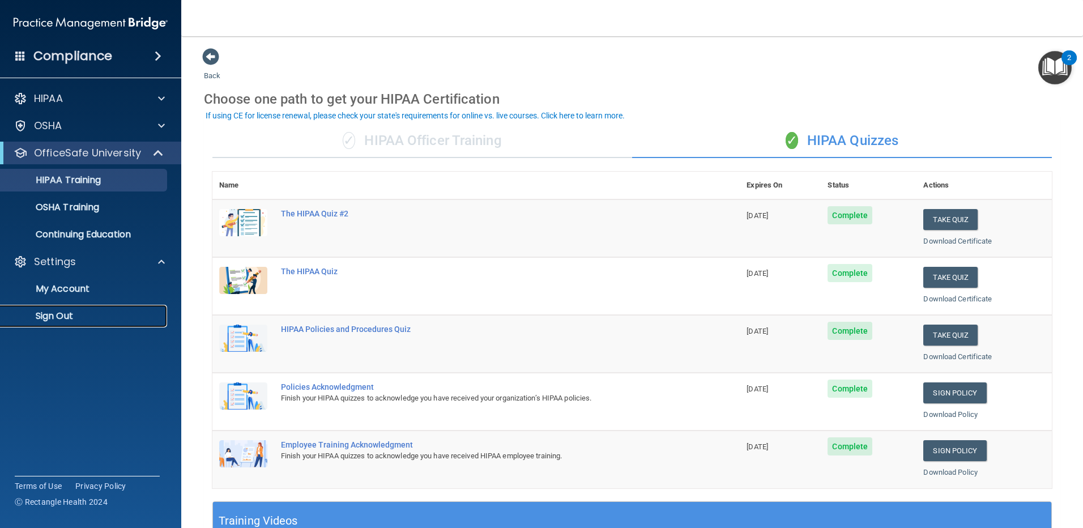
click at [65, 321] on p "Sign Out" at bounding box center [84, 315] width 155 height 11
